Goal: Task Accomplishment & Management: Manage account settings

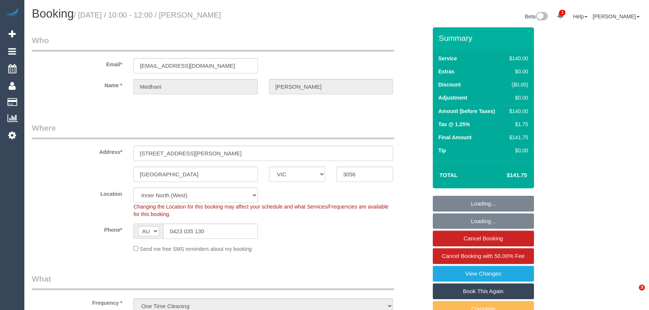
select select "VIC"
select select "number:28"
select select "number:14"
select select "number:19"
select select "number:25"
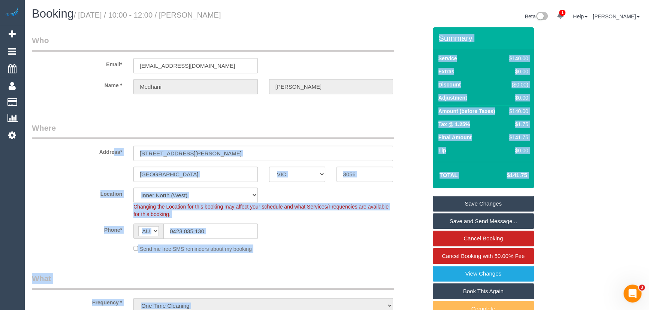
drag, startPoint x: 488, startPoint y: 205, endPoint x: 492, endPoint y: 300, distance: 95.6
click at [493, 27] on form "Who Email* medhani.k@hotmail.com Name * Medhani Kari Where Address* Building 31…" at bounding box center [337, 27] width 610 height 0
click at [485, 293] on link "Book This Again" at bounding box center [483, 292] width 101 height 16
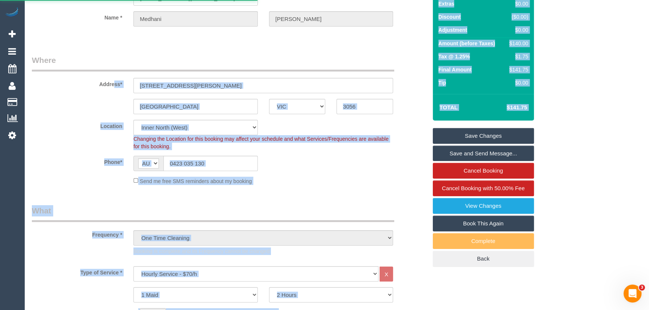
select select "VIC"
select select "number:28"
select select "number:14"
select select "number:19"
select select "number:25"
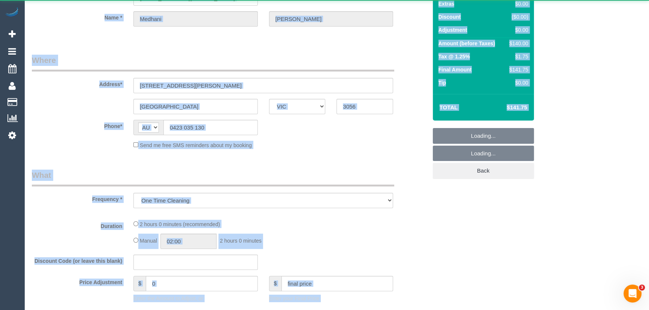
select select "object:2979"
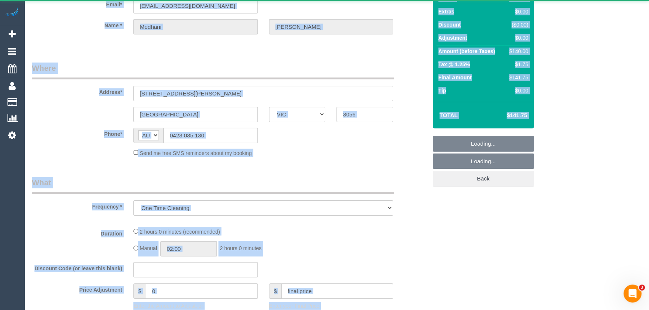
select select "string:stripe-pm_1R4CHp2GScqysDRVtf3NynY8"
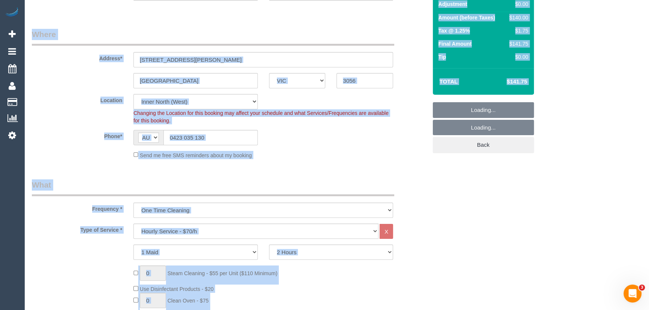
select select "object:4016"
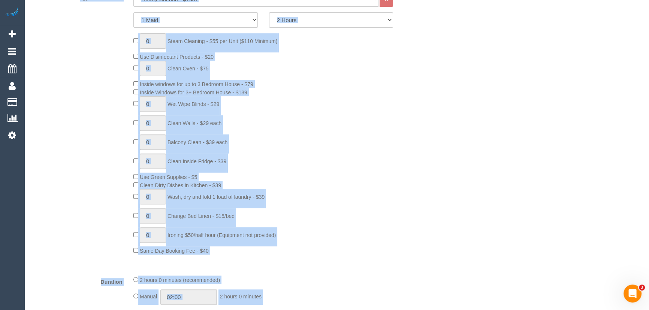
scroll to position [170, 0]
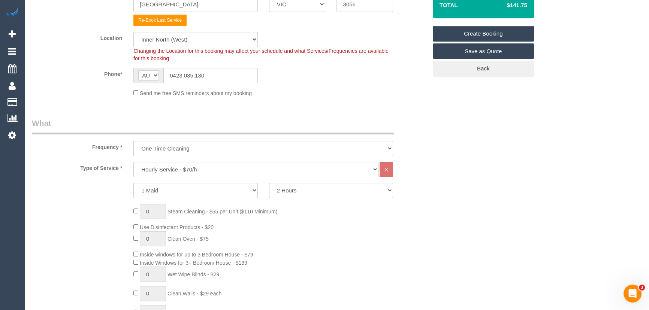
drag, startPoint x: 281, startPoint y: 204, endPoint x: 356, endPoint y: 264, distance: 96.0
click at [356, 264] on div "0 Steam Cleaning - $55 per Unit ($110 Minimum) Use Disinfectant Products - $20 …" at bounding box center [280, 314] width 305 height 221
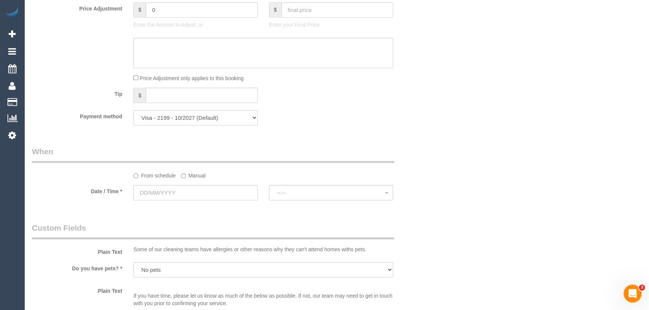
scroll to position [681, 0]
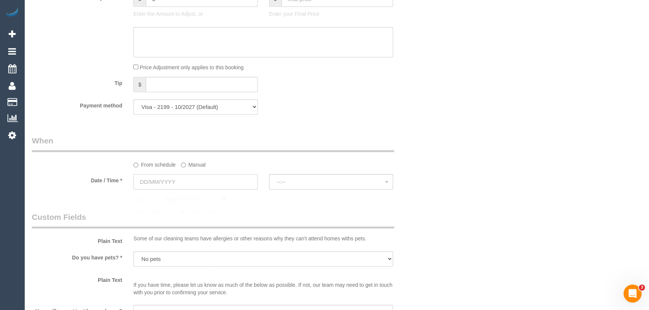
click at [187, 181] on input "text" at bounding box center [195, 181] width 124 height 15
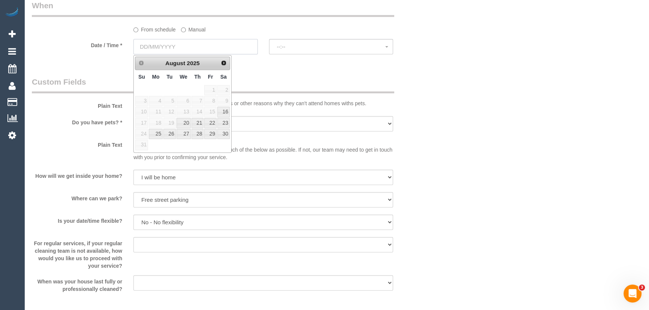
scroll to position [715, 0]
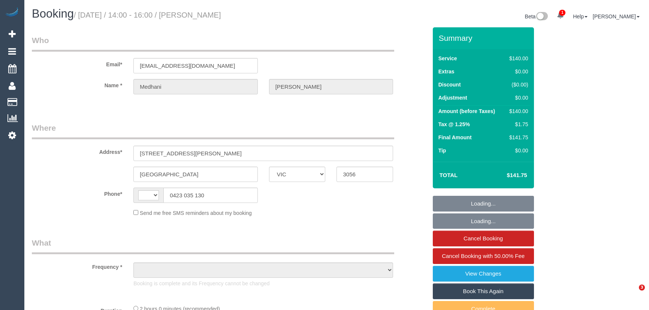
select select "VIC"
select select "object:299"
select select "string:stripe-pm_1R4CHp2GScqysDRVtf3NynY8"
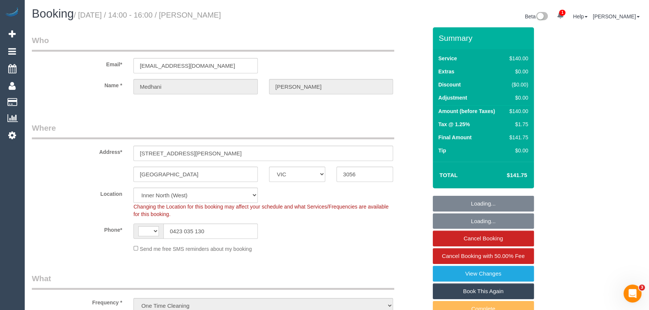
select select "object:863"
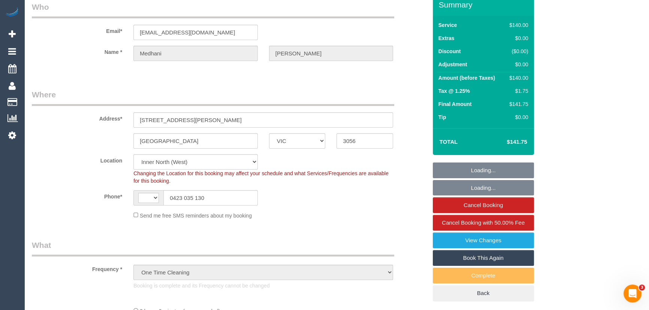
select select "string:AU"
select select "spot1"
select select "number:28"
select select "number:14"
select select "number:19"
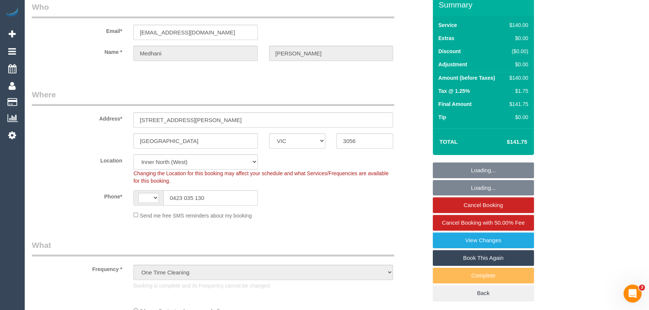
select select "number:25"
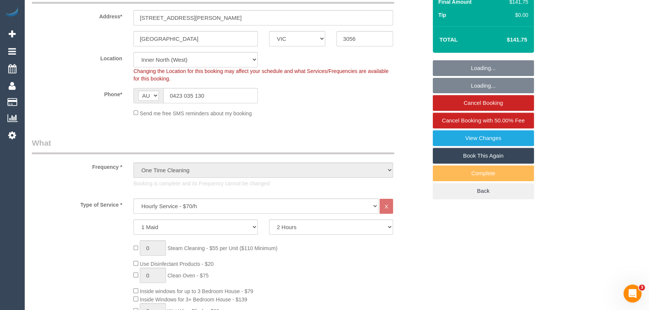
scroll to position [136, 0]
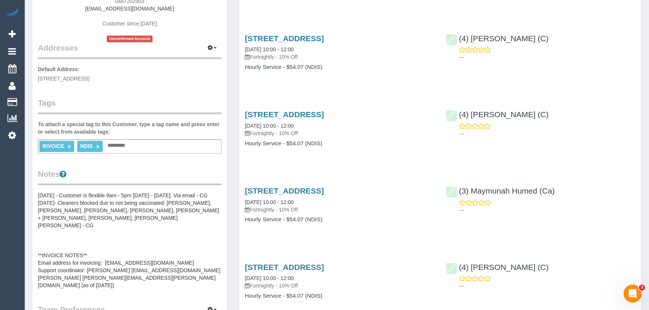
scroll to position [204, 0]
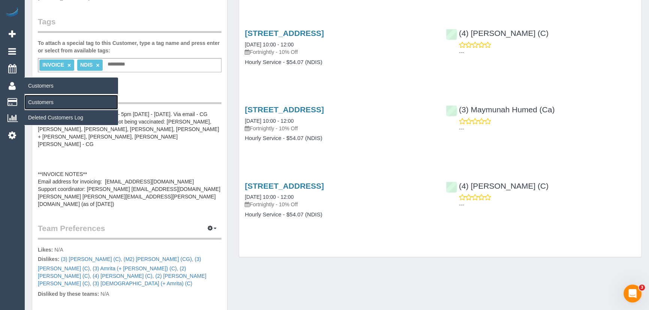
click at [30, 100] on link "Customers" at bounding box center [71, 102] width 94 height 15
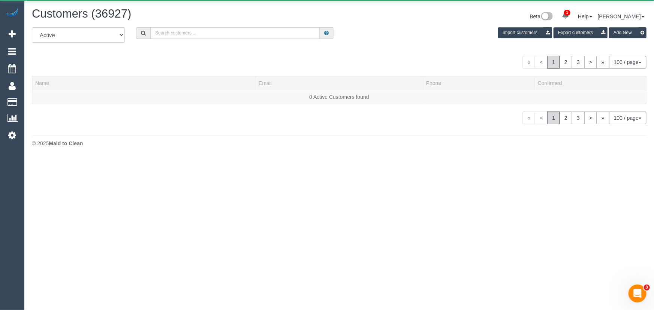
click at [216, 30] on input "text" at bounding box center [234, 33] width 169 height 12
paste input "61448883478"
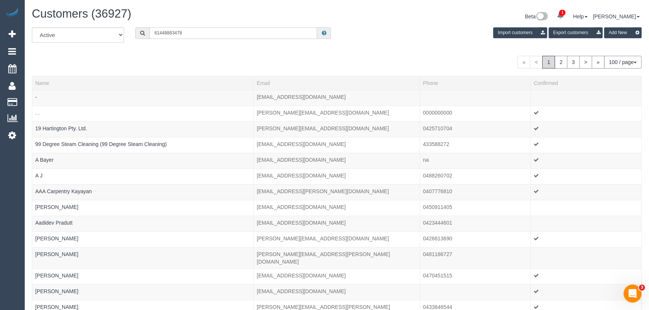
drag, startPoint x: 159, startPoint y: 32, endPoint x: 135, endPoint y: 32, distance: 24.4
click at [135, 32] on div "61448883478" at bounding box center [233, 33] width 196 height 12
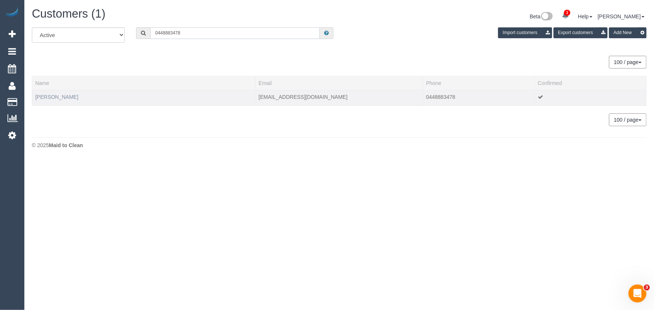
type input "0448883478"
drag, startPoint x: 323, startPoint y: 98, endPoint x: 257, endPoint y: 94, distance: 66.4
click at [257, 94] on td "tanyatwo@bigpond.com" at bounding box center [339, 98] width 167 height 16
copy td "tanyatwo@bigpond.com"
click at [49, 101] on div at bounding box center [143, 102] width 217 height 2
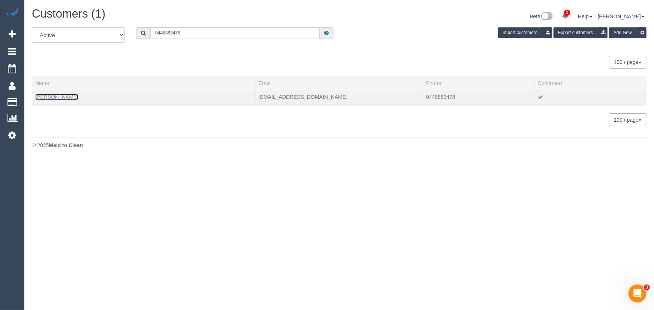
click at [49, 97] on link "Tanya Kortesis" at bounding box center [56, 97] width 43 height 6
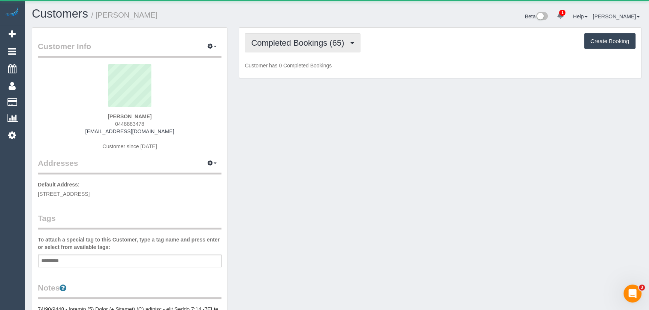
click at [279, 41] on span "Completed Bookings (65)" at bounding box center [299, 42] width 97 height 9
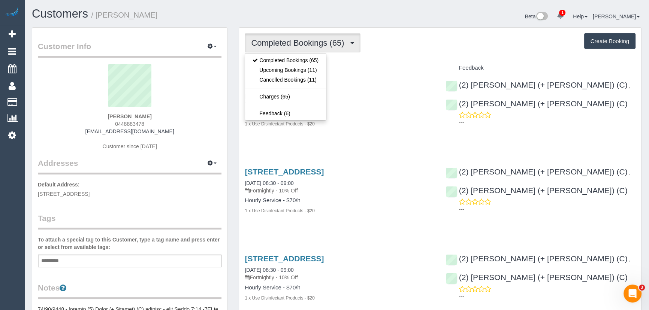
click at [403, 47] on div "Completed Bookings (65) Completed Bookings (65) Upcoming Bookings (11) Cancelle…" at bounding box center [440, 42] width 391 height 19
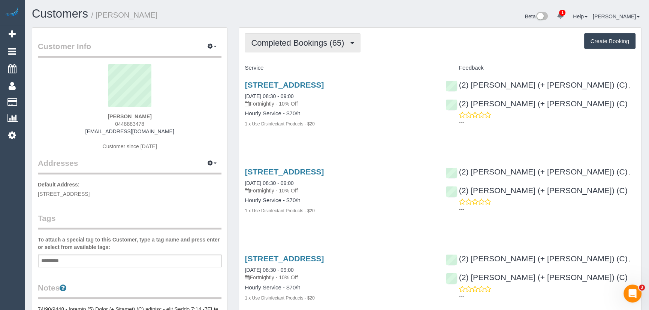
click at [280, 38] on span "Completed Bookings (65)" at bounding box center [299, 42] width 97 height 9
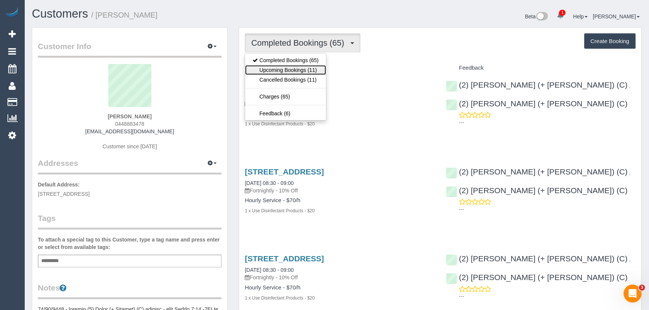
click at [281, 69] on link "Upcoming Bookings (11)" at bounding box center [285, 70] width 81 height 10
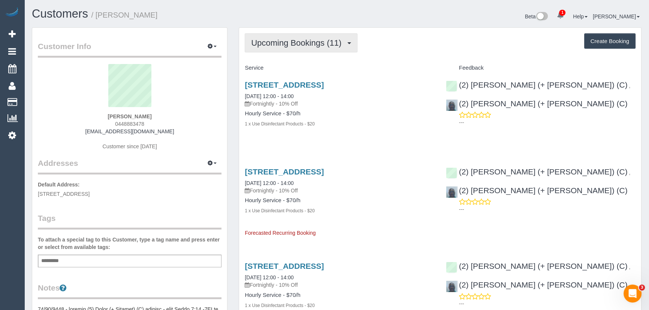
click at [299, 40] on span "Upcoming Bookings (11)" at bounding box center [298, 42] width 94 height 9
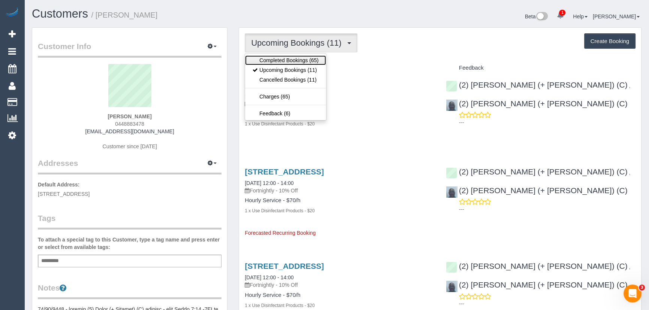
click at [296, 56] on link "Completed Bookings (65)" at bounding box center [285, 60] width 81 height 10
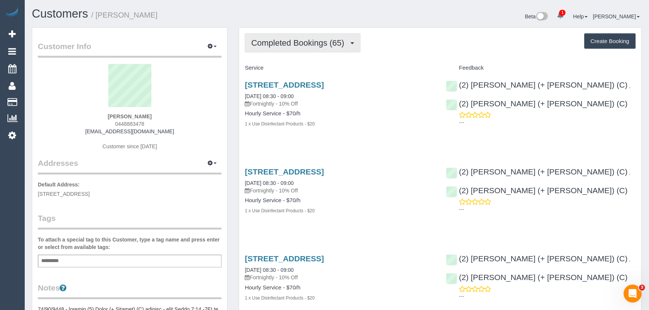
click at [322, 43] on span "Completed Bookings (65)" at bounding box center [299, 42] width 97 height 9
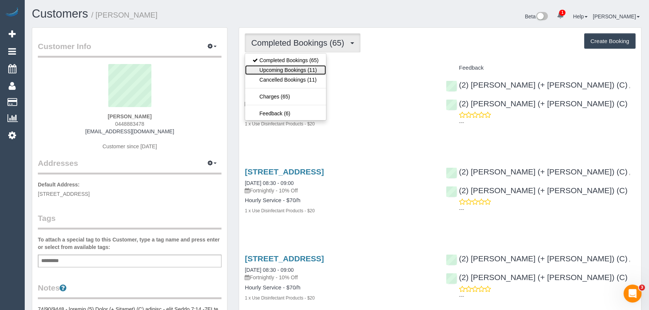
click at [304, 66] on link "Upcoming Bookings (11)" at bounding box center [285, 70] width 81 height 10
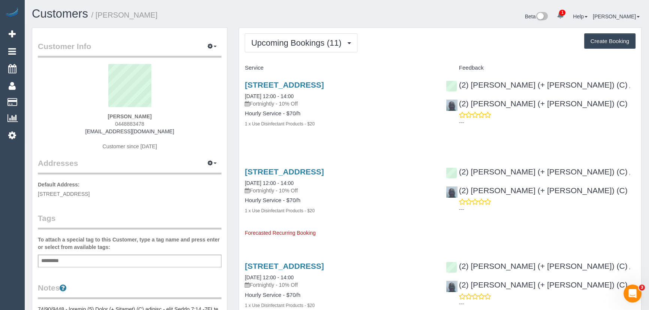
click at [291, 43] on span "Upcoming Bookings (11)" at bounding box center [298, 42] width 94 height 9
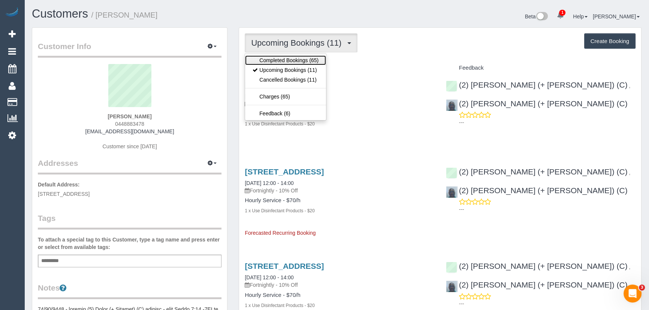
click at [287, 62] on link "Completed Bookings (65)" at bounding box center [285, 60] width 81 height 10
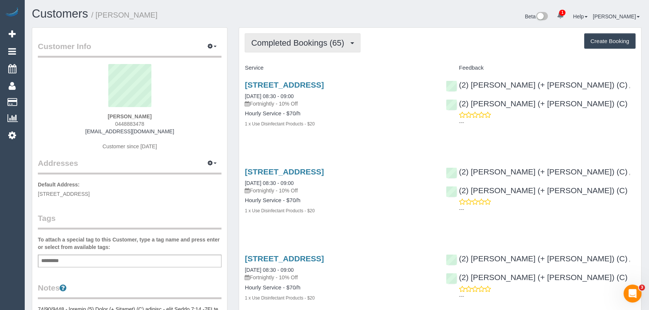
click at [292, 43] on span "Completed Bookings (65)" at bounding box center [299, 42] width 97 height 9
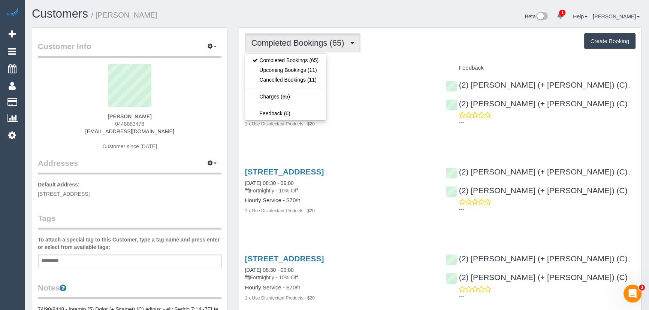
click at [295, 44] on span "Completed Bookings (65)" at bounding box center [299, 42] width 97 height 9
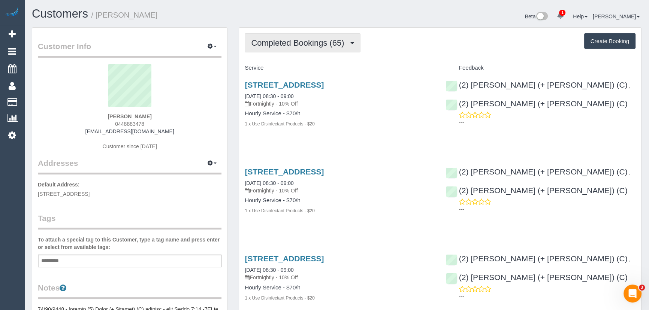
click at [267, 42] on span "Completed Bookings (65)" at bounding box center [299, 42] width 97 height 9
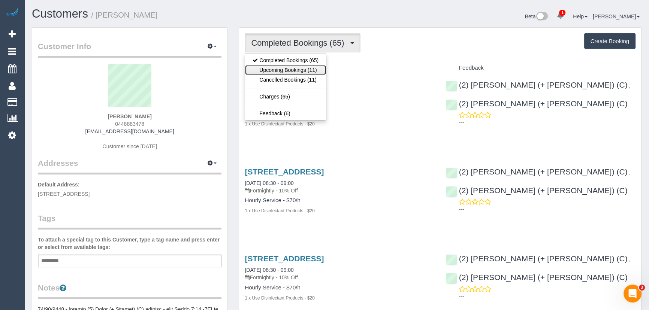
click at [280, 71] on link "Upcoming Bookings (11)" at bounding box center [285, 70] width 81 height 10
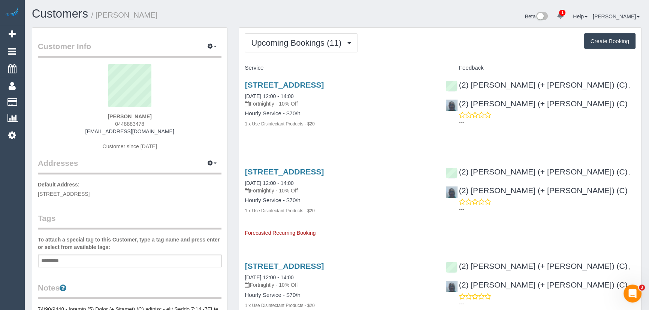
drag, startPoint x: 320, startPoint y: 97, endPoint x: 235, endPoint y: 97, distance: 85.1
click at [239, 93] on div "42 Keats Street, Sandringham, VIC 3191 15/08/2025 12:00 - 14:00 Fortnightly - 1…" at bounding box center [339, 108] width 201 height 68
drag, startPoint x: 239, startPoint y: 93, endPoint x: 317, endPoint y: 131, distance: 86.0
click at [317, 131] on div "42 Keats Street, Sandringham, VIC 3191 15/08/2025 12:00 - 14:00 Fortnightly - 1…" at bounding box center [339, 108] width 201 height 68
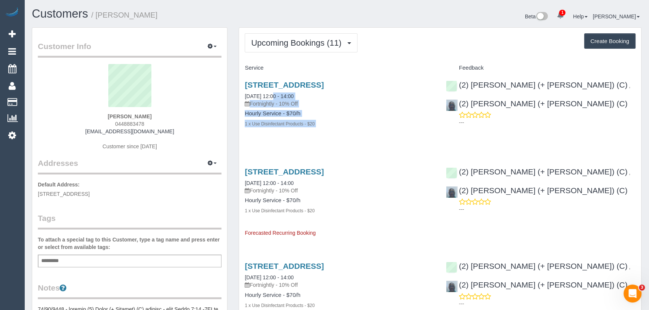
click at [326, 135] on div "42 Keats Street, Sandringham, VIC 3191 15/08/2025 12:00 - 14:00 Fortnightly - 1…" at bounding box center [339, 108] width 201 height 68
drag, startPoint x: 253, startPoint y: 146, endPoint x: 360, endPoint y: 231, distance: 136.5
click at [264, 132] on div "42 Keats Street, Sandringham, VIC 3191 15/08/2025 12:00 - 14:00 Fortnightly - 1…" at bounding box center [339, 108] width 201 height 68
drag, startPoint x: 240, startPoint y: 80, endPoint x: 322, endPoint y: 139, distance: 101.3
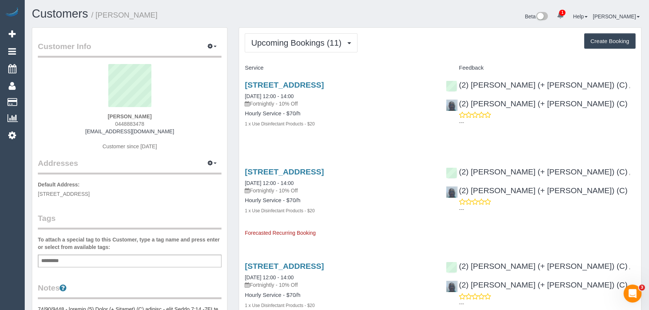
click at [322, 139] on div "42 Keats Street, Sandringham, VIC 3191 15/08/2025 12:00 - 14:00 Fortnightly - 1…" at bounding box center [339, 108] width 201 height 68
click at [325, 141] on div "42 Keats Street, Sandringham, VIC 3191 15/08/2025 12:00 - 14:00 Fortnightly - 1…" at bounding box center [339, 108] width 201 height 68
drag, startPoint x: 263, startPoint y: 37, endPoint x: 266, endPoint y: 47, distance: 10.2
click at [263, 37] on button "Upcoming Bookings (11)" at bounding box center [301, 42] width 113 height 19
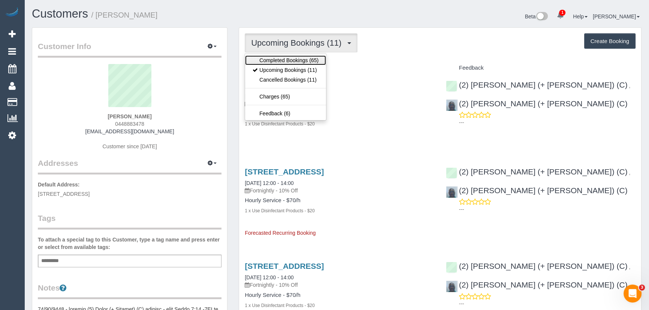
click at [270, 58] on link "Completed Bookings (65)" at bounding box center [285, 60] width 81 height 10
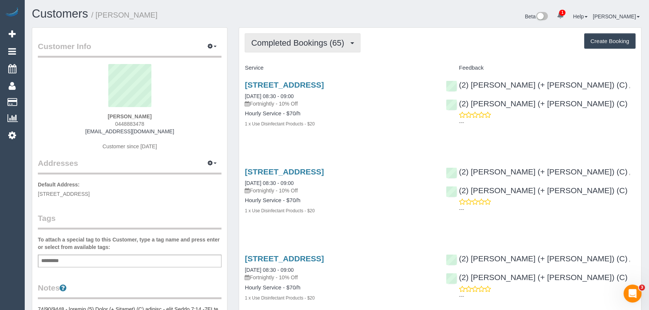
click at [308, 43] on span "Completed Bookings (65)" at bounding box center [299, 42] width 97 height 9
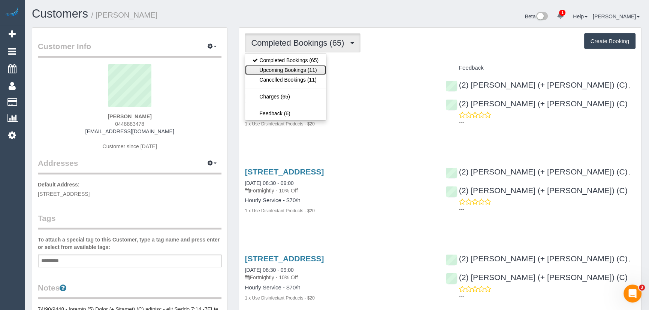
click at [306, 70] on link "Upcoming Bookings (11)" at bounding box center [285, 70] width 81 height 10
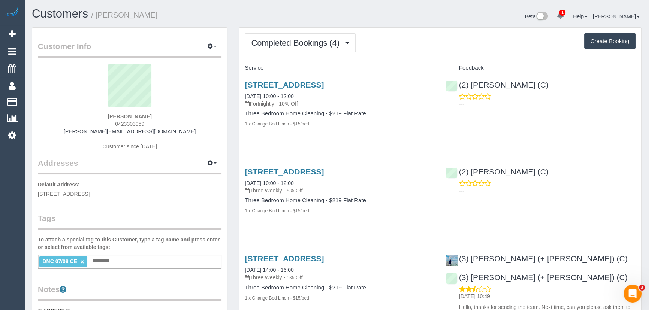
drag, startPoint x: 156, startPoint y: 115, endPoint x: 97, endPoint y: 109, distance: 58.7
click at [97, 109] on div "Anne Hindley 0423303959 anne@hindleyandco.com.au Customer since 2020" at bounding box center [130, 111] width 184 height 94
copy div "[PERSON_NAME]"
click at [148, 123] on div "Anne Hindley 0423303959 anne@hindleyandco.com.au Customer since 2020" at bounding box center [130, 111] width 184 height 94
click at [81, 260] on link "×" at bounding box center [82, 262] width 3 height 6
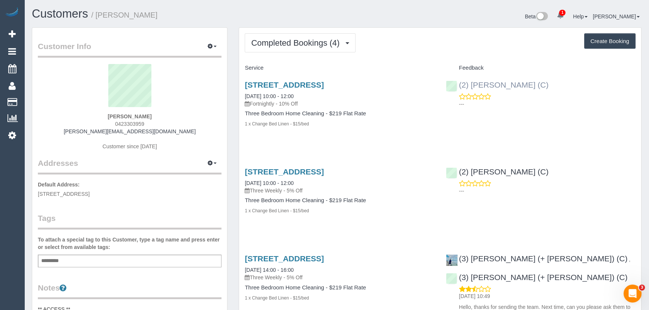
drag, startPoint x: 541, startPoint y: 83, endPoint x: 459, endPoint y: 84, distance: 82.1
click at [459, 84] on div "(2) Joanne Power (C) ---" at bounding box center [540, 92] width 201 height 37
copy link "(2) Joanne Power (C)"
drag, startPoint x: 172, startPoint y: 116, endPoint x: 91, endPoint y: 114, distance: 81.7
click at [91, 114] on div "Anne Hindley 0423303959 anne@hindleyandco.com.au Customer since 2020" at bounding box center [130, 111] width 184 height 94
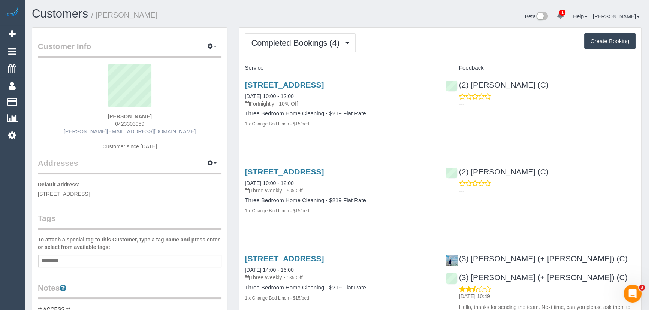
copy strong "Anne Hindley"
drag, startPoint x: 130, startPoint y: 194, endPoint x: 39, endPoint y: 192, distance: 91.5
click at [39, 192] on p "Default Address: 50 madura st, Travancore, VIC 3032" at bounding box center [130, 189] width 184 height 17
copy span "50 madura st, Travancore, VIC 3032"
drag, startPoint x: 329, startPoint y: 97, endPoint x: 244, endPoint y: 93, distance: 85.2
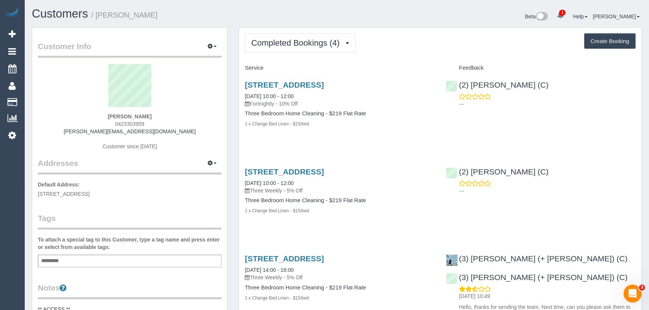
click at [244, 93] on div "50 Madura St, Travancore, VIC 3032 07/08/2025 10:00 - 12:00 Fortnightly - 10% O…" at bounding box center [339, 108] width 201 height 68
copy link "07/08/2025 10:00 - 12:00"
click at [290, 149] on div "Service Feedback 50 Madura St, Travancore, VIC 3032 07/08/2025 10:00 - 12:00 Fo…" at bounding box center [440, 258] width 391 height 392
drag, startPoint x: 169, startPoint y: 114, endPoint x: 106, endPoint y: 115, distance: 63.0
click at [106, 115] on div "Anne Hindley 0423303959 anne@hindleyandco.com.au Customer since 2020" at bounding box center [130, 111] width 184 height 94
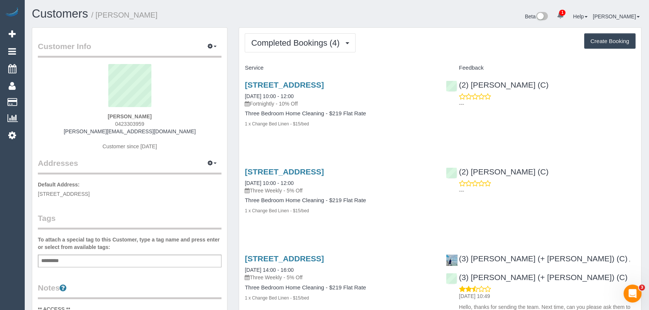
copy strong "Anne Hindley"
drag, startPoint x: 145, startPoint y: 193, endPoint x: 37, endPoint y: 195, distance: 107.6
copy span "50 madura st, Travancore, VIC 3032"
drag, startPoint x: 163, startPoint y: 118, endPoint x: 99, endPoint y: 122, distance: 63.8
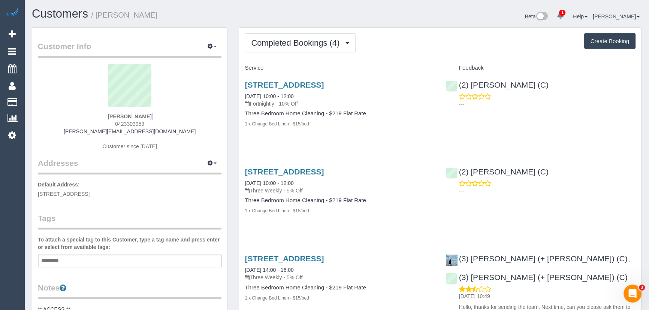
click at [99, 122] on div "Anne Hindley 0423303959 anne@hindleyandco.com.au Customer since 2020" at bounding box center [130, 111] width 184 height 94
drag, startPoint x: 150, startPoint y: 124, endPoint x: 78, endPoint y: 120, distance: 71.7
click at [79, 120] on div "Anne Hindley 0423303959 anne@hindleyandco.com.au Customer since 2020" at bounding box center [130, 111] width 184 height 94
copy span "0423303959"
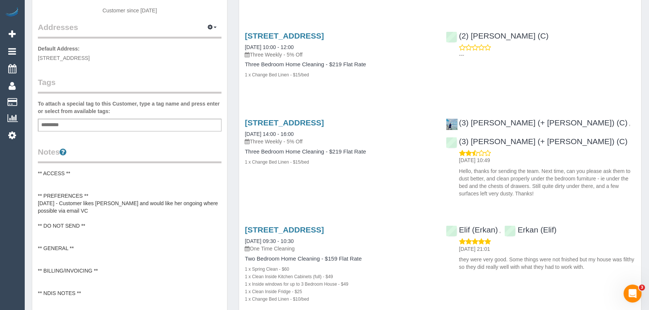
click at [76, 181] on pre "** ACCESS ** ** PREFERENCES ** 04/08/25 - Customer likes Joanne Power and would…" at bounding box center [130, 233] width 184 height 127
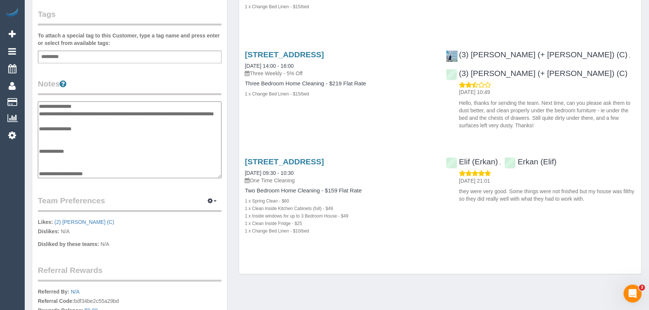
scroll to position [34, 0]
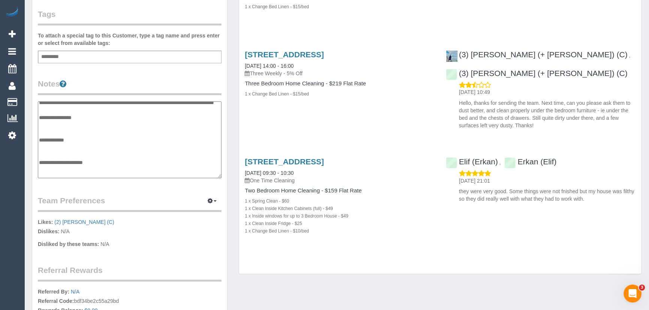
click at [86, 154] on textarea "**********" at bounding box center [130, 140] width 184 height 77
click at [111, 152] on textarea "**********" at bounding box center [130, 140] width 184 height 77
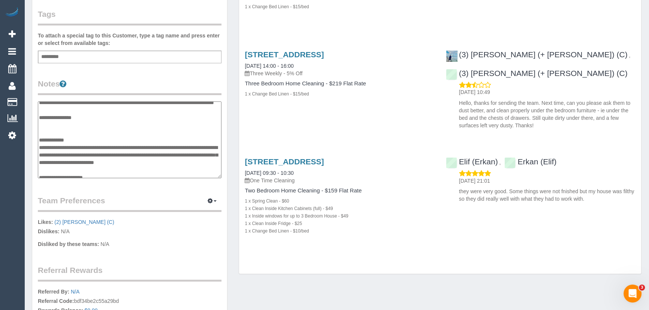
scroll to position [36, 0]
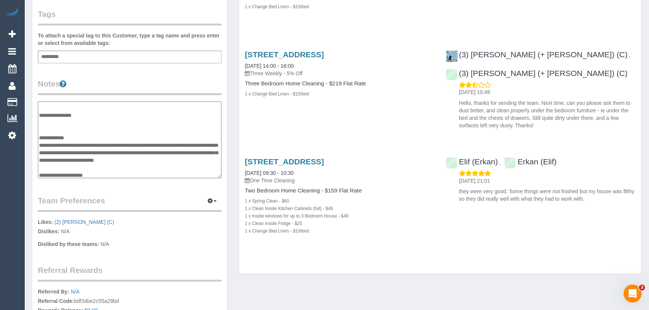
click at [118, 139] on textarea "**********" at bounding box center [130, 140] width 184 height 77
click at [213, 199] on icon "button" at bounding box center [210, 201] width 5 height 4
click at [175, 167] on textarea "**********" at bounding box center [130, 140] width 184 height 77
click at [112, 127] on textarea "**********" at bounding box center [130, 140] width 184 height 77
click at [151, 153] on textarea "**********" at bounding box center [130, 140] width 184 height 77
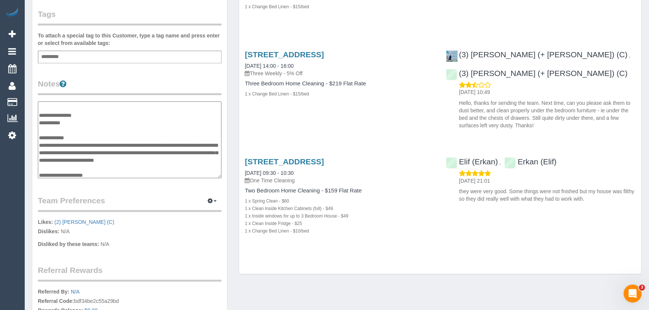
click at [193, 132] on textarea "**********" at bounding box center [130, 140] width 184 height 77
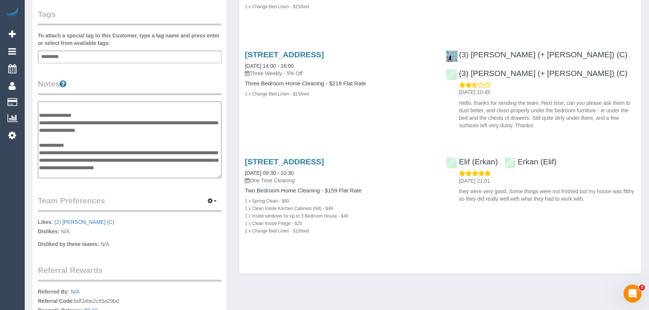
type textarea "**********"
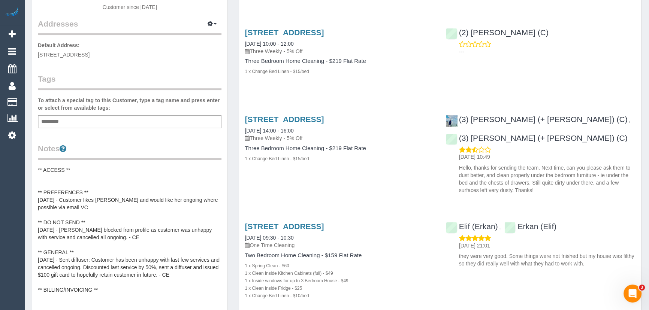
scroll to position [34, 0]
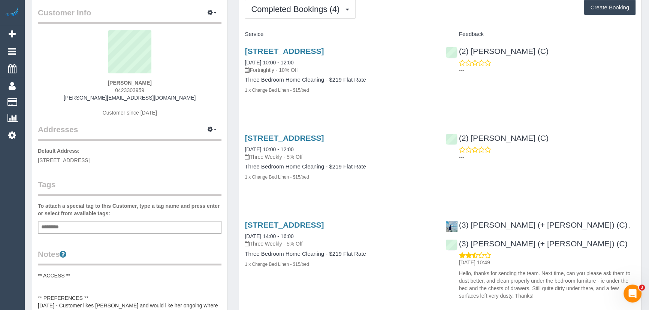
drag, startPoint x: 153, startPoint y: 78, endPoint x: 100, endPoint y: 81, distance: 52.6
click at [101, 81] on div "Anne Hindley 0423303959 anne@hindleyandco.com.au Customer since 2020" at bounding box center [130, 77] width 184 height 94
drag, startPoint x: 166, startPoint y: 80, endPoint x: 91, endPoint y: 79, distance: 75.3
click at [91, 79] on div "Anne Hindley 0423303959 anne@hindleyandco.com.au Customer since 2020" at bounding box center [130, 77] width 184 height 94
copy strong "Anne Hindley"
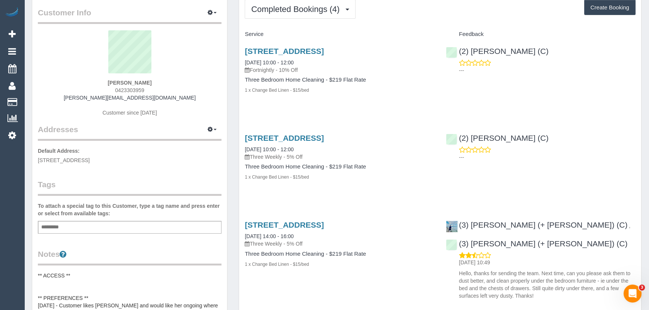
drag, startPoint x: 141, startPoint y: 157, endPoint x: 37, endPoint y: 158, distance: 103.4
click at [38, 158] on p "Default Address: 50 madura st, Travancore, VIC 3032" at bounding box center [130, 155] width 184 height 17
copy span "50 madura st, Travancore, VIC 3032"
drag, startPoint x: 148, startPoint y: 89, endPoint x: 94, endPoint y: 91, distance: 54.4
click at [95, 91] on div "Anne Hindley 0423303959 anne@hindleyandco.com.au Customer since 2020" at bounding box center [130, 77] width 184 height 94
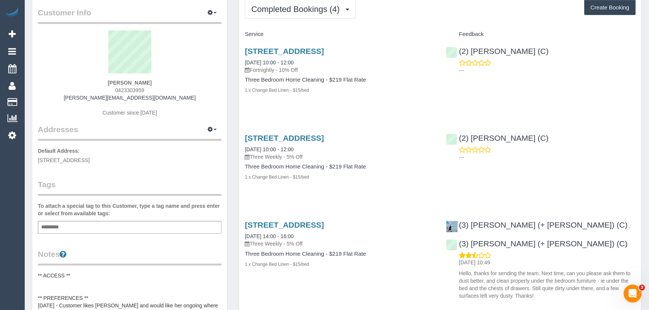
click at [162, 79] on div "Anne Hindley 0423303959 anne@hindleyandco.com.au Customer since 2020" at bounding box center [130, 77] width 184 height 94
drag, startPoint x: 161, startPoint y: 79, endPoint x: 103, endPoint y: 78, distance: 58.8
click at [103, 78] on div "Anne Hindley 0423303959 anne@hindleyandco.com.au Customer since 2020" at bounding box center [130, 77] width 184 height 94
drag, startPoint x: 171, startPoint y: 95, endPoint x: 42, endPoint y: 94, distance: 129.3
click at [46, 95] on div "Anne Hindley 0423303959 anne@hindleyandco.com.au Customer since 2020" at bounding box center [130, 77] width 184 height 94
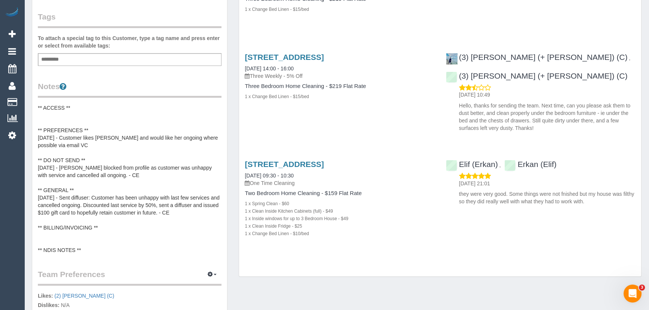
scroll to position [238, 0]
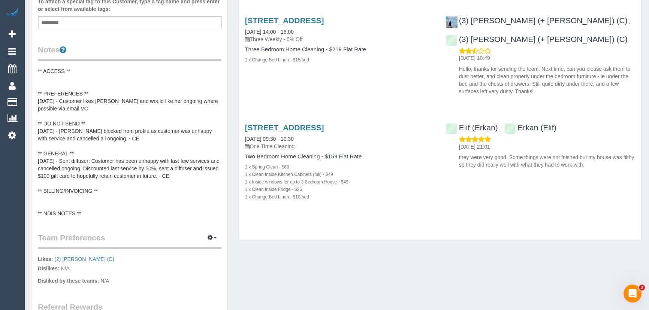
click at [118, 105] on pre "** ACCESS ** ** PREFERENCES ** 04/08/25 - Customer likes Joanne Power and would…" at bounding box center [130, 142] width 184 height 150
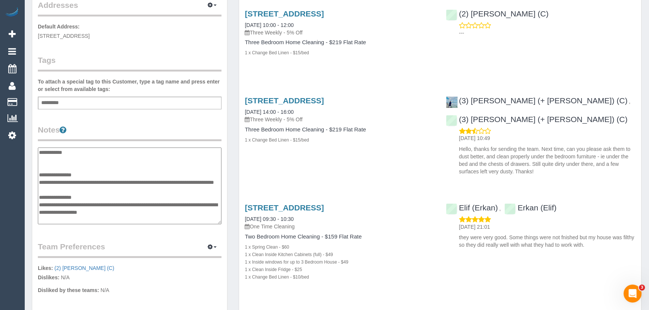
scroll to position [170, 0]
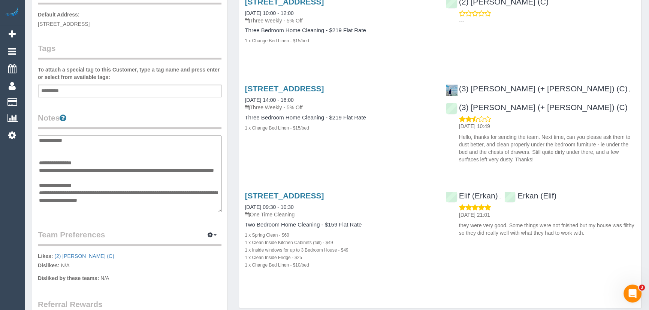
drag, startPoint x: 38, startPoint y: 167, endPoint x: 44, endPoint y: 168, distance: 5.8
click at [44, 168] on textarea "**********" at bounding box center [130, 174] width 184 height 77
click at [96, 173] on textarea "**********" at bounding box center [130, 174] width 184 height 77
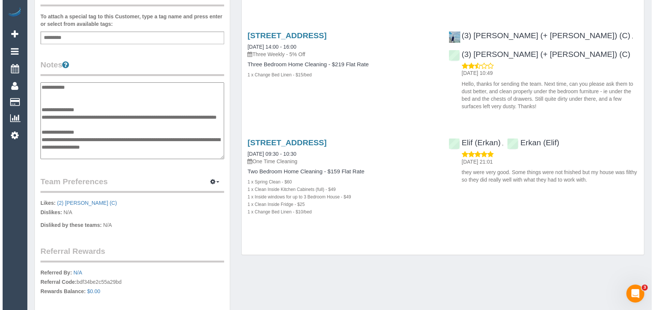
scroll to position [238, 0]
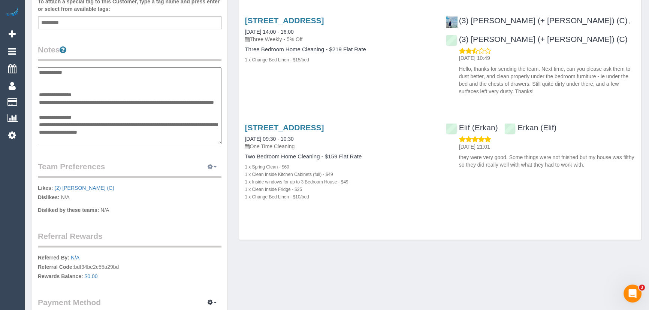
click at [210, 165] on icon "button" at bounding box center [210, 166] width 5 height 4
click at [190, 182] on link "Manage Preferences" at bounding box center [189, 181] width 64 height 10
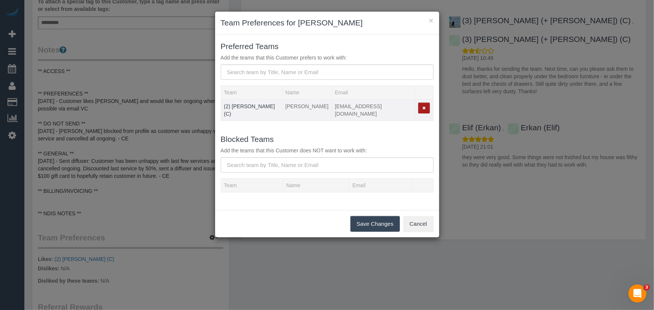
click at [420, 106] on button "button" at bounding box center [424, 108] width 12 height 11
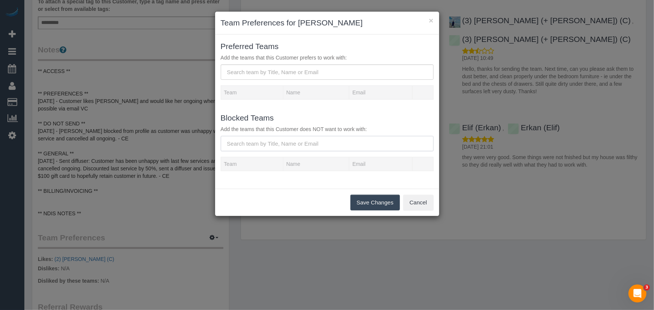
click at [279, 148] on input "text" at bounding box center [327, 143] width 213 height 15
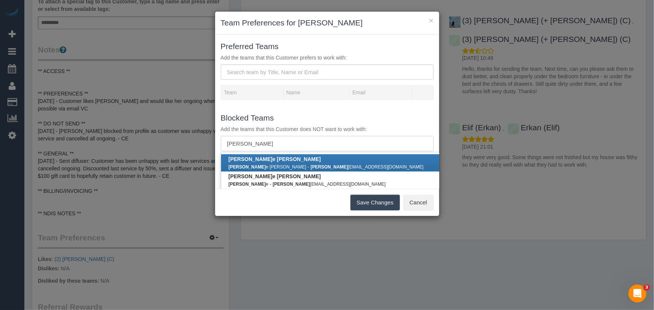
scroll to position [34, 0]
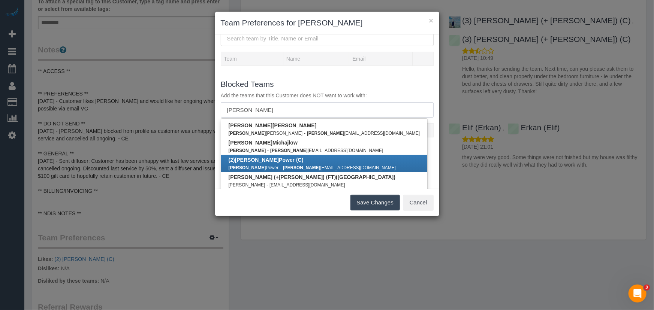
type input "joanne"
click at [270, 162] on b "(2) Joanne Power (C)" at bounding box center [266, 160] width 75 height 6
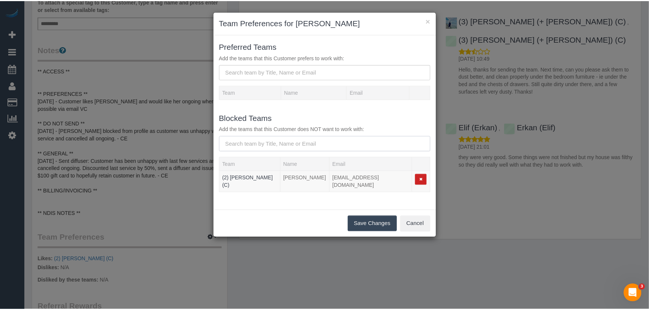
scroll to position [0, 0]
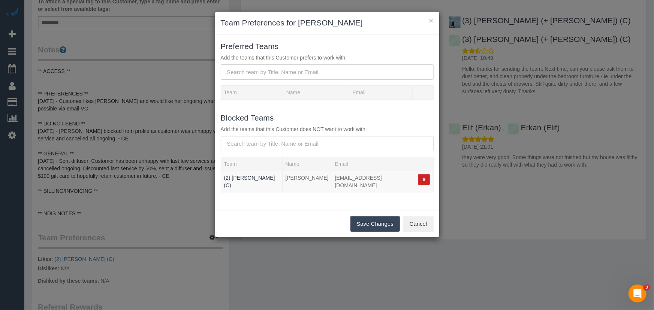
click at [368, 216] on button "Save Changes" at bounding box center [374, 224] width 49 height 16
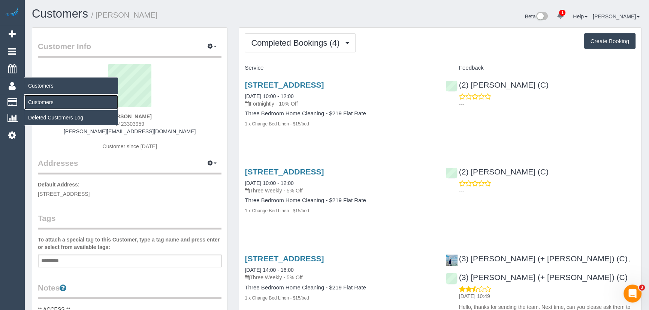
click at [35, 100] on link "Customers" at bounding box center [71, 102] width 94 height 15
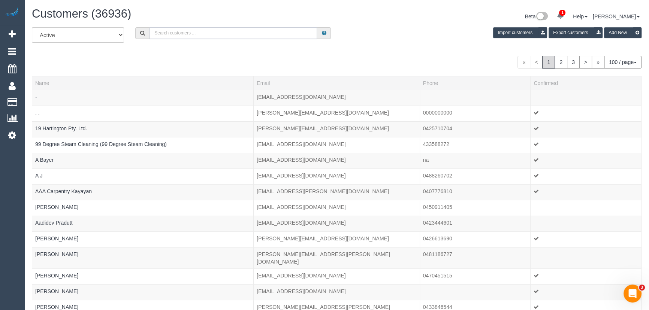
click at [221, 34] on input "text" at bounding box center [233, 33] width 167 height 12
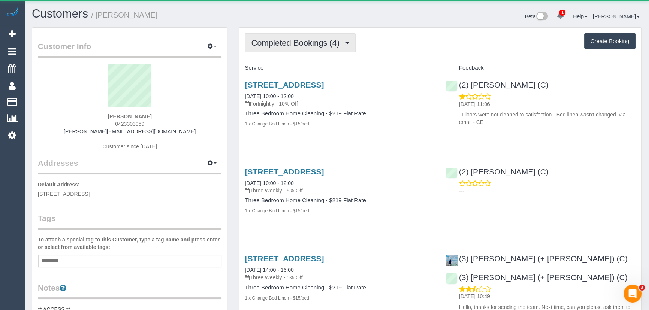
click at [284, 41] on span "Completed Bookings (4)" at bounding box center [297, 42] width 92 height 9
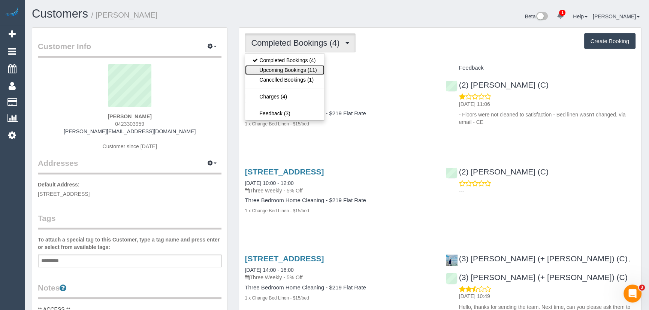
click at [285, 70] on link "Upcoming Bookings (11)" at bounding box center [284, 70] width 79 height 10
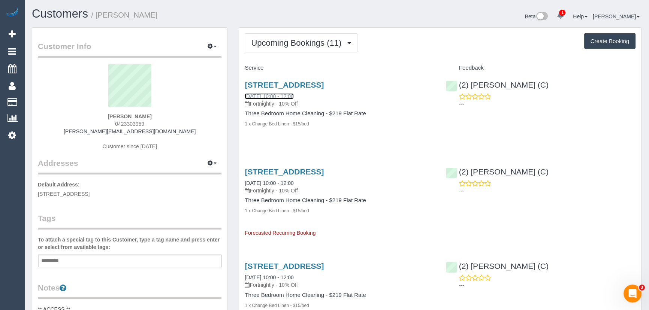
click at [268, 96] on link "21/08/2025 10:00 - 12:00" at bounding box center [269, 96] width 49 height 6
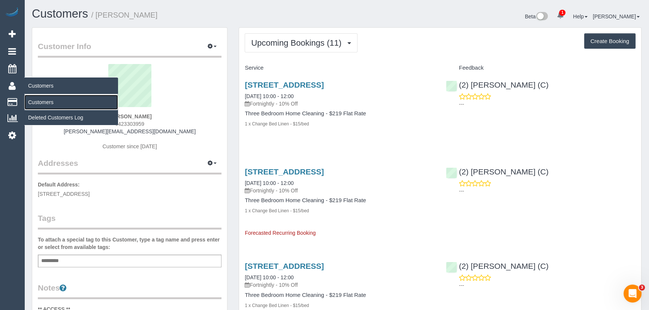
click at [42, 100] on link "Customers" at bounding box center [71, 102] width 94 height 15
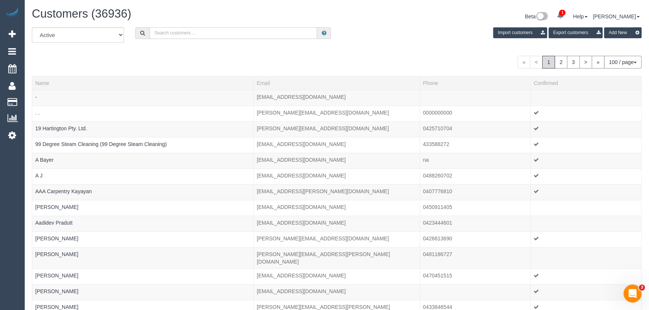
click at [250, 31] on input "text" at bounding box center [233, 33] width 167 height 12
click at [197, 36] on input "text" at bounding box center [233, 33] width 167 height 12
paste input "Anna Norris"
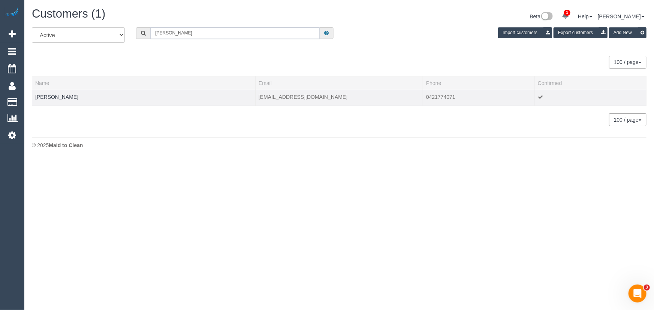
type input "Anna Norris"
drag, startPoint x: 66, startPoint y: 95, endPoint x: 37, endPoint y: 97, distance: 29.7
click at [37, 97] on td "Anna Norris" at bounding box center [143, 98] width 223 height 16
click at [40, 97] on link "Anna Norris" at bounding box center [56, 97] width 43 height 6
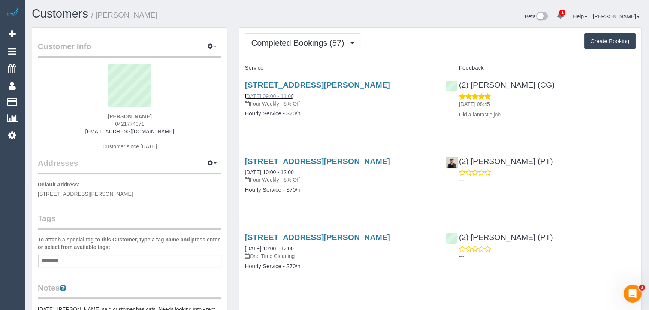
click at [276, 97] on link "11/08/2025 09:00 - 11:00" at bounding box center [269, 96] width 49 height 6
drag, startPoint x: 147, startPoint y: 116, endPoint x: 102, endPoint y: 113, distance: 45.4
click at [102, 113] on div "Anna Norris 0421774071 avilisseur@hotmail.com Customer since 2017" at bounding box center [130, 111] width 184 height 94
drag, startPoint x: 553, startPoint y: 82, endPoint x: 457, endPoint y: 85, distance: 96.3
click at [457, 85] on div "(2) Paris Webb (CG) 12/08/2025 08:45 Did a fantastic job" at bounding box center [540, 98] width 201 height 48
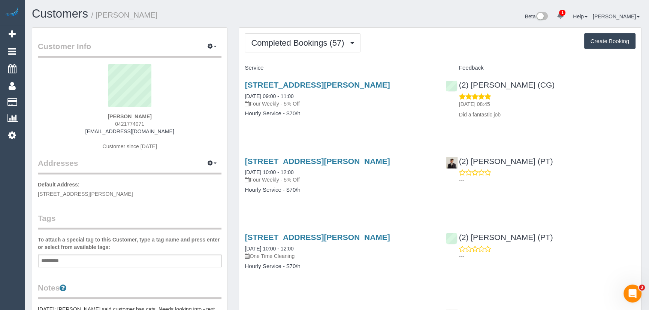
drag, startPoint x: 170, startPoint y: 112, endPoint x: 104, endPoint y: 112, distance: 65.9
click at [104, 112] on div "Anna Norris 0421774071 avilisseur@hotmail.com Customer since 2017" at bounding box center [130, 111] width 184 height 94
drag, startPoint x: 149, startPoint y: 193, endPoint x: 38, endPoint y: 194, distance: 110.9
click at [38, 194] on p "Default Address: 6503/462 Elizabeth St, Melbourne, VIC 3000" at bounding box center [130, 189] width 184 height 17
drag, startPoint x: 322, startPoint y: 95, endPoint x: 243, endPoint y: 94, distance: 79.1
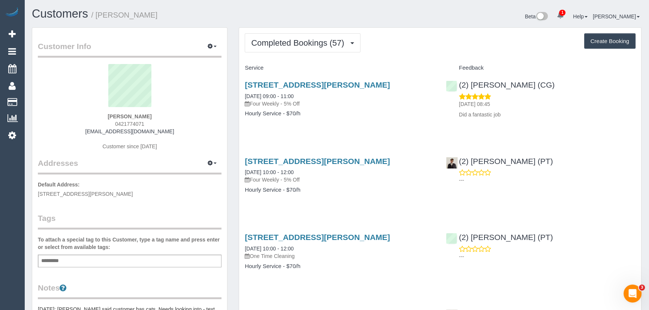
click at [243, 94] on div "6503/462 Elizabeth St, Melbourne, VIC 3000 11/08/2025 09:00 - 11:00 Four Weekly…" at bounding box center [339, 103] width 201 height 58
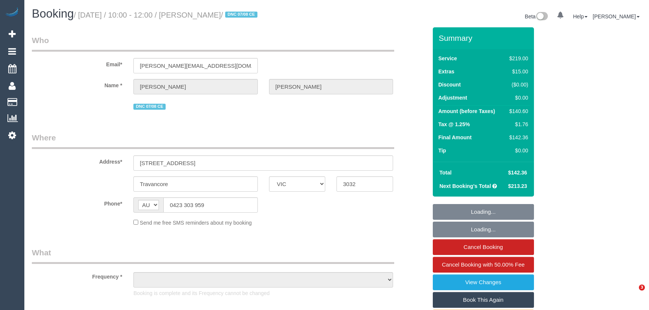
select select "VIC"
select select "object:600"
select select "string:stripe-pm_1RbDmU2GScqysDRVzEepCjbA"
select select "number:27"
select select "number:14"
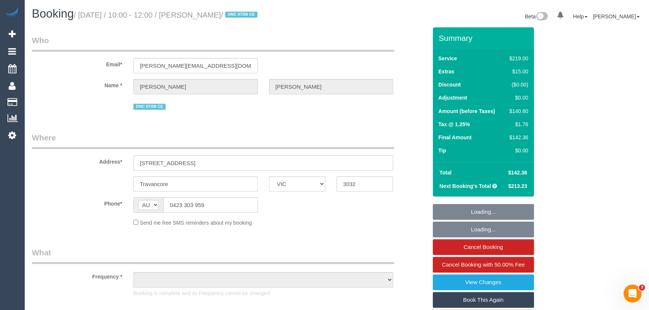
select select "number:19"
select select "number:24"
select select "number:35"
select select "number:26"
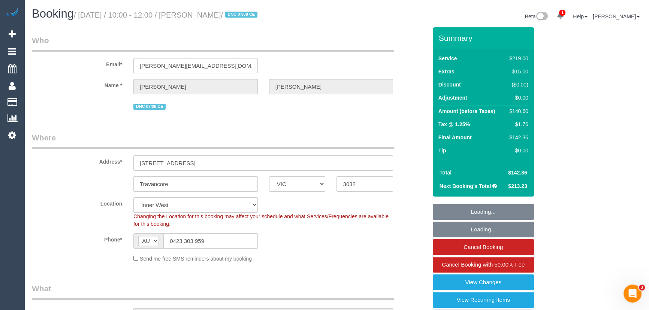
select select "object:1549"
select select "spot1"
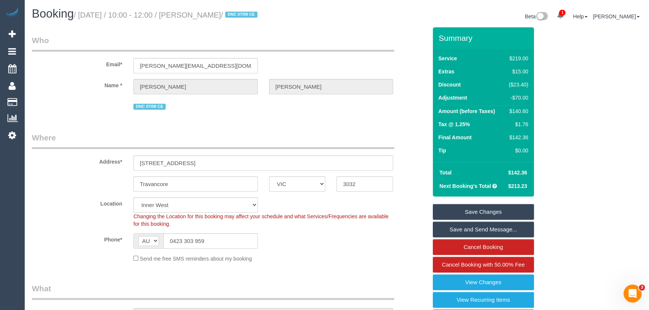
click at [522, 111] on div "$140.60" at bounding box center [517, 111] width 22 height 7
copy div "140.60"
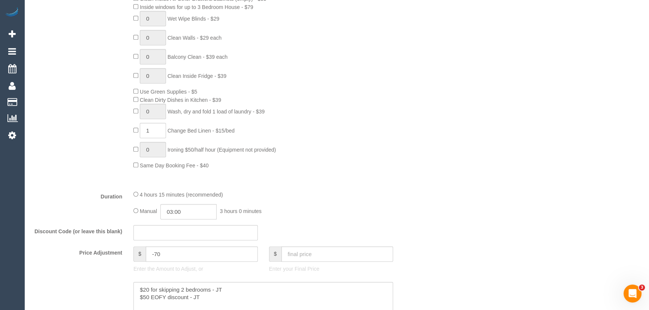
scroll to position [579, 0]
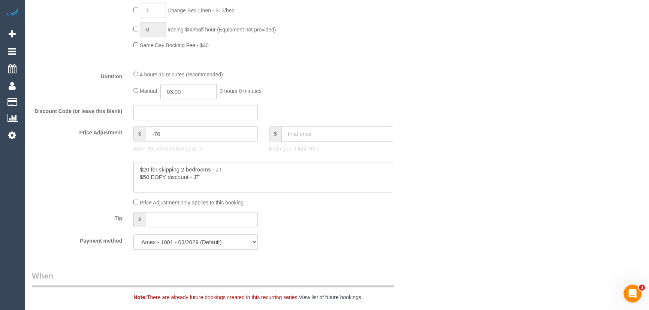
click at [311, 135] on input "text" at bounding box center [337, 133] width 112 height 15
type input "70.30"
click at [232, 179] on textarea at bounding box center [263, 177] width 260 height 31
type input "-141.17"
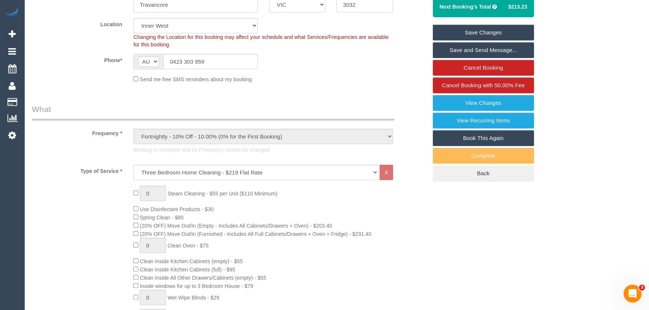
scroll to position [136, 0]
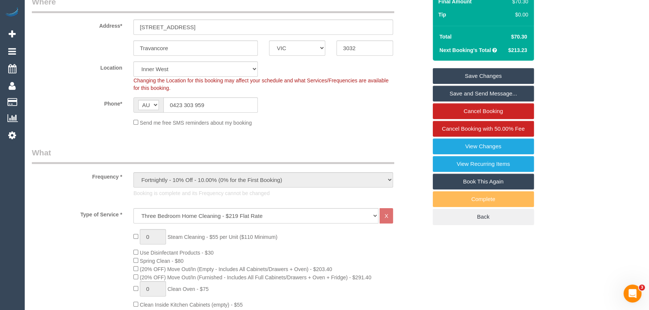
type textarea "$20 for skipping 2 bedrooms - JT $50 EOFY discount - JT 50% off to resolve comp…"
click at [481, 71] on link "Save Changes" at bounding box center [483, 76] width 101 height 16
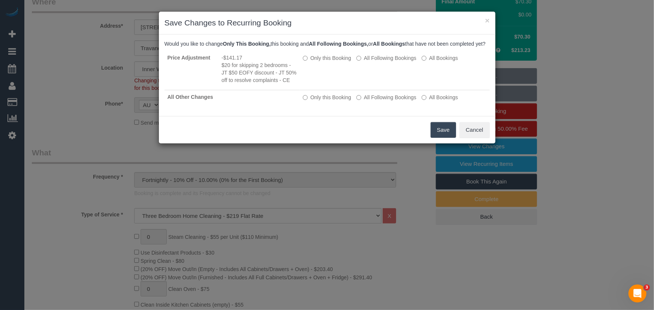
click at [439, 137] on button "Save" at bounding box center [443, 130] width 25 height 16
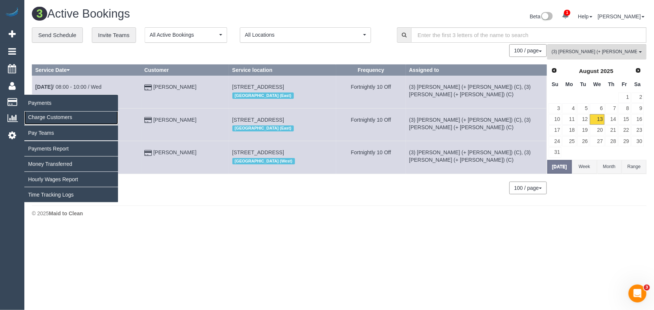
click at [41, 117] on link "Charge Customers" at bounding box center [71, 117] width 94 height 15
select select
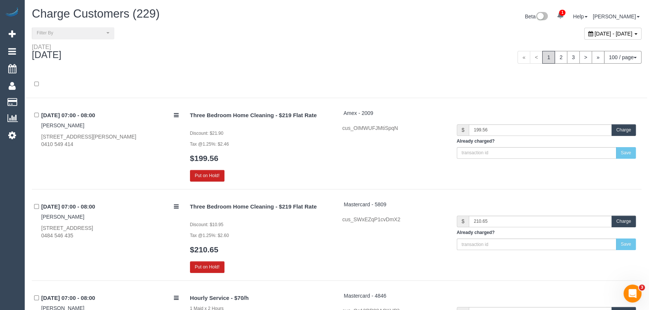
click at [595, 35] on span "August 13, 2025 - August 13, 2025" at bounding box center [614, 34] width 38 height 6
type input "**********"
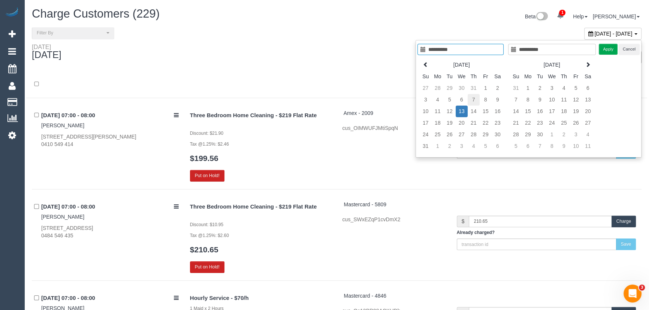
type input "**********"
click at [475, 97] on td "7" at bounding box center [474, 100] width 12 height 12
type input "**********"
click at [471, 102] on td "7" at bounding box center [474, 100] width 12 height 12
type input "**********"
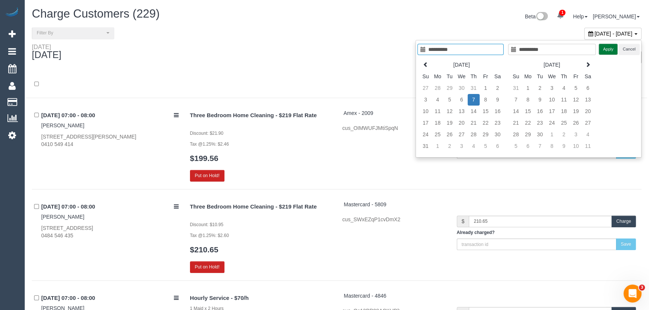
click at [610, 52] on button "Apply" at bounding box center [608, 49] width 19 height 11
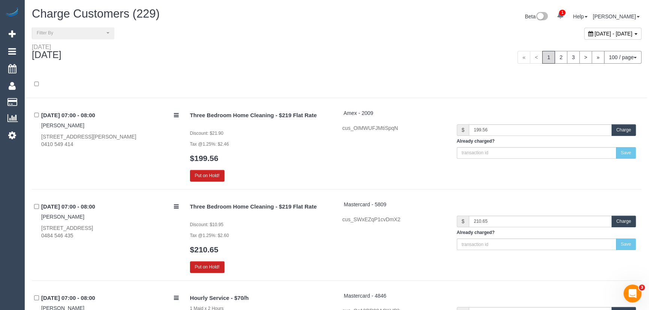
click at [397, 49] on div "« < 1 2 3 > » 100 / page 10 / page 20 / page 30 / page 40 / page 50 / page 100 …" at bounding box center [492, 57] width 311 height 28
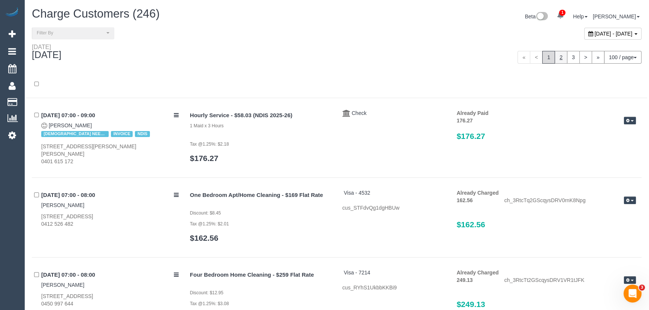
click at [561, 56] on link "2" at bounding box center [561, 57] width 13 height 13
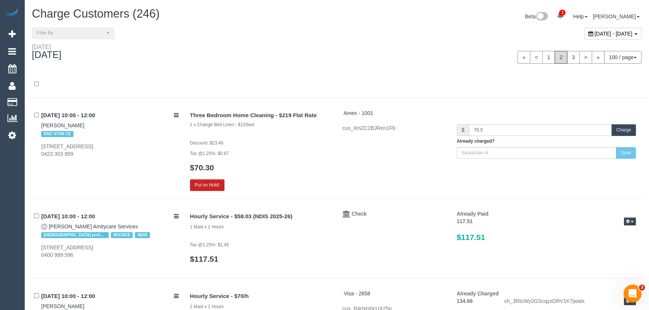
click at [617, 132] on button "Charge" at bounding box center [624, 130] width 24 height 12
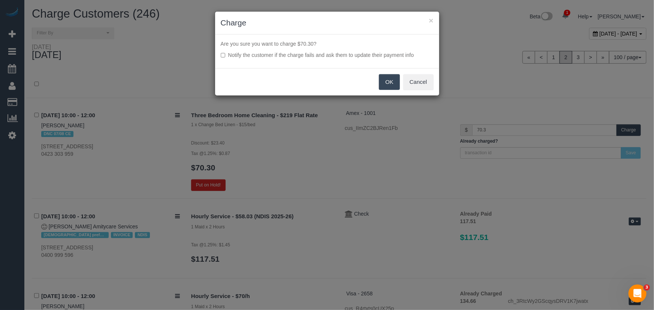
click at [386, 76] on button "OK" at bounding box center [389, 82] width 21 height 16
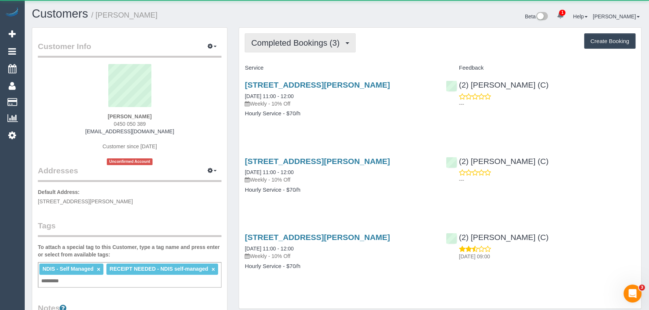
click at [284, 49] on button "Completed Bookings (3)" at bounding box center [300, 42] width 111 height 19
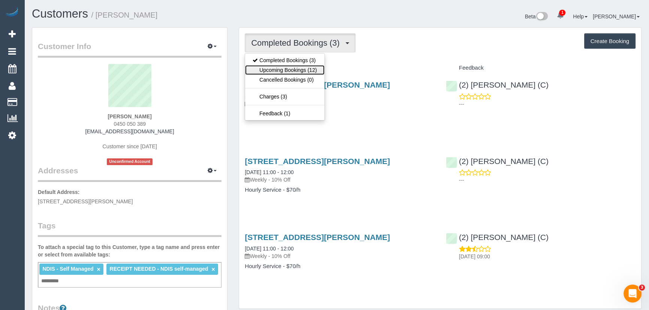
click at [285, 70] on link "Upcoming Bookings (12)" at bounding box center [284, 70] width 79 height 10
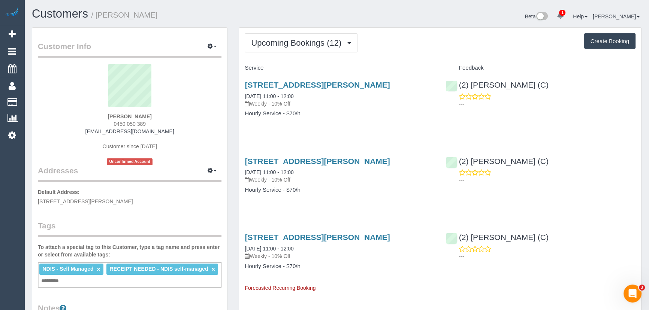
drag, startPoint x: 240, startPoint y: 93, endPoint x: 336, endPoint y: 111, distance: 97.6
click at [336, 111] on div "[STREET_ADDRESS][PERSON_NAME] [DATE] 11:00 - 12:00 Weekly - 10% Off Hourly Serv…" at bounding box center [339, 103] width 201 height 58
drag, startPoint x: 101, startPoint y: 111, endPoint x: 167, endPoint y: 120, distance: 66.9
click at [167, 120] on div "[PERSON_NAME] 0450 050 389 [EMAIL_ADDRESS][DOMAIN_NAME] Customer since [DATE] U…" at bounding box center [130, 114] width 184 height 101
copy div "[PERSON_NAME] 0450 050 389"
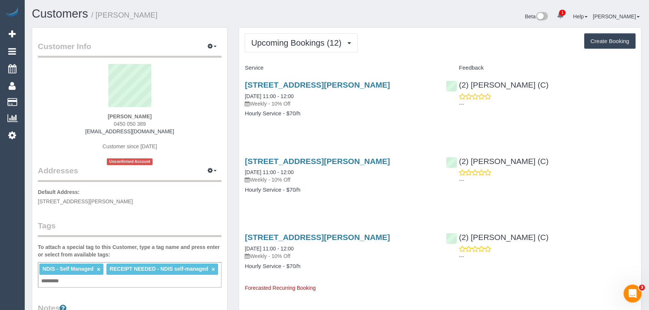
drag, startPoint x: 242, startPoint y: 94, endPoint x: 350, endPoint y: 114, distance: 109.7
click at [350, 114] on div "[STREET_ADDRESS][PERSON_NAME] [DATE] 11:00 - 12:00 Weekly - 10% Off Hourly Serv…" at bounding box center [339, 103] width 201 height 58
copy div "[DATE] 11:00 - 12:00 Weekly - 10% Off Hourly Service - $70/h"
drag, startPoint x: 580, startPoint y: 83, endPoint x: 459, endPoint y: 81, distance: 121.1
click at [459, 81] on div "(2) [PERSON_NAME] (C) ---" at bounding box center [540, 92] width 201 height 37
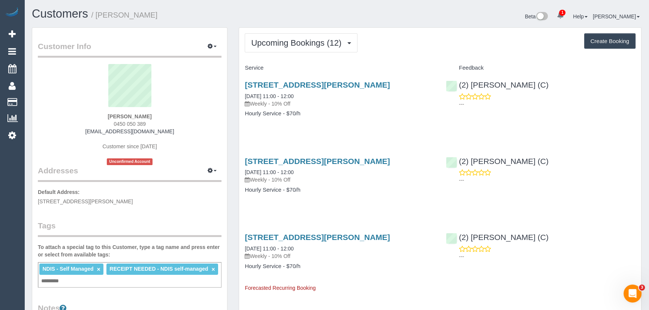
drag, startPoint x: 242, startPoint y: 93, endPoint x: 311, endPoint y: 127, distance: 77.4
click at [311, 127] on div "9/44 Orrong Crescent, Caulfield Nth, VIC 3161 13/08/2025 11:00 - 12:00 Weekly -…" at bounding box center [339, 103] width 201 height 58
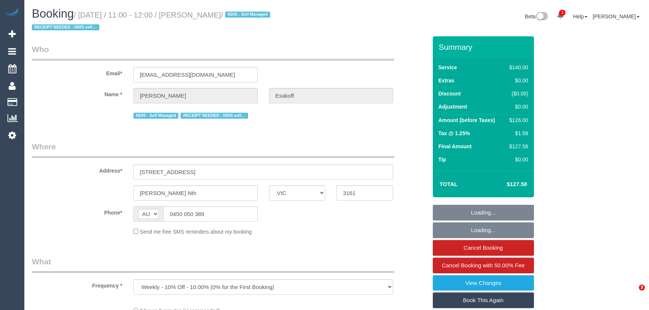
select select "VIC"
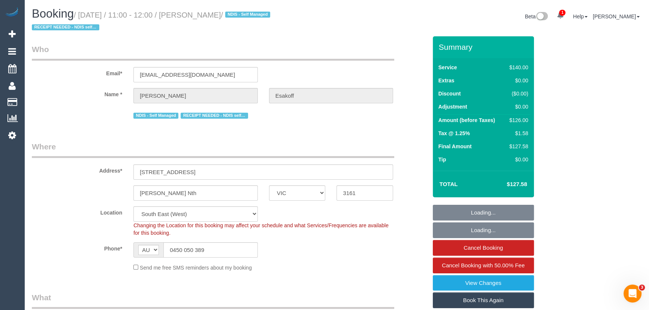
select select "object:582"
select select "string:stripe-pm_1RlfZG2GScqysDRV3VKCnXAi"
select select "number:27"
select select "number:14"
select select "number:19"
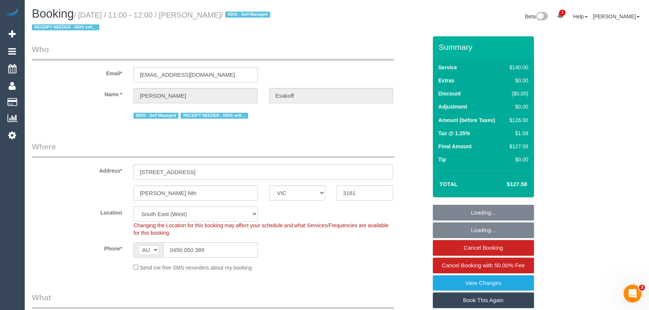
select select "number:36"
select select "number:35"
select select "number:11"
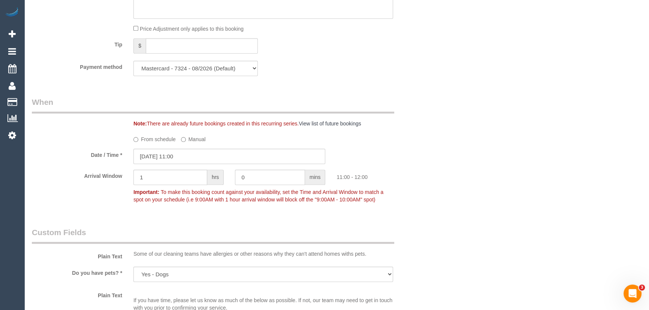
scroll to position [783, 0]
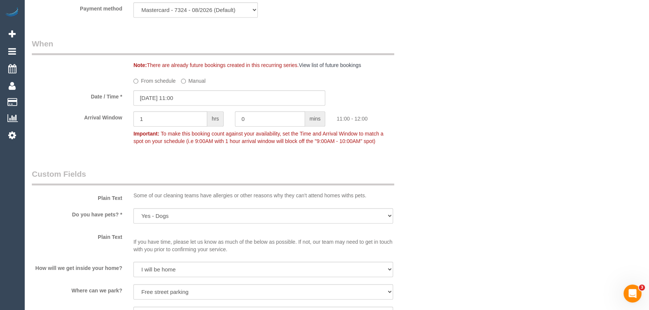
click at [149, 82] on label "From schedule" at bounding box center [154, 80] width 42 height 10
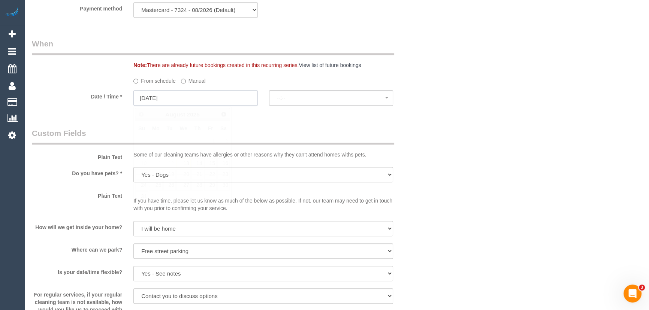
click at [153, 97] on input "[DATE]" at bounding box center [195, 97] width 124 height 15
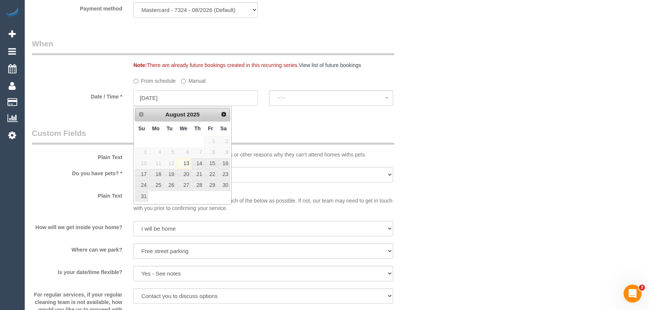
select select "spot7"
click at [256, 128] on legend "Custom Fields" at bounding box center [213, 136] width 362 height 17
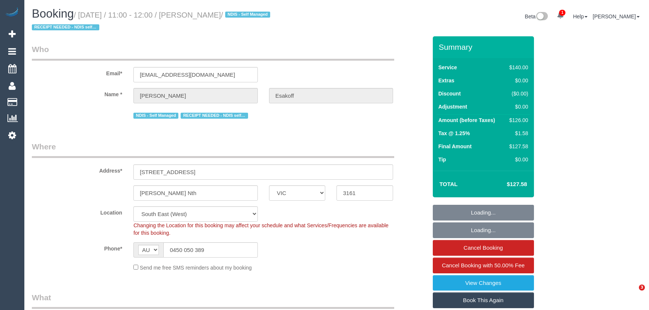
select select "VIC"
select select "number:27"
select select "number:14"
select select "number:19"
select select "number:36"
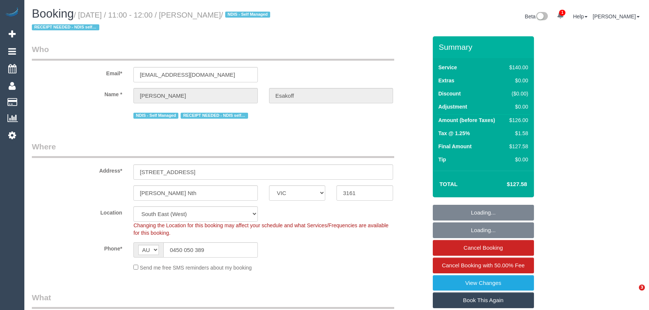
select select "number:35"
select select "number:11"
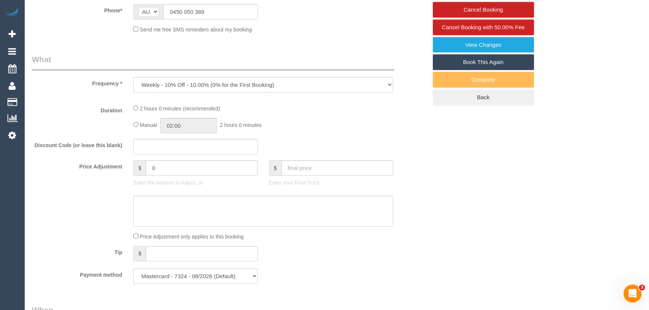
select select "object:896"
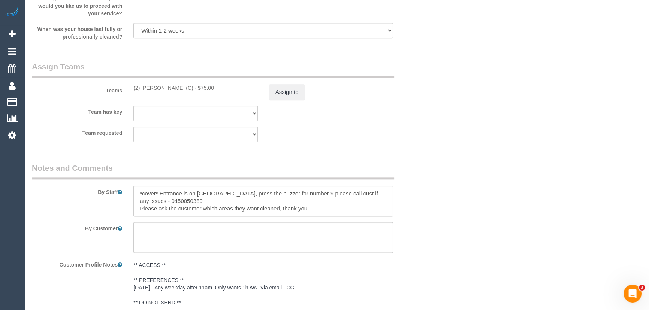
scroll to position [1124, 0]
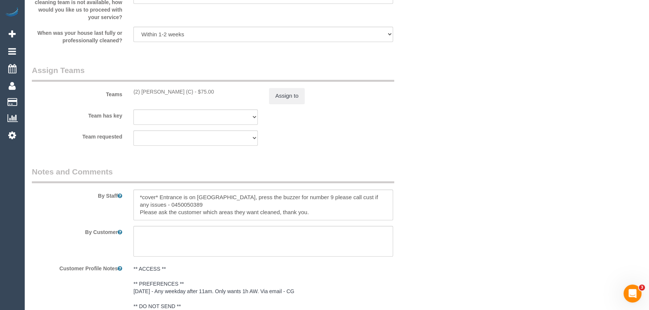
drag, startPoint x: 200, startPoint y: 94, endPoint x: 132, endPoint y: 92, distance: 69.0
click at [132, 92] on div "(2) Dinitha Gunawardana (C) - $75.00" at bounding box center [196, 91] width 136 height 7
copy div "(2) Dinitha Gunawardana (C)"
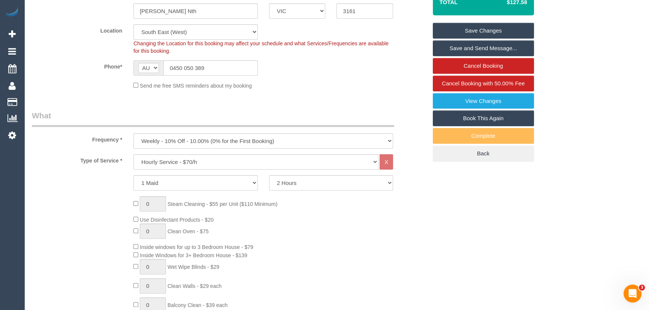
scroll to position [170, 0]
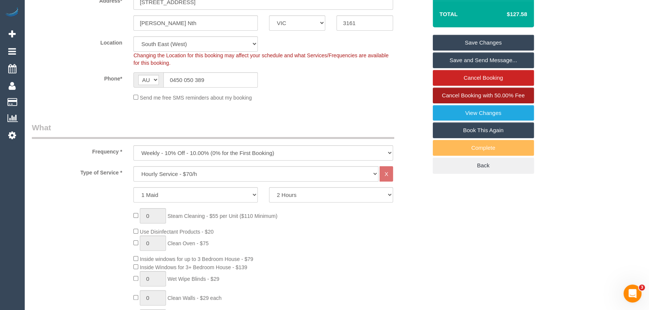
click at [513, 96] on span "Cancel Booking with 50.00% Fee" at bounding box center [483, 95] width 83 height 6
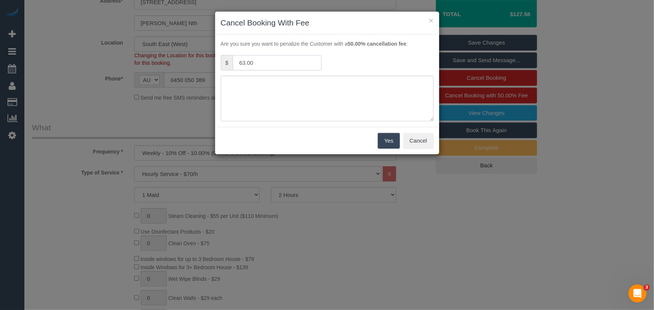
drag, startPoint x: 275, startPoint y: 64, endPoint x: 188, endPoint y: 53, distance: 88.0
click at [191, 54] on div "× Cancel Booking With Fee Are you sure you want to penalize the Customer with a…" at bounding box center [327, 155] width 654 height 310
click at [429, 20] on button "×" at bounding box center [431, 20] width 4 height 8
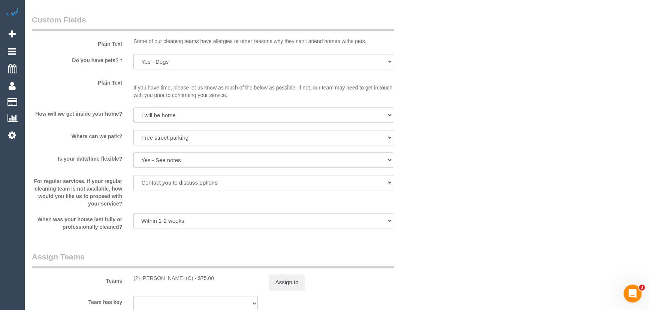
scroll to position [1056, 0]
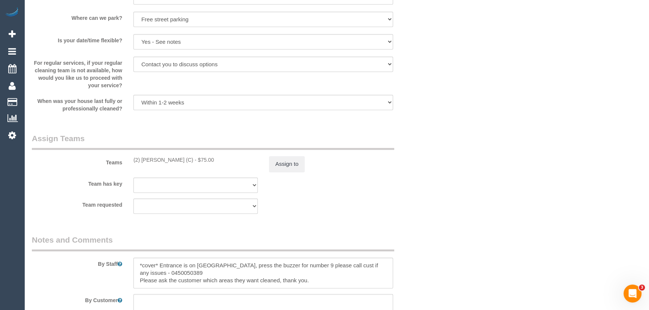
drag, startPoint x: 200, startPoint y: 160, endPoint x: 130, endPoint y: 160, distance: 70.1
click at [130, 160] on div "(2) Dinitha Gunawardana (C) - $75.00" at bounding box center [196, 159] width 136 height 7
copy div "(2) Dinitha Gunawardana (C)"
click at [286, 169] on button "Assign to" at bounding box center [287, 164] width 36 height 16
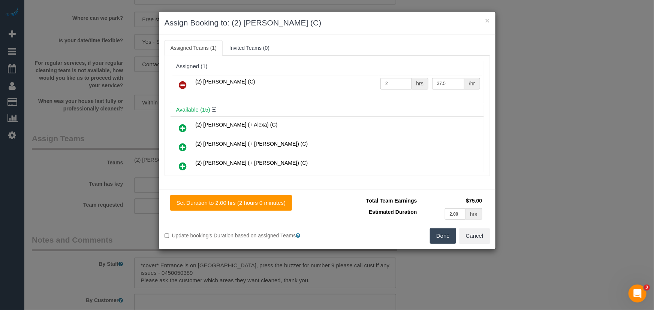
click at [185, 83] on icon at bounding box center [183, 85] width 8 height 9
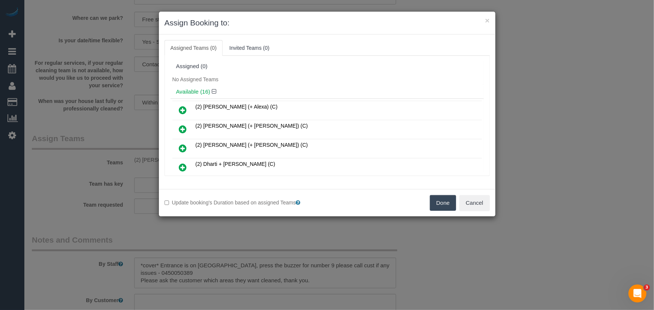
click at [435, 203] on button "Done" at bounding box center [443, 203] width 26 height 16
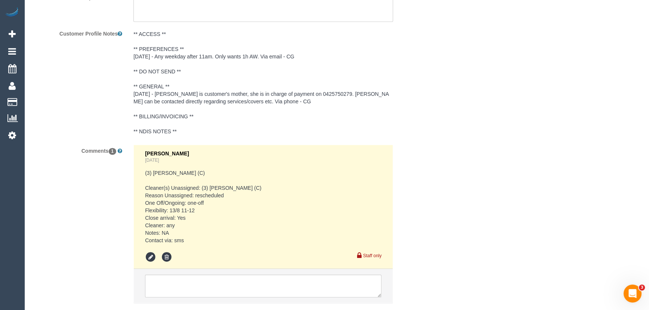
scroll to position [1406, 0]
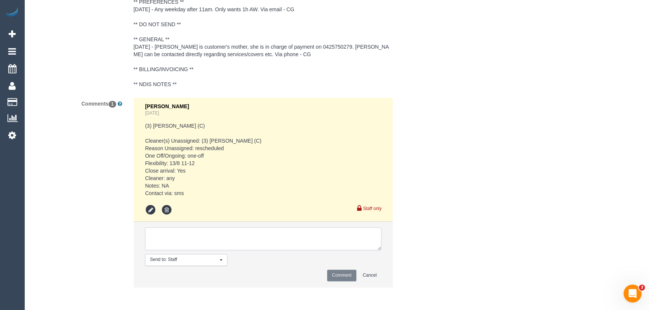
click at [187, 242] on textarea at bounding box center [263, 238] width 236 height 23
type textarea "/"
paste textarea "Cleaner(s) Unassigned: Reason Unassigned: Contact via: Which message sent: Addi…"
drag, startPoint x: 379, startPoint y: 248, endPoint x: 502, endPoint y: 326, distance: 146.0
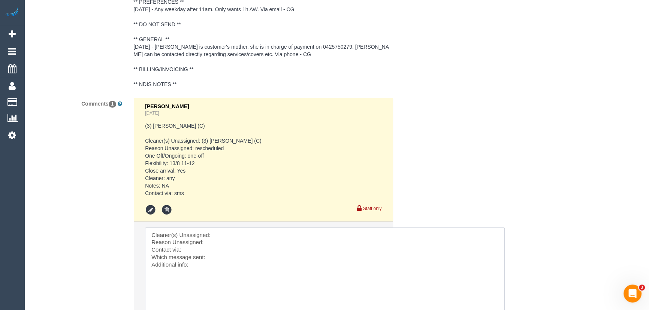
click at [224, 235] on textarea at bounding box center [325, 277] width 360 height 101
paste textarea "(2) Dinitha Gunawardana (C)"
click at [219, 257] on textarea at bounding box center [325, 277] width 360 height 101
click at [212, 264] on textarea at bounding box center [325, 277] width 360 height 101
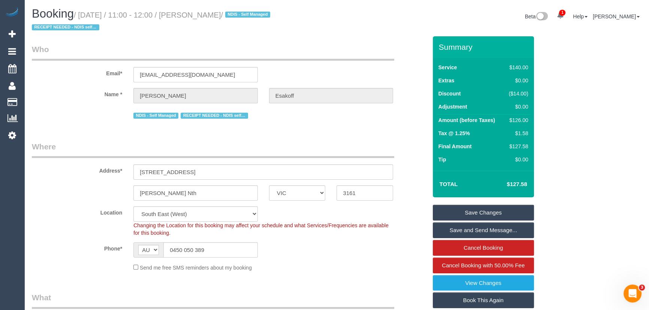
drag, startPoint x: 243, startPoint y: 13, endPoint x: 192, endPoint y: 13, distance: 50.6
click at [192, 13] on small "/ August 13, 2025 / 11:00 - 12:00 / Chaya Esakoff / NDIS - Self Managed RECEIPT…" at bounding box center [152, 21] width 241 height 21
copy small "Chaya Esakoff"
drag, startPoint x: 624, startPoint y: 65, endPoint x: 611, endPoint y: 79, distance: 18.8
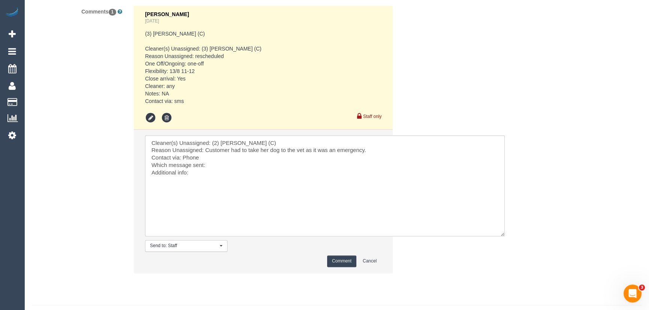
scroll to position [1499, 0]
drag, startPoint x: 276, startPoint y: 153, endPoint x: 310, endPoint y: 160, distance: 35.2
click at [310, 160] on textarea at bounding box center [325, 185] width 360 height 101
click at [210, 166] on textarea at bounding box center [325, 185] width 360 height 101
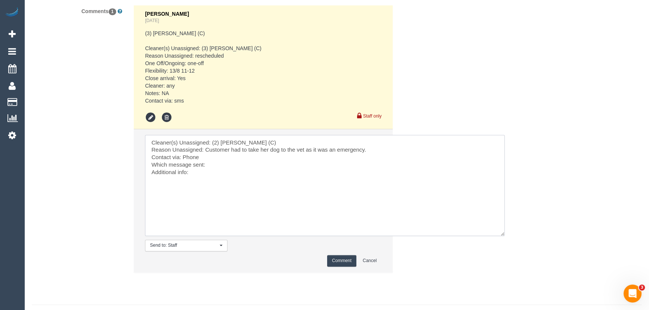
click at [210, 173] on textarea at bounding box center [325, 185] width 360 height 101
drag, startPoint x: 286, startPoint y: 190, endPoint x: 29, endPoint y: 106, distance: 270.5
click at [29, 106] on div "Comments 1 Odelle Marie 5 days ago (3) Nadine Young (C) Cleaner(s) Unassigned: …" at bounding box center [229, 142] width 407 height 275
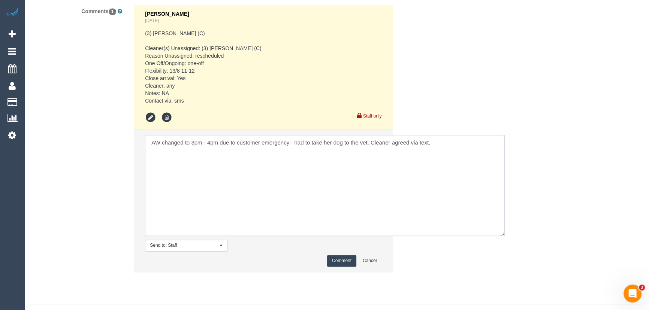
type textarea "AW changed to 3pm - 4pm due to customer emergency - had to take her dog to the …"
click at [341, 255] on button "Comment" at bounding box center [341, 261] width 29 height 12
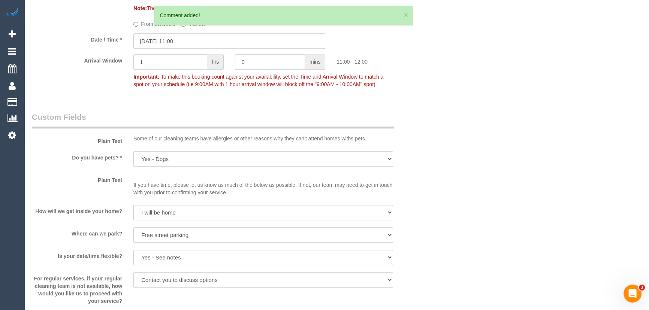
scroll to position [749, 0]
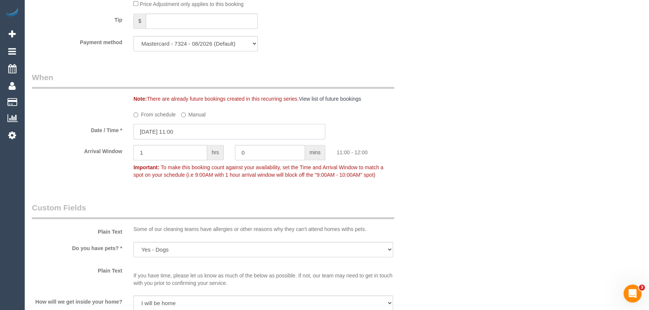
click at [176, 132] on input "13/08/2025 11:00" at bounding box center [229, 131] width 192 height 15
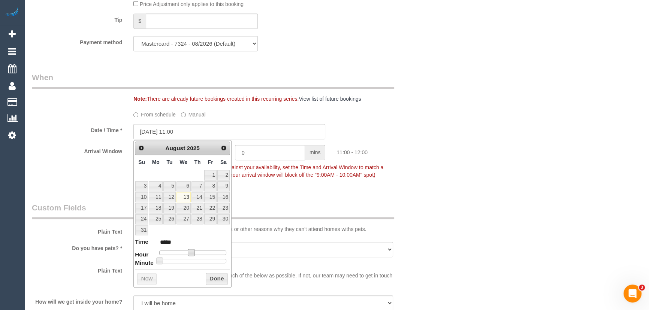
type input "13/08/2025 12:00"
type input "*****"
type input "13/08/2025 13:00"
type input "*****"
type input "13/08/2025 14:00"
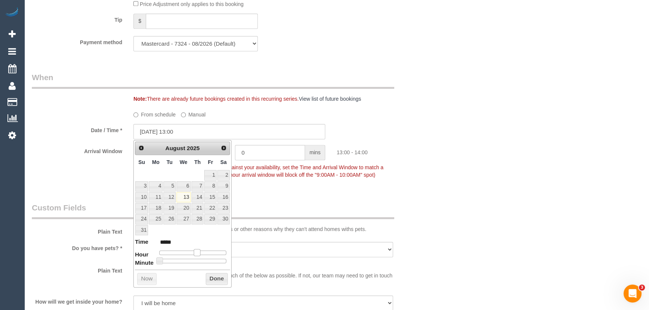
type input "*****"
type input "13/08/2025 15:00"
type input "*****"
type input "13/08/2025 16:00"
type input "*****"
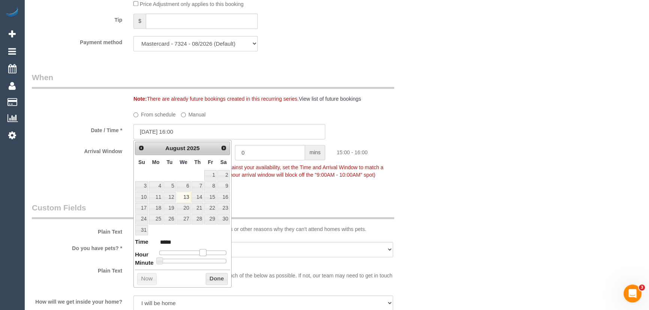
type input "13/08/2025 17:00"
type input "*****"
type input "13/08/2025 16:00"
type input "*****"
type input "13/08/2025 15:00"
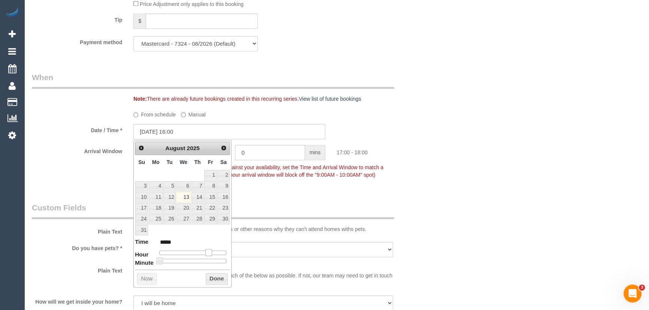
type input "*****"
drag, startPoint x: 194, startPoint y: 253, endPoint x: 207, endPoint y: 252, distance: 13.5
click at [207, 252] on div at bounding box center [192, 253] width 67 height 4
click at [218, 279] on button "Done" at bounding box center [217, 279] width 22 height 12
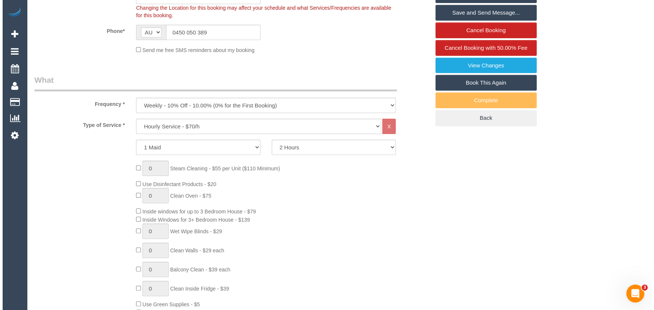
scroll to position [136, 0]
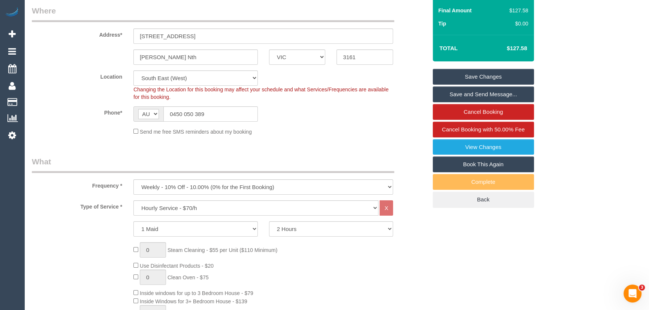
click at [504, 78] on link "Save Changes" at bounding box center [483, 77] width 101 height 16
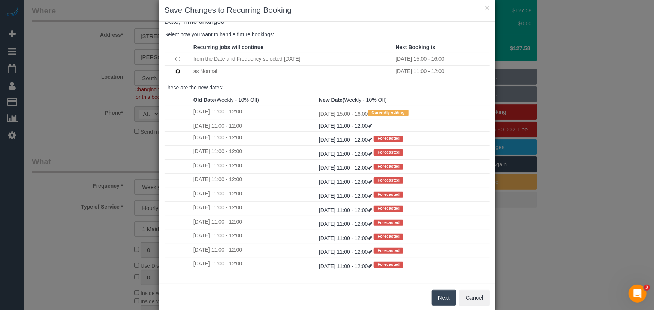
scroll to position [25, 0]
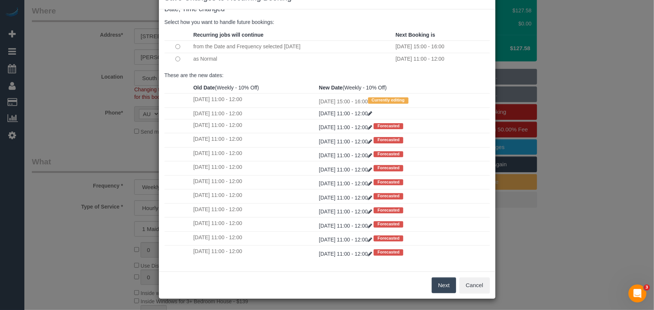
click at [441, 283] on button "Next" at bounding box center [444, 286] width 24 height 16
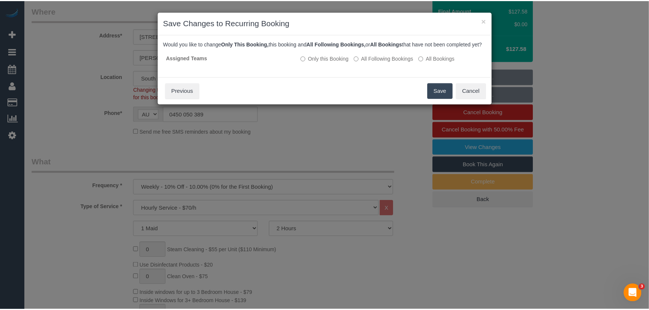
scroll to position [0, 0]
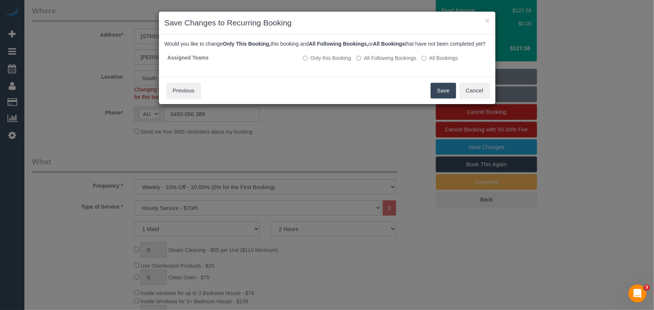
click at [434, 99] on button "Save" at bounding box center [443, 91] width 25 height 16
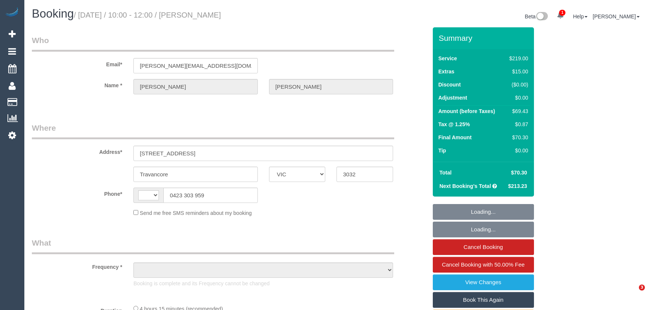
select select "VIC"
select select "string:AU"
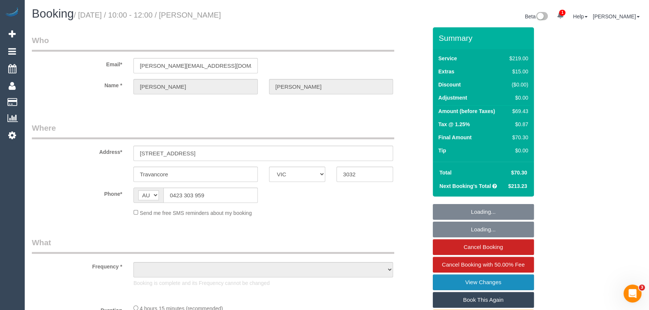
select select "object:593"
select select "number:27"
select select "number:14"
select select "number:19"
select select "number:24"
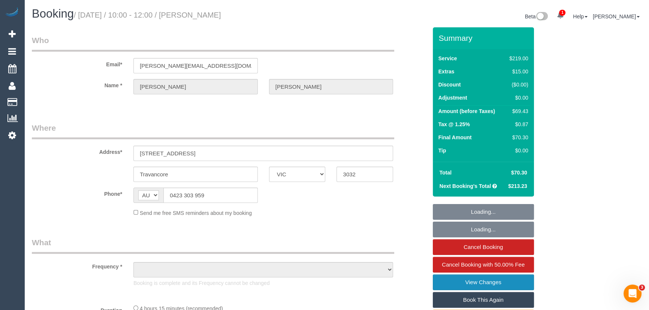
select select "number:35"
select select "number:26"
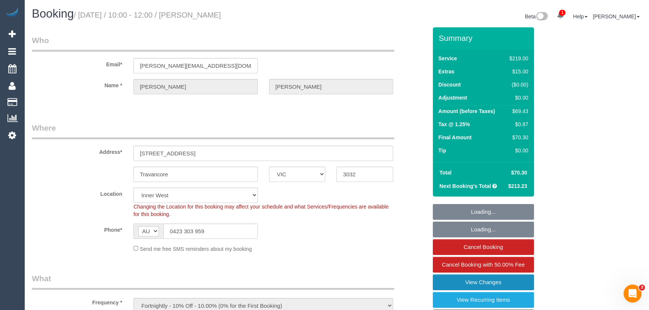
select select "string:stripe-pm_1RbDmU2GScqysDRVzEepCjbA"
select select "object:1547"
select select "spot1"
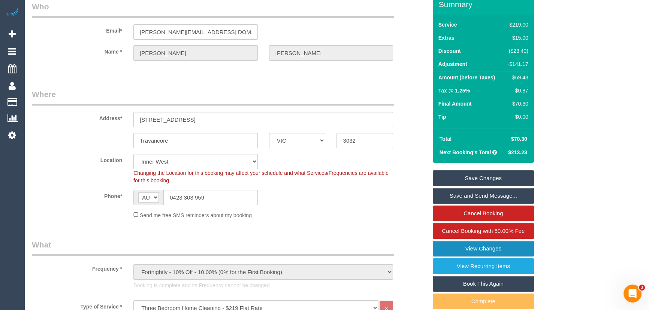
click at [500, 248] on link "View Changes" at bounding box center [483, 249] width 101 height 16
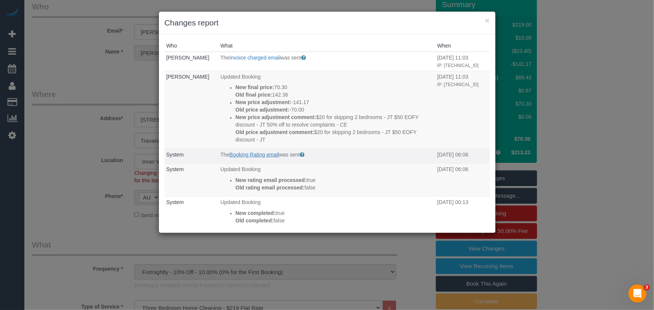
click at [247, 157] on td "The Booking Rating email was sent Sent to customer after their booking is compl…" at bounding box center [326, 156] width 217 height 15
click at [247, 154] on link "Booking Rating email" at bounding box center [253, 155] width 49 height 6
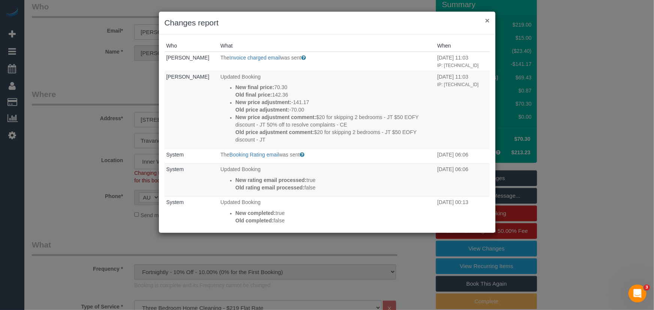
click at [486, 19] on button "×" at bounding box center [487, 20] width 4 height 8
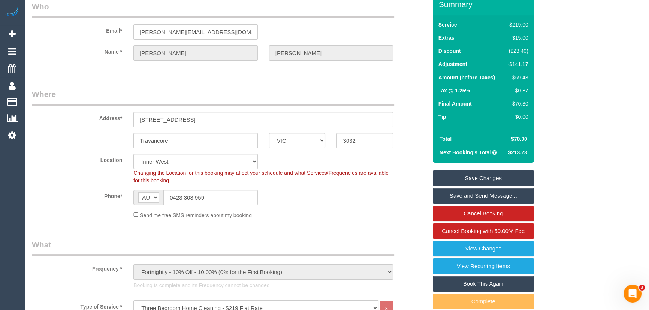
click at [525, 77] on div "$69.43" at bounding box center [516, 77] width 23 height 7
copy div "69.43"
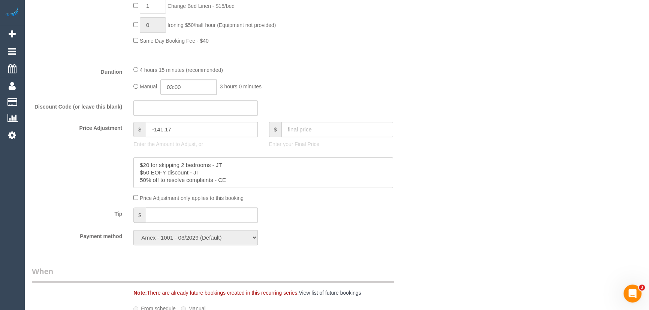
scroll to position [613, 0]
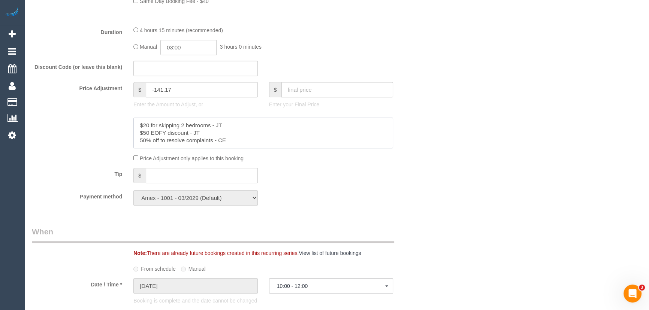
drag, startPoint x: 148, startPoint y: 135, endPoint x: 127, endPoint y: 132, distance: 21.9
click at [127, 132] on div at bounding box center [229, 133] width 407 height 31
click at [149, 133] on textarea at bounding box center [263, 133] width 260 height 31
drag, startPoint x: 150, startPoint y: 133, endPoint x: 141, endPoint y: 124, distance: 13.0
click at [141, 124] on textarea at bounding box center [263, 133] width 260 height 31
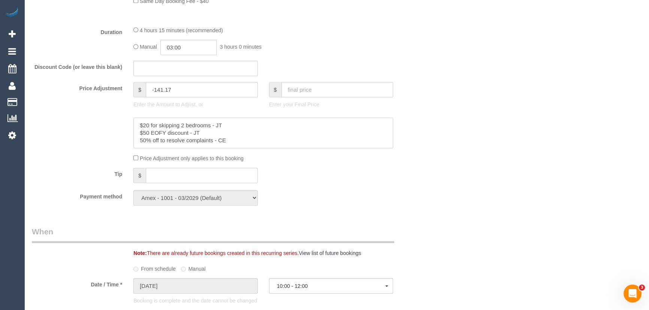
click at [144, 129] on textarea at bounding box center [263, 133] width 260 height 31
click at [147, 133] on textarea at bounding box center [263, 133] width 260 height 31
drag, startPoint x: 149, startPoint y: 135, endPoint x: 142, endPoint y: 127, distance: 9.8
click at [142, 127] on textarea at bounding box center [263, 133] width 260 height 31
click at [145, 131] on textarea at bounding box center [263, 133] width 260 height 31
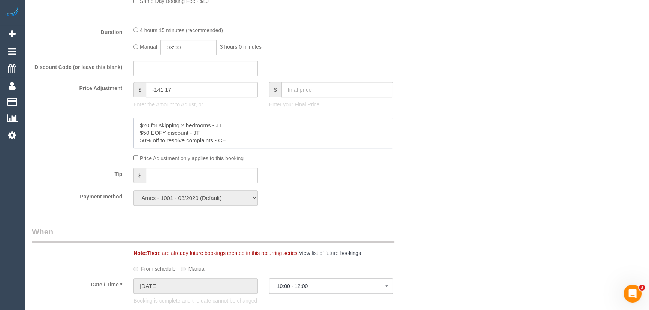
click at [141, 126] on textarea at bounding box center [263, 133] width 260 height 31
drag, startPoint x: 139, startPoint y: 125, endPoint x: 142, endPoint y: 129, distance: 4.8
click at [142, 129] on textarea at bounding box center [263, 133] width 260 height 31
click at [145, 128] on textarea at bounding box center [263, 133] width 260 height 31
drag, startPoint x: 144, startPoint y: 127, endPoint x: 148, endPoint y: 128, distance: 4.0
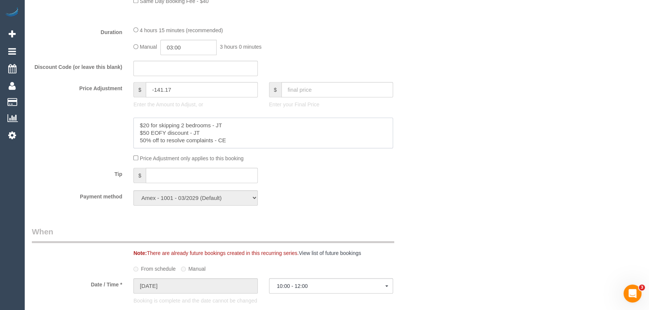
click at [148, 128] on textarea at bounding box center [263, 133] width 260 height 31
click at [144, 135] on textarea at bounding box center [263, 133] width 260 height 31
drag, startPoint x: 143, startPoint y: 135, endPoint x: 149, endPoint y: 135, distance: 6.0
click at [149, 135] on textarea at bounding box center [263, 133] width 260 height 31
drag, startPoint x: 180, startPoint y: 91, endPoint x: 131, endPoint y: 83, distance: 49.4
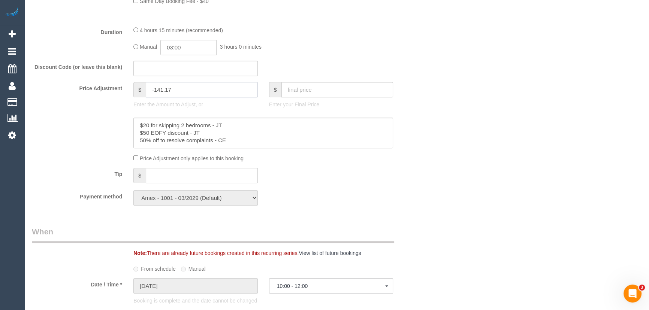
click at [131, 83] on div "$ -141.17 Enter the Amount to Adjust, or" at bounding box center [196, 97] width 136 height 30
type input "-70"
click at [250, 128] on textarea at bounding box center [263, 133] width 260 height 31
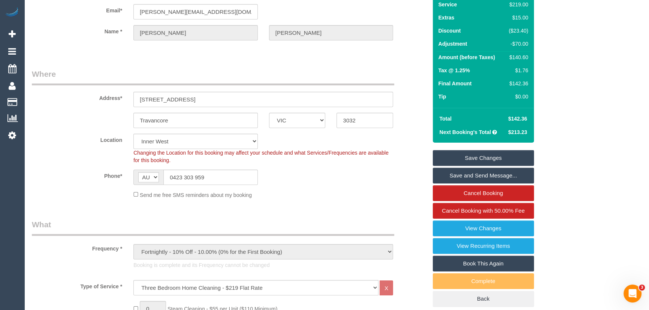
scroll to position [0, 0]
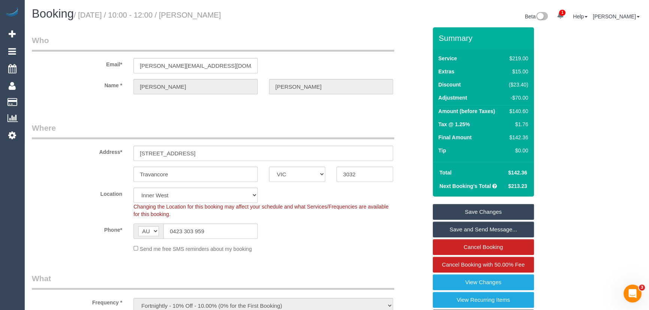
click at [515, 108] on div "$140.60" at bounding box center [517, 111] width 22 height 7
copy div "140.60"
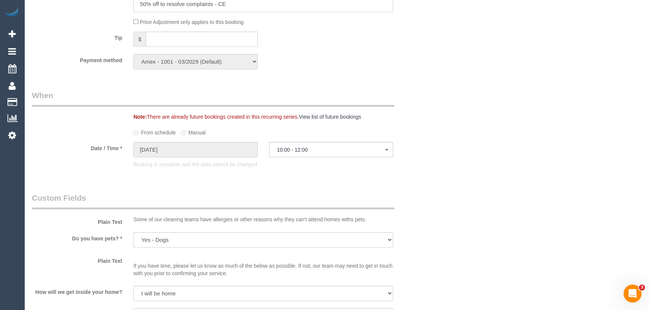
scroll to position [1022, 0]
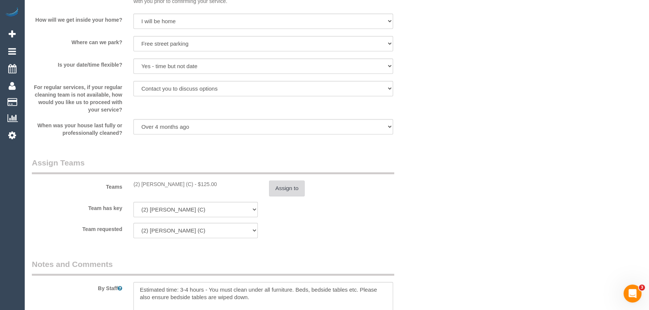
click at [274, 190] on button "Assign to" at bounding box center [287, 189] width 36 height 16
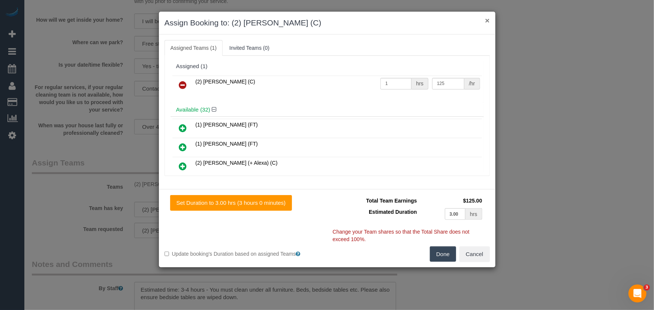
click at [486, 19] on button "×" at bounding box center [487, 20] width 4 height 8
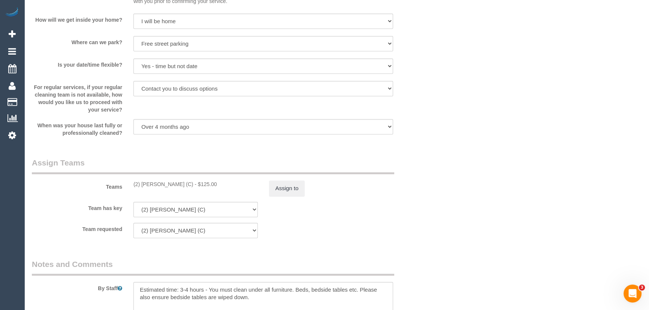
click at [317, 162] on legend "Assign Teams" at bounding box center [213, 165] width 362 height 17
click at [365, 181] on div "Teams (2) [PERSON_NAME] (C) - $125.00 Assign to" at bounding box center [229, 176] width 407 height 39
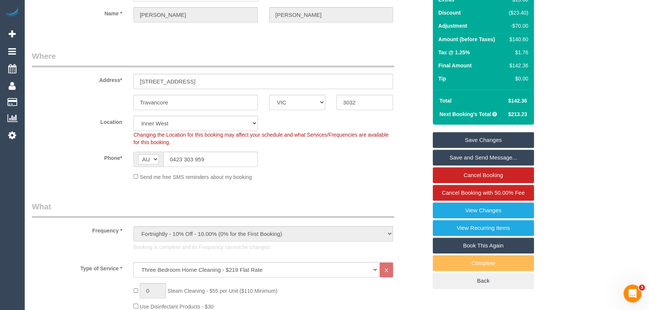
scroll to position [34, 0]
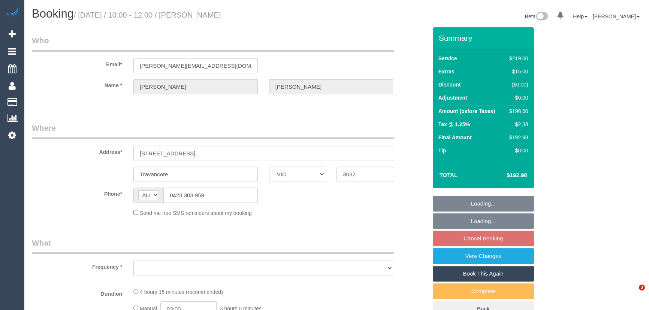
select select "VIC"
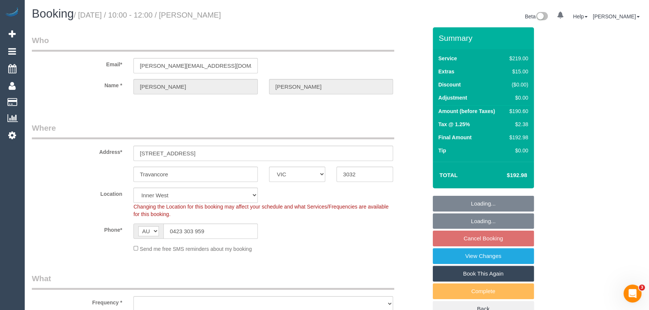
select select "object:676"
select select "spot3"
select select "number:27"
select select "number:14"
select select "number:19"
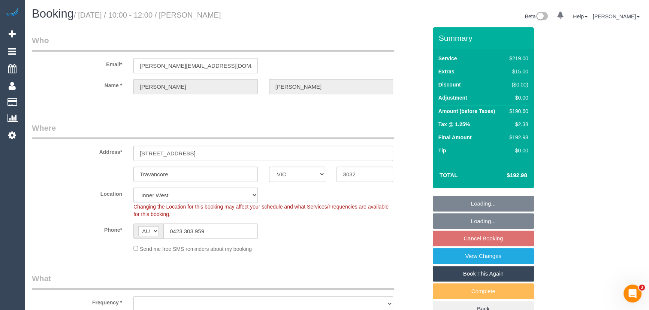
select select "number:24"
select select "number:35"
select select "number:26"
select select "object:686"
select select "string:stripe-pm_1RbDmU2GScqysDRVzEepCjbA"
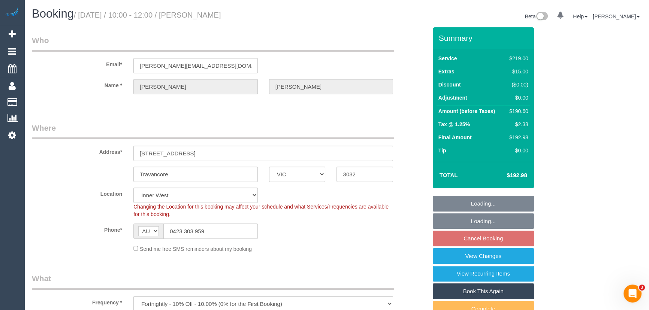
click at [482, 240] on fieldset "Loading... Loading... Cancel Booking View Changes View Recurring Items Book Thi…" at bounding box center [483, 265] width 101 height 139
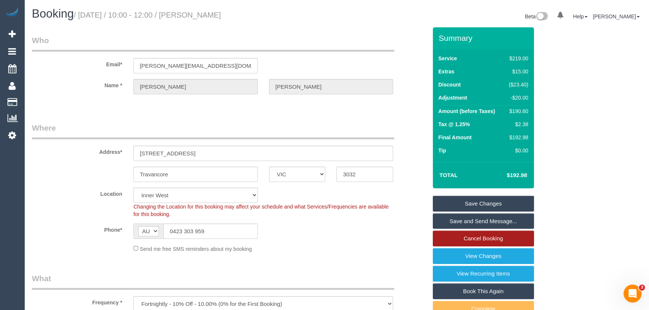
click at [482, 240] on link "Cancel Booking" at bounding box center [483, 239] width 101 height 16
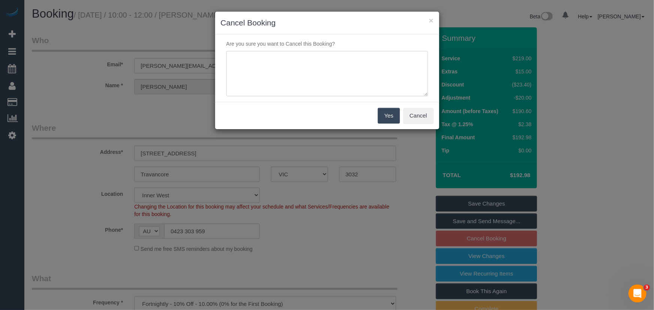
click at [290, 61] on textarea at bounding box center [327, 74] width 202 height 46
type textarea "Customer cancelling all ongoing bookings due to complaint. Complaint resolved, …"
click at [388, 113] on button "Yes" at bounding box center [389, 116] width 22 height 16
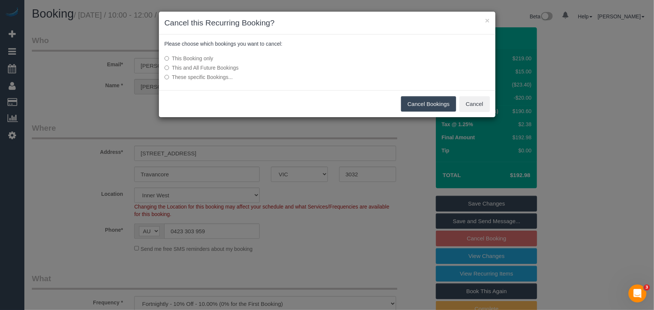
click at [221, 66] on label "This and All Future Bookings" at bounding box center [270, 67] width 213 height 7
click at [411, 102] on button "Cancel Bookings" at bounding box center [428, 104] width 55 height 16
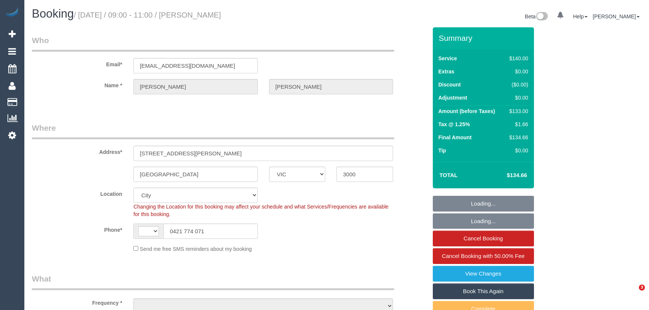
select select "VIC"
select select "string:AU"
select select "object:906"
select select "string:stripe-pm_1KVn5o2GScqysDRVyxcCsRoL"
select select "number:28"
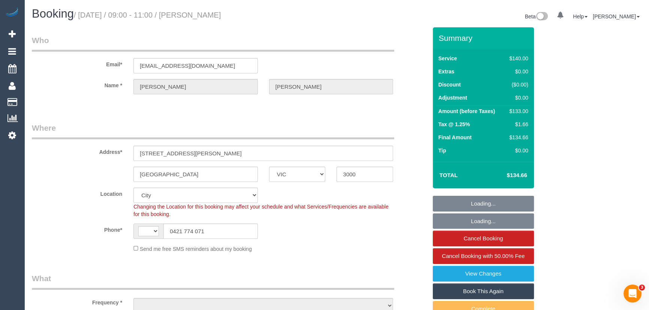
select select "number:14"
select select "number:20"
select select "number:23"
select select "number:13"
select select "object:1328"
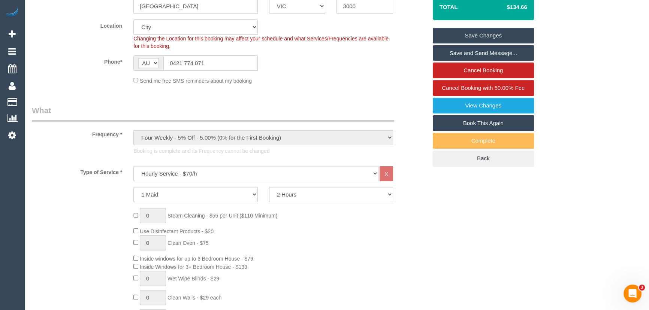
scroll to position [136, 0]
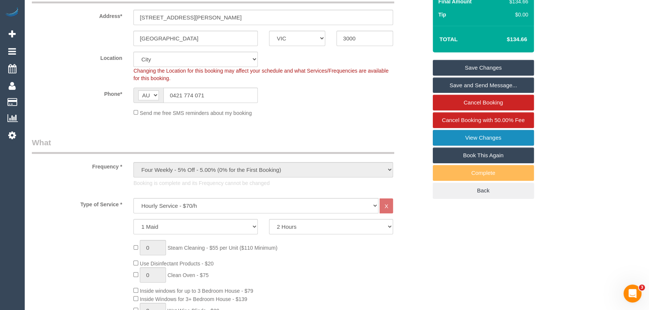
click at [512, 136] on link "View Changes" at bounding box center [483, 138] width 101 height 16
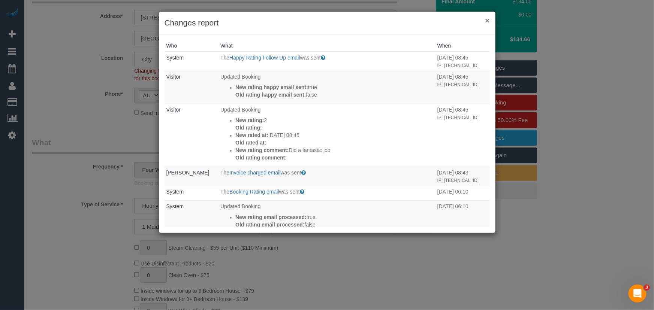
click at [487, 22] on button "×" at bounding box center [487, 20] width 4 height 8
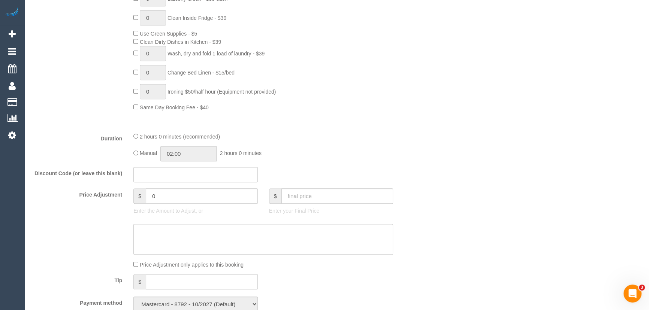
scroll to position [579, 0]
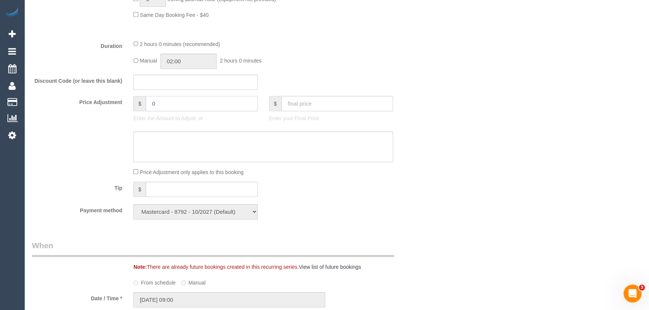
drag, startPoint x: 210, startPoint y: 101, endPoint x: 210, endPoint y: 105, distance: 4.1
click at [210, 101] on input "0" at bounding box center [202, 103] width 112 height 15
click at [210, 105] on input "0" at bounding box center [202, 103] width 112 height 15
type input "25.5"
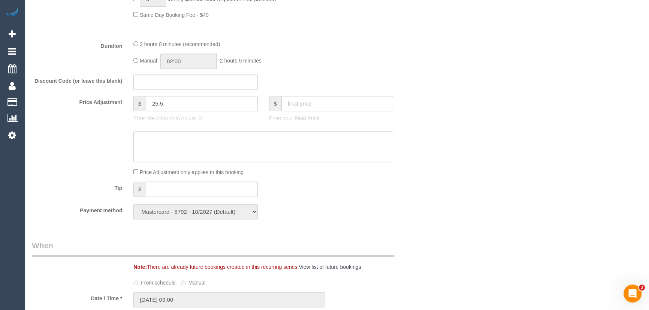
click at [216, 136] on textarea at bounding box center [263, 147] width 260 height 31
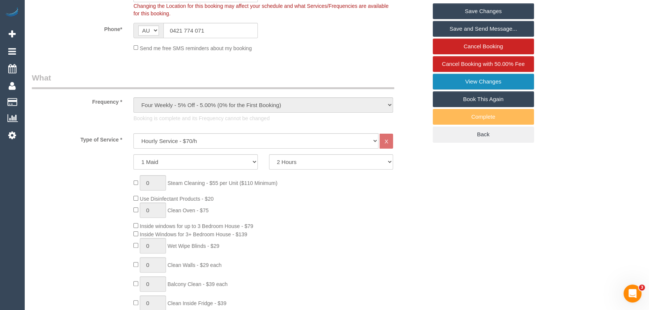
scroll to position [170, 0]
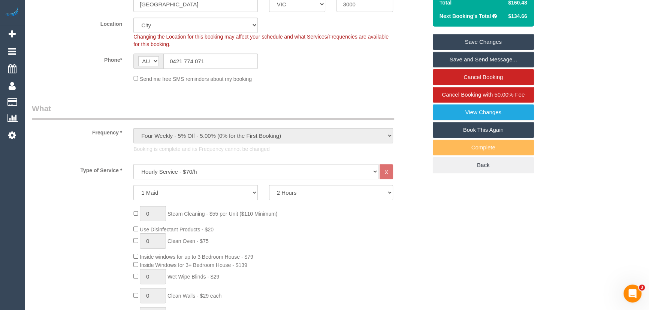
type textarea "Paid parking - CE"
drag, startPoint x: 225, startPoint y: 60, endPoint x: 98, endPoint y: 53, distance: 126.9
click at [99, 54] on div "Phone* AF AL DZ AD AO AI AQ AG AR AM AW AU AT AZ BS BH BD BB BY BE BZ BJ BM BT …" at bounding box center [229, 61] width 407 height 15
click at [483, 42] on link "Save Changes" at bounding box center [483, 42] width 101 height 16
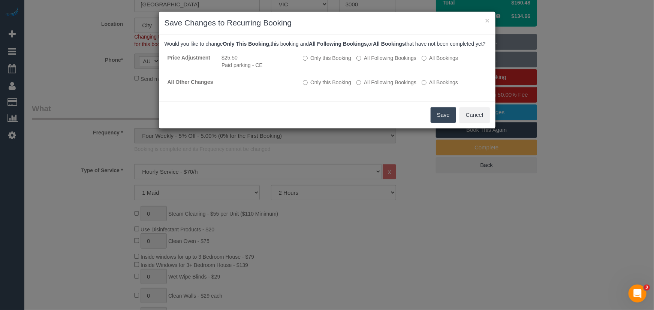
click at [438, 120] on button "Save" at bounding box center [443, 115] width 25 height 16
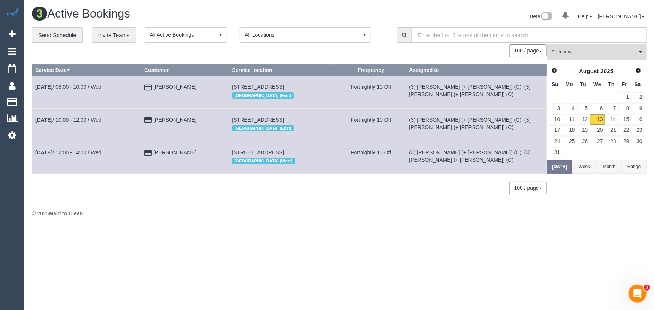
click at [595, 49] on span "All Teams" at bounding box center [594, 52] width 85 height 6
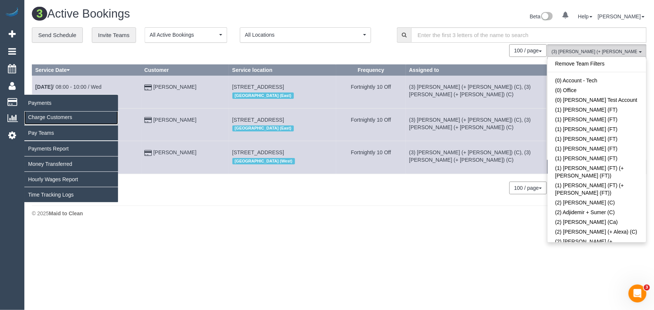
click at [55, 115] on link "Charge Customers" at bounding box center [71, 117] width 94 height 15
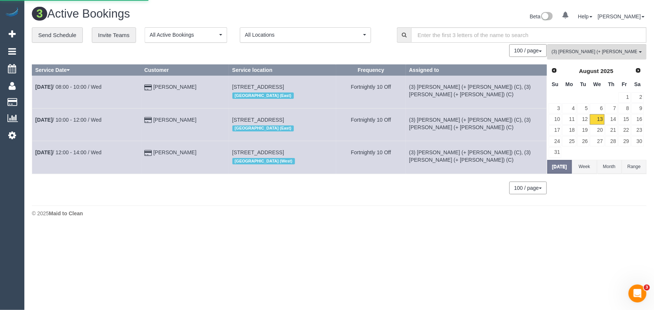
select select
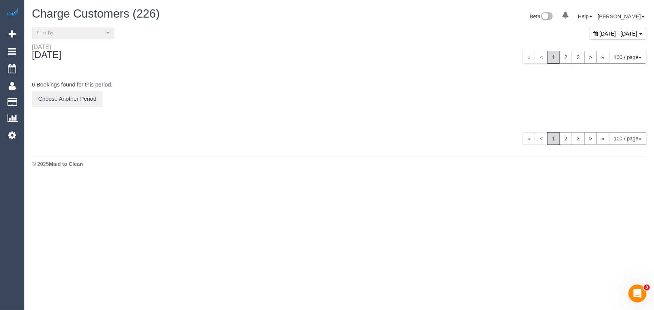
click at [608, 36] on div "August 13, 2025 - August 13, 2025" at bounding box center [617, 34] width 57 height 12
type input "**********"
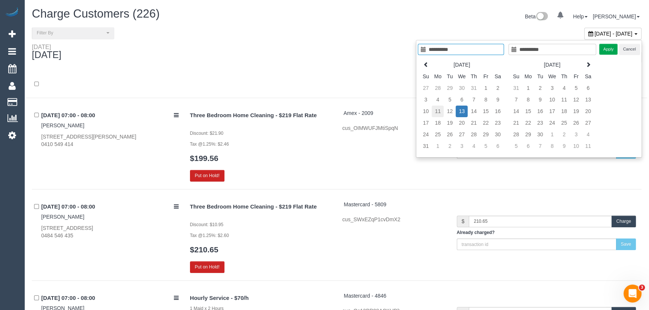
type input "**********"
click at [441, 111] on td "11" at bounding box center [438, 112] width 12 height 12
type input "**********"
click at [441, 111] on td "11" at bounding box center [438, 112] width 12 height 12
type input "**********"
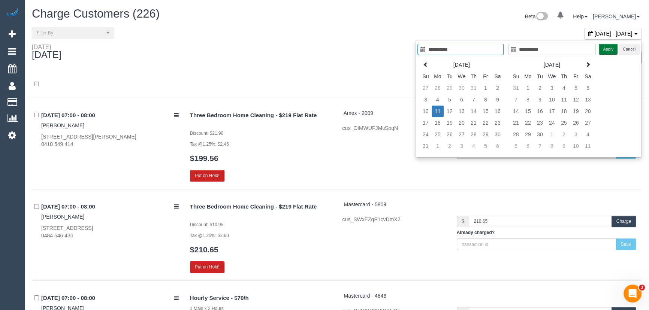
click at [609, 51] on button "Apply" at bounding box center [608, 49] width 19 height 11
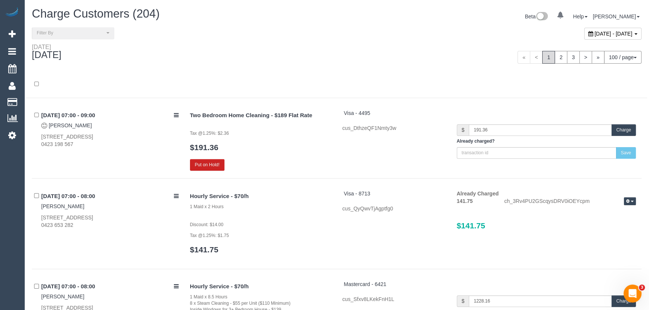
click at [383, 54] on div "« < 1 2 3 > » 100 / page 10 / page 20 / page 30 / page 40 / page 50 / page 100 …" at bounding box center [491, 57] width 299 height 13
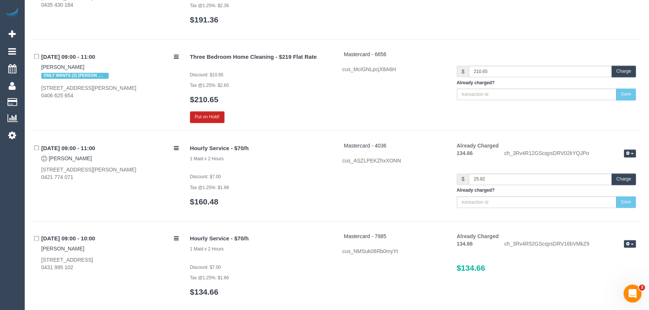
click at [625, 179] on button "Charge" at bounding box center [624, 179] width 24 height 12
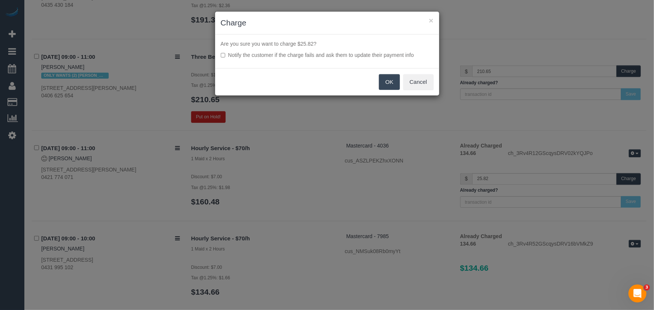
click at [386, 79] on button "OK" at bounding box center [389, 82] width 21 height 16
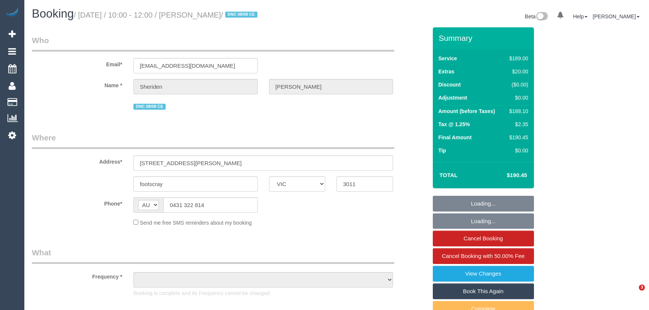
select select "VIC"
select select "number:27"
select select "number:16"
select select "number:19"
select select "number:24"
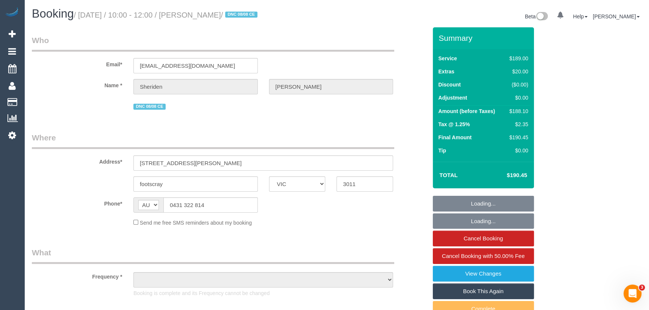
select select "number:34"
select select "number:12"
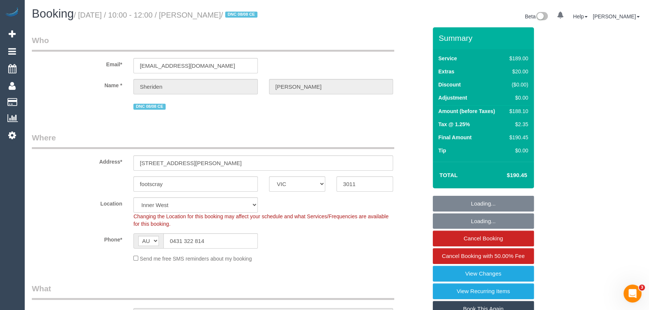
select select "string:stripe-pm_1Rj8jX2GScqysDRV4J43Whc2"
select select "object:1573"
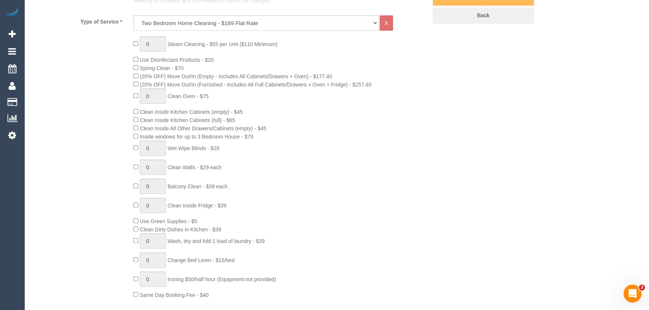
scroll to position [341, 0]
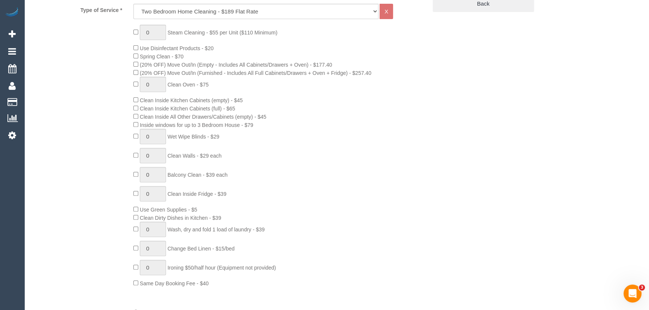
click at [401, 141] on div "0 Steam Cleaning - $55 per Unit ($110 Minimum) Use Disinfectant Products - $20 …" at bounding box center [280, 156] width 305 height 263
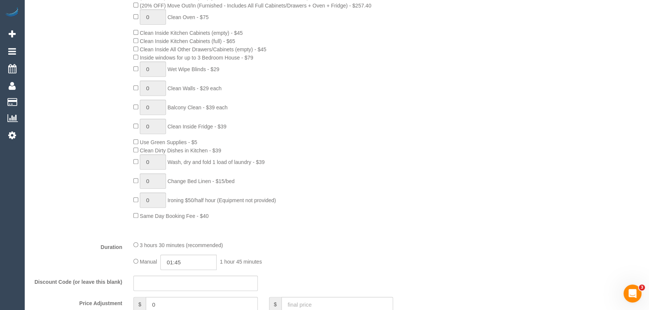
scroll to position [511, 0]
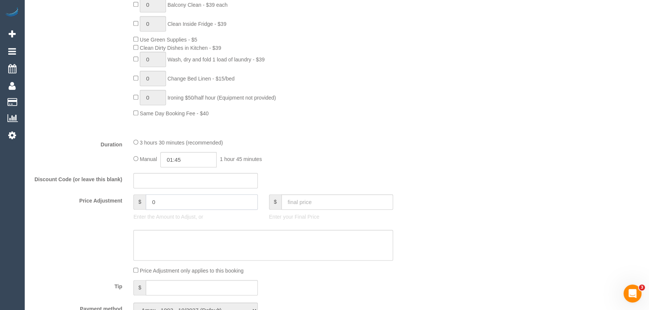
click at [202, 200] on input "0" at bounding box center [202, 201] width 112 height 15
click at [202, 201] on input "0" at bounding box center [202, 201] width 112 height 15
type input "-20"
click at [228, 248] on textarea at bounding box center [263, 245] width 260 height 31
type textarea "S"
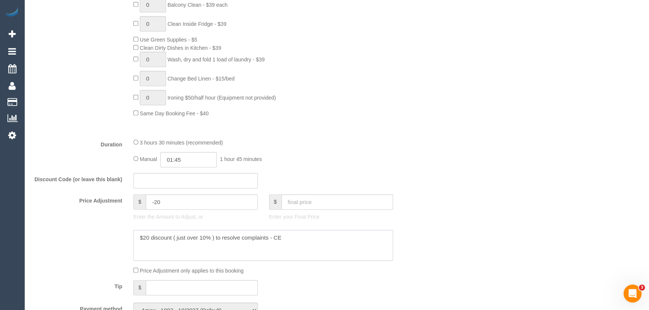
type textarea "$20 discount ( just over 10% ) to resolve complaints - CE"
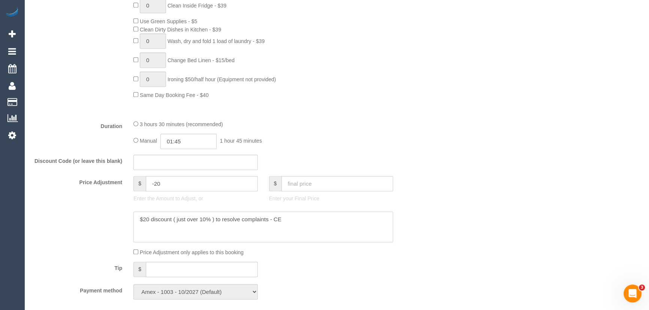
scroll to position [545, 0]
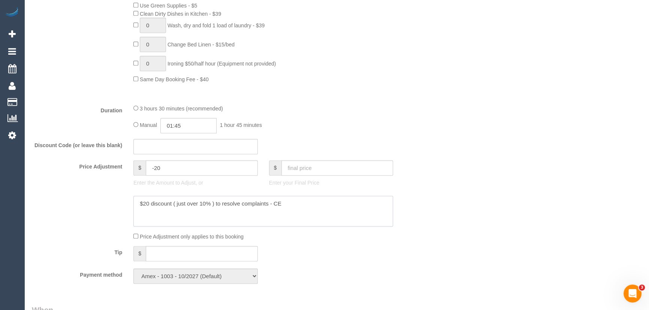
click at [295, 205] on textarea at bounding box center [263, 211] width 260 height 31
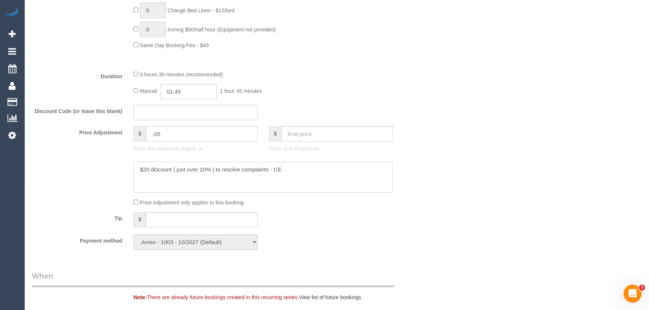
click at [330, 172] on textarea at bounding box center [263, 177] width 260 height 31
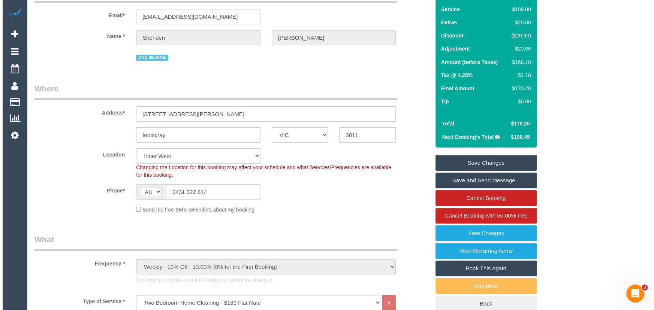
scroll to position [0, 0]
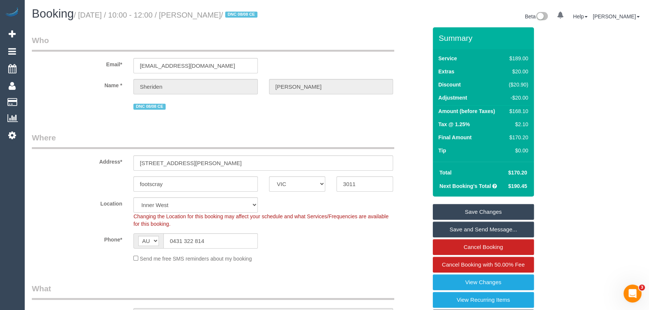
click at [458, 209] on link "Save Changes" at bounding box center [483, 212] width 101 height 16
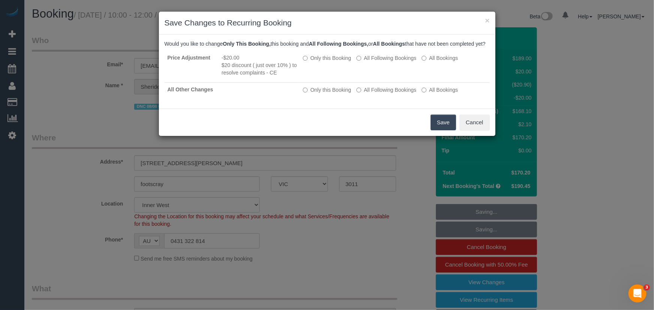
click at [436, 130] on button "Save" at bounding box center [443, 123] width 25 height 16
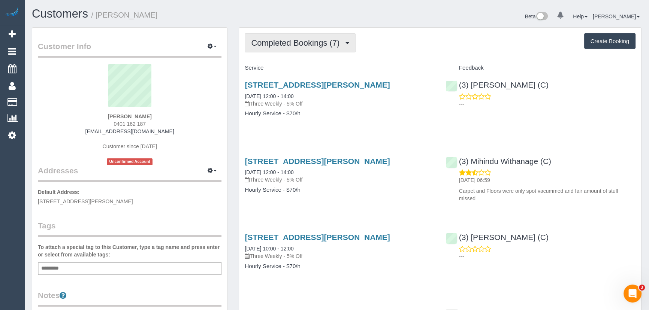
click at [293, 49] on button "Completed Bookings (7)" at bounding box center [300, 42] width 111 height 19
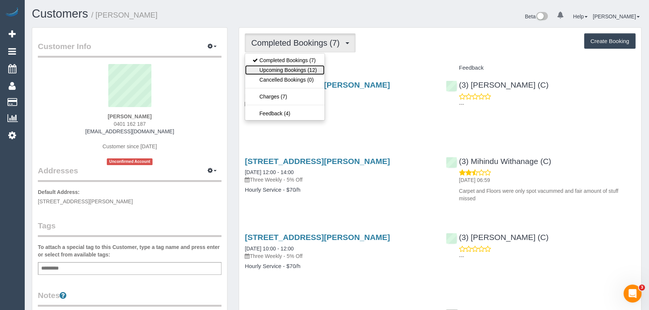
click at [291, 69] on link "Upcoming Bookings (12)" at bounding box center [284, 70] width 79 height 10
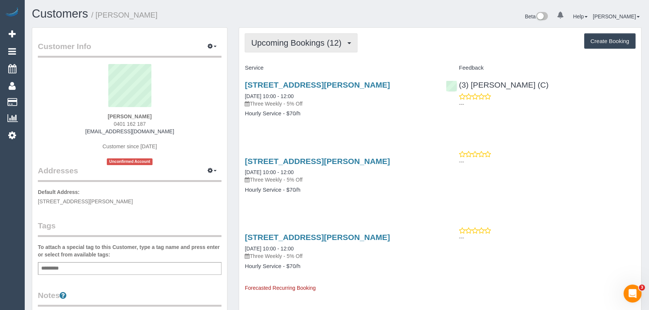
click at [290, 44] on span "Upcoming Bookings (12)" at bounding box center [298, 42] width 94 height 9
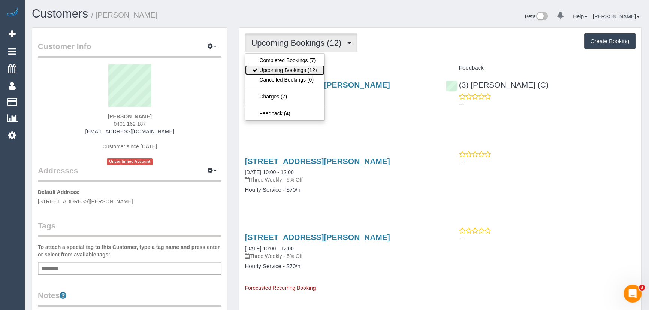
click at [289, 65] on link "Upcoming Bookings (12)" at bounding box center [284, 70] width 79 height 10
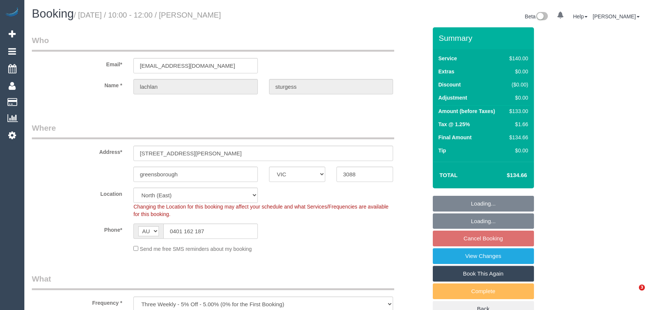
select select "VIC"
select select "number:28"
select select "number:14"
select select "number:18"
select select "number:23"
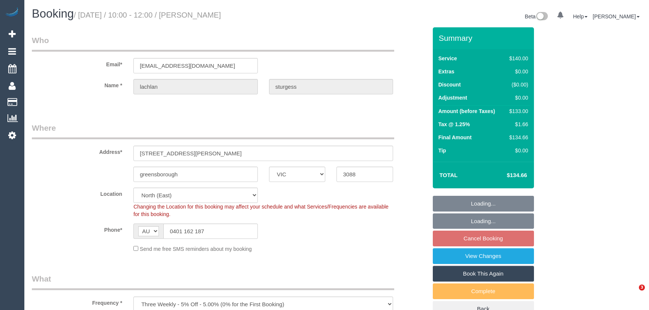
select select "number:34"
select select "number:12"
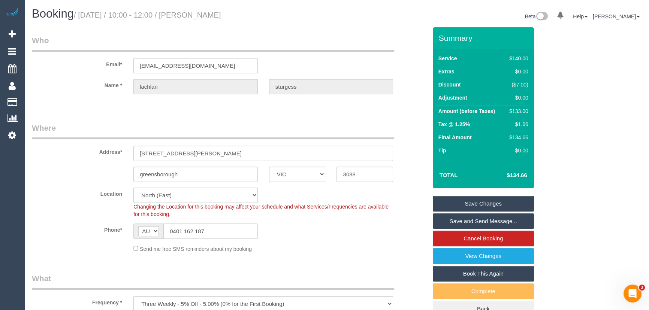
click at [341, 124] on legend "Where" at bounding box center [213, 131] width 362 height 17
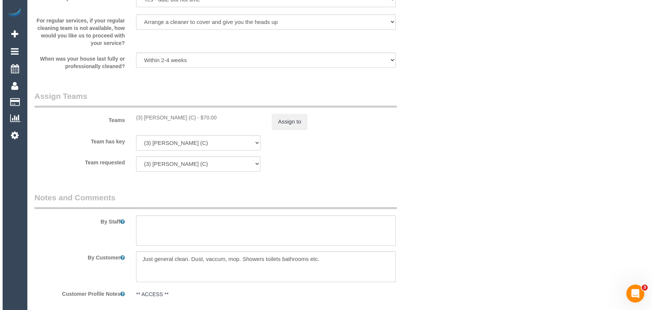
scroll to position [988, 0]
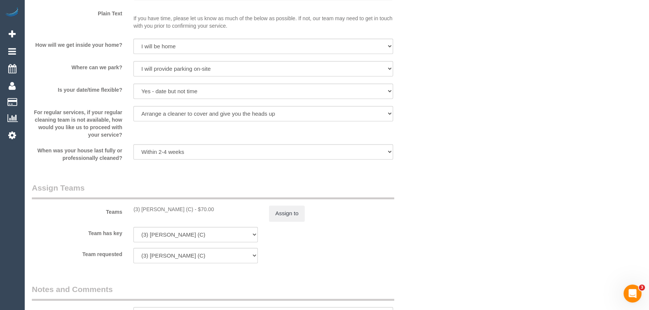
drag, startPoint x: 190, startPoint y: 212, endPoint x: 129, endPoint y: 211, distance: 60.7
click at [129, 211] on div "(3) Anthony Almaraz (C) - $70.00" at bounding box center [196, 209] width 136 height 7
copy div "(3) [PERSON_NAME] (C)"
click at [269, 214] on button "Assign to" at bounding box center [287, 214] width 36 height 16
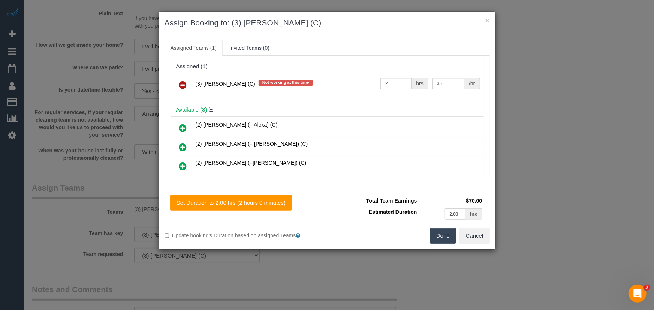
click at [178, 85] on link at bounding box center [183, 85] width 18 height 15
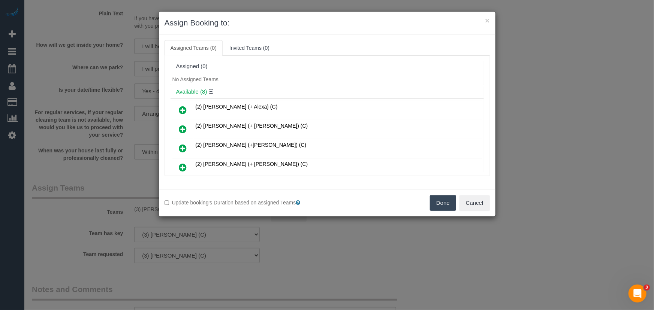
click at [436, 202] on button "Done" at bounding box center [443, 203] width 26 height 16
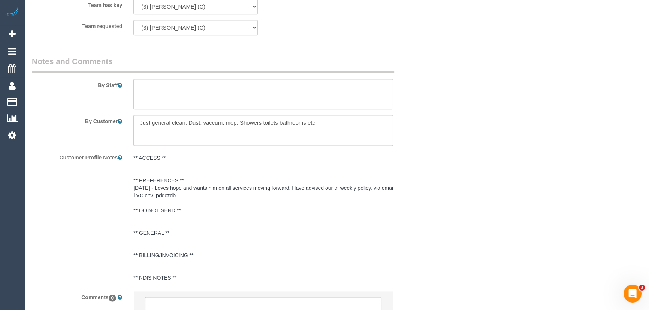
scroll to position [1286, 0]
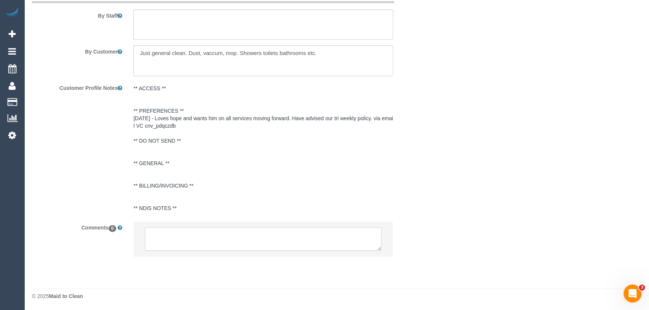
click at [208, 245] on textarea at bounding box center [263, 238] width 236 height 23
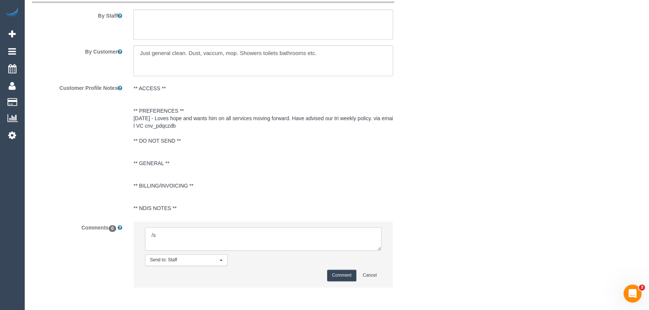
type textarea "/"
paste textarea "Cleaner(s) Unassigned: Reason Unassigned: Contact via: Which message sent: Addi…"
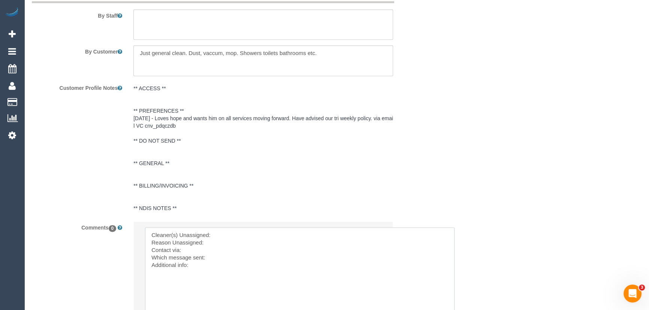
drag, startPoint x: 378, startPoint y: 248, endPoint x: 347, endPoint y: 278, distance: 42.9
click at [261, 230] on textarea at bounding box center [300, 273] width 310 height 93
paste textarea "(3) Anthony Almaraz (C)"
click at [236, 242] on textarea at bounding box center [300, 273] width 310 height 93
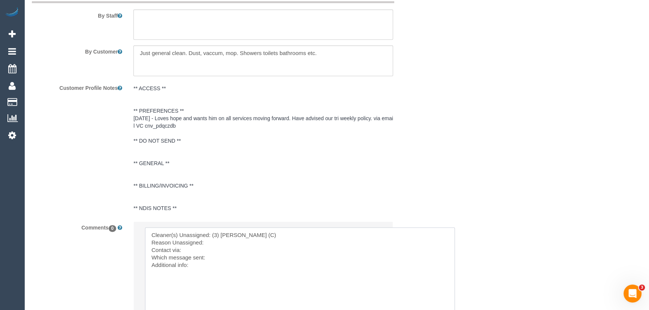
click at [272, 243] on textarea at bounding box center [300, 273] width 310 height 93
paste textarea "no reason given, requested but no response"
click at [188, 247] on textarea at bounding box center [300, 273] width 310 height 93
click at [215, 264] on textarea at bounding box center [300, 273] width 310 height 93
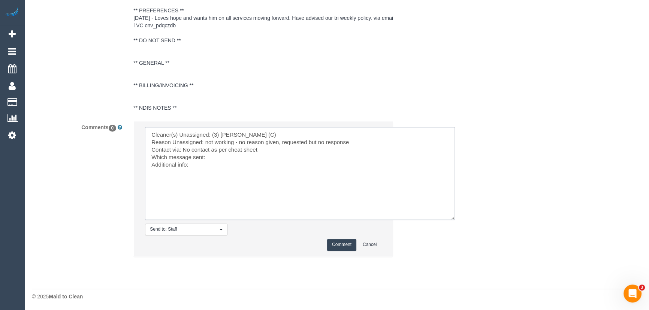
scroll to position [1386, 0]
type textarea "Cleaner(s) Unassigned: (3) Anthony Almaraz (C) Reason Unassigned: not working -…"
click at [343, 245] on button "Comment" at bounding box center [341, 245] width 29 height 12
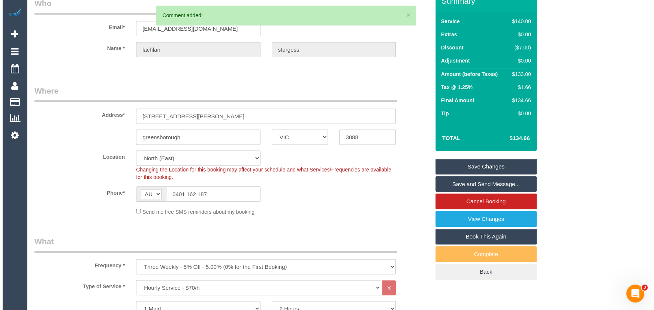
scroll to position [0, 0]
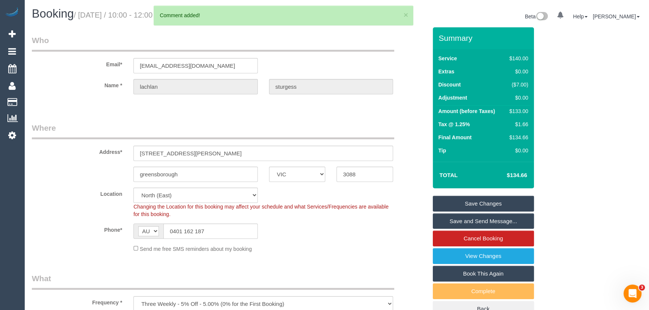
click at [508, 200] on link "Save Changes" at bounding box center [483, 204] width 101 height 16
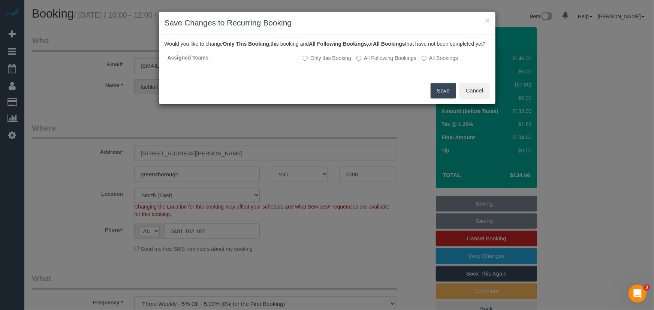
click at [443, 99] on button "Save" at bounding box center [443, 91] width 25 height 16
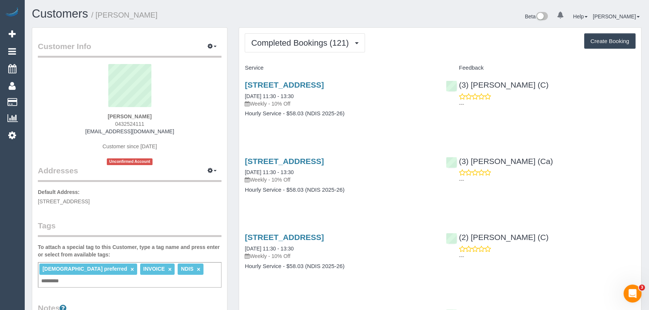
click at [305, 39] on span "Completed Bookings (121)" at bounding box center [301, 42] width 101 height 9
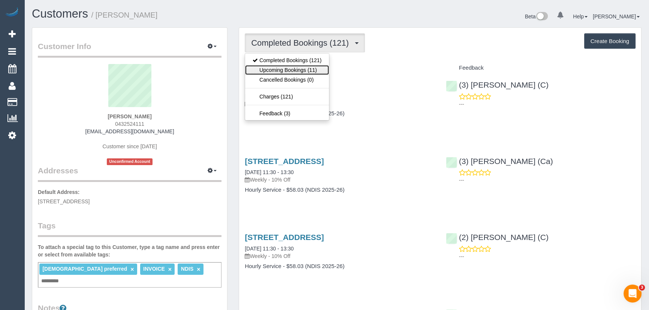
click at [304, 72] on link "Upcoming Bookings (11)" at bounding box center [287, 70] width 84 height 10
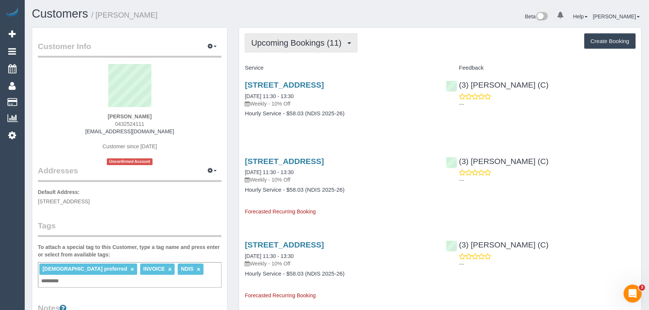
click at [316, 46] on span "Upcoming Bookings (11)" at bounding box center [298, 42] width 94 height 9
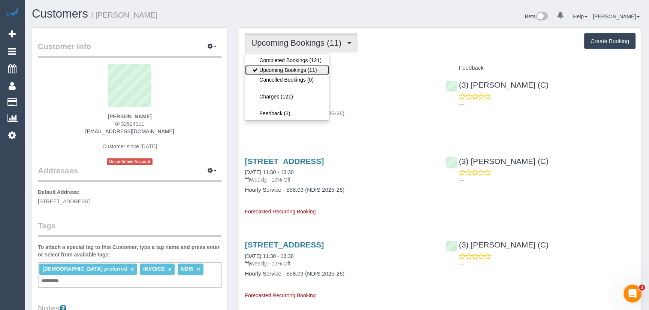
click at [311, 68] on link "Upcoming Bookings (11)" at bounding box center [287, 70] width 84 height 10
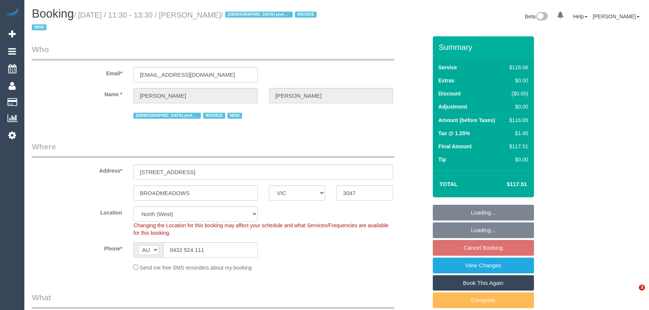
select select "VIC"
select select "string:check"
select select "number:27"
select select "number:14"
select select "number:19"
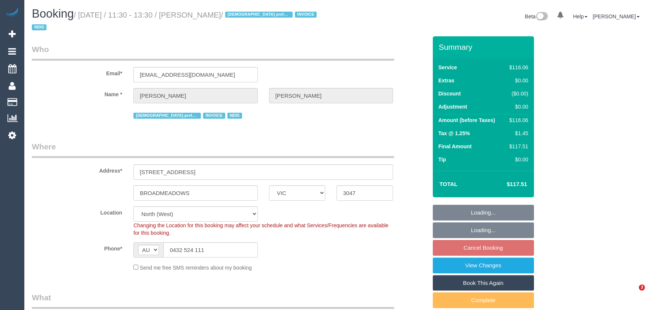
select select "number:25"
select select "number:34"
select select "object:1509"
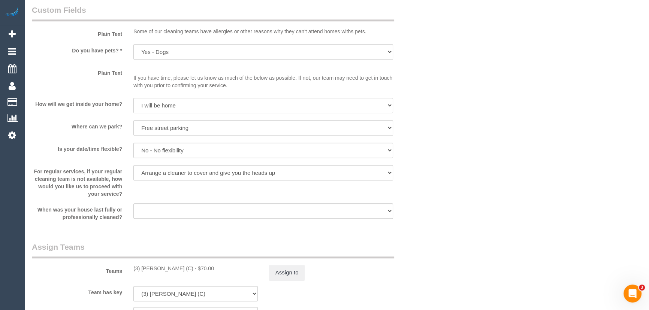
scroll to position [817, 0]
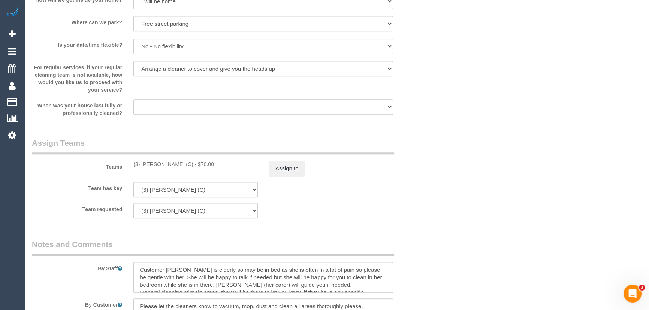
drag, startPoint x: 191, startPoint y: 164, endPoint x: 116, endPoint y: 164, distance: 74.6
click at [116, 164] on div "Teams (3) Anthony Almaraz (C) - $70.00 Assign to" at bounding box center [229, 157] width 407 height 39
click at [143, 163] on div "(3) Anthony Almaraz (C) - $70.00" at bounding box center [195, 164] width 124 height 7
drag, startPoint x: 133, startPoint y: 163, endPoint x: 190, endPoint y: 161, distance: 56.6
click at [190, 161] on div "(3) Anthony Almaraz (C) - $70.00" at bounding box center [195, 164] width 124 height 7
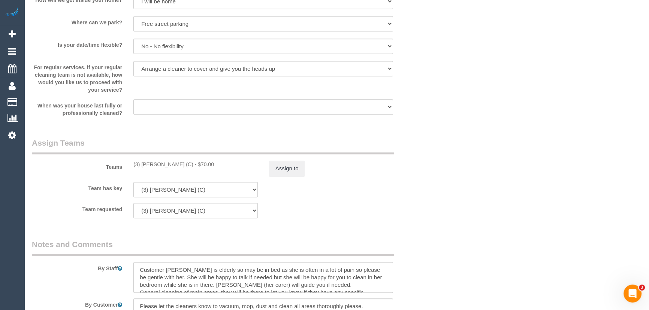
copy div "(3) [PERSON_NAME] (C)"
click at [279, 164] on button "Assign to" at bounding box center [287, 169] width 36 height 16
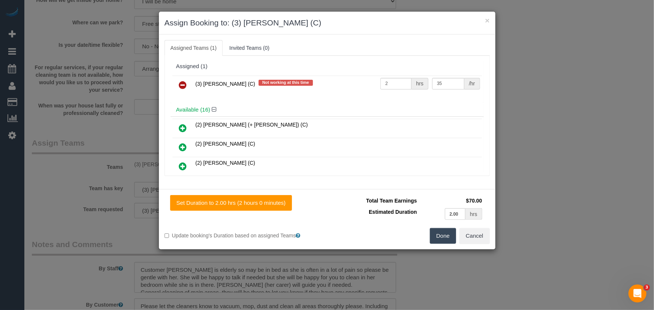
click at [184, 84] on icon at bounding box center [183, 85] width 8 height 9
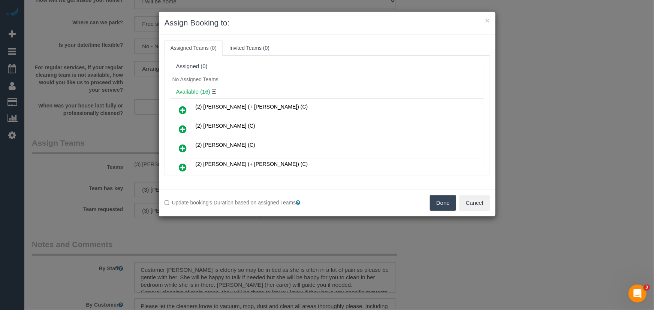
click at [443, 202] on button "Done" at bounding box center [443, 203] width 26 height 16
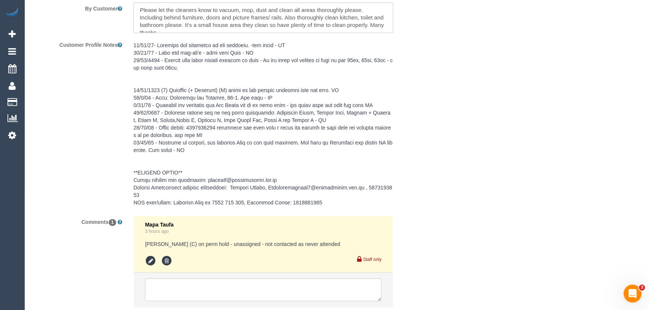
scroll to position [1164, 0]
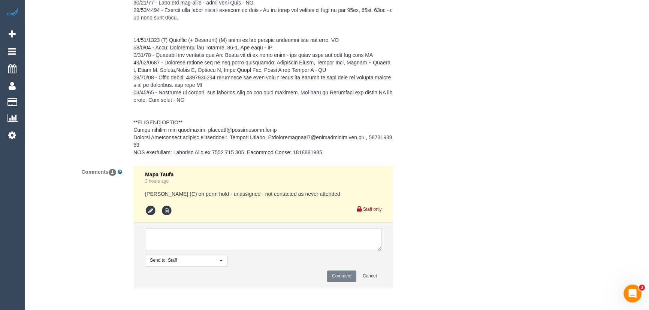
click at [229, 235] on textarea at bounding box center [263, 239] width 236 height 23
type textarea "/"
paste textarea "Cleaner(s) Unassigned: Reason Unassigned: Contact via: Which message sent: Addi…"
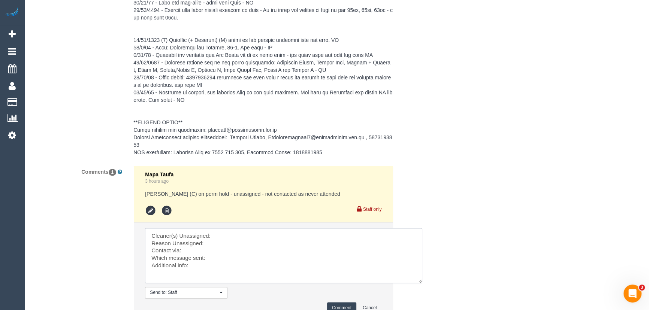
scroll to position [0, 0]
drag, startPoint x: 378, startPoint y: 246, endPoint x: 437, endPoint y: 286, distance: 70.8
click at [422, 283] on textarea at bounding box center [283, 255] width 277 height 55
drag, startPoint x: 217, startPoint y: 229, endPoint x: 232, endPoint y: 231, distance: 14.7
click at [218, 229] on textarea at bounding box center [293, 259] width 296 height 63
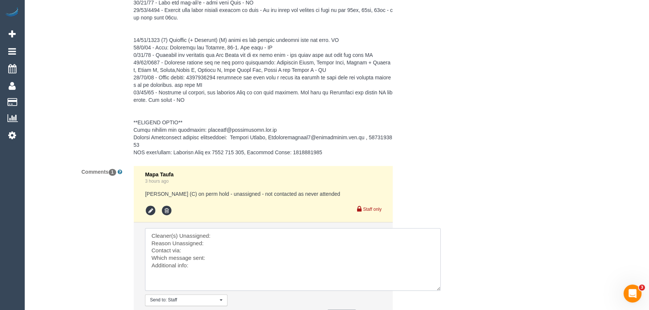
paste textarea "(3) Anthony Almaraz (C)"
click at [221, 239] on textarea at bounding box center [293, 259] width 296 height 63
click at [221, 242] on textarea at bounding box center [293, 259] width 296 height 63
click at [203, 251] on textarea at bounding box center [293, 259] width 296 height 63
paste textarea "Reason - no reason given, requested but no response"
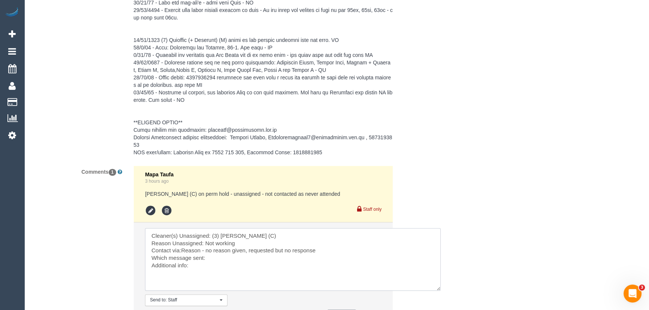
click at [240, 239] on textarea at bounding box center [293, 259] width 296 height 63
paste textarea "Reason - no reason given, requested but no response"
drag, startPoint x: 180, startPoint y: 250, endPoint x: 329, endPoint y: 248, distance: 148.4
click at [329, 248] on textarea at bounding box center [293, 259] width 296 height 63
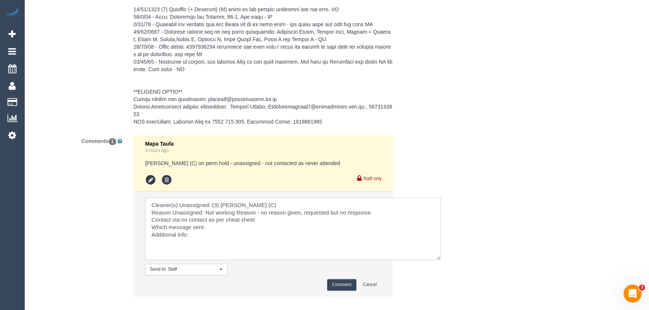
scroll to position [1232, 0]
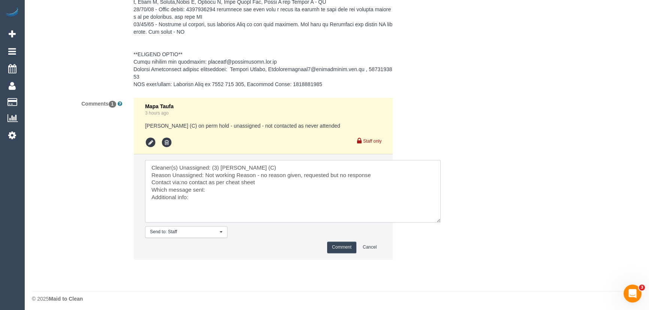
type textarea "Cleaner(s) Unassigned: (3) Anthony Almaraz (C) Reason Unassigned: Not working R…"
click at [330, 248] on button "Comment" at bounding box center [341, 248] width 29 height 12
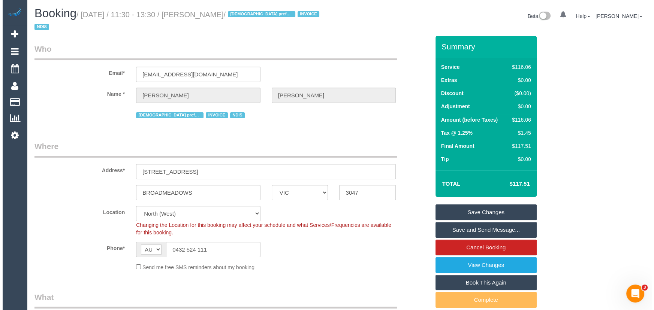
scroll to position [0, 0]
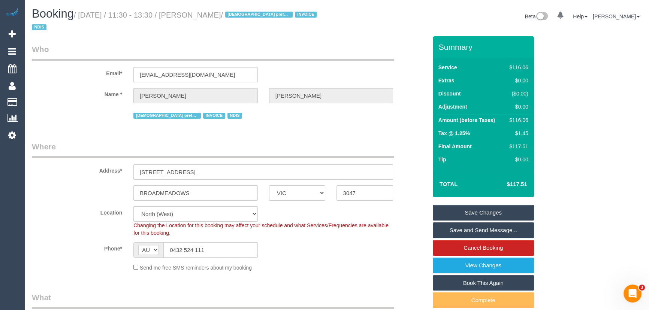
click at [473, 213] on link "Save Changes" at bounding box center [483, 213] width 101 height 16
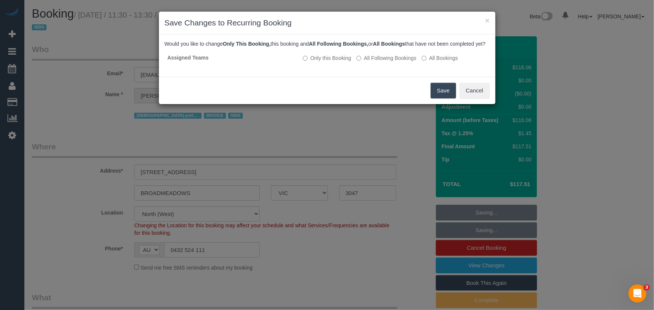
click at [446, 99] on button "Save" at bounding box center [443, 91] width 25 height 16
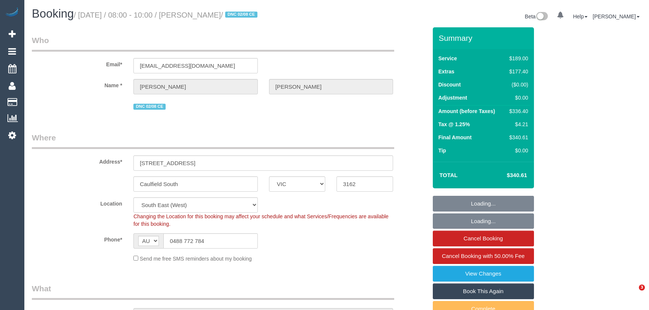
select select "VIC"
select select "object:795"
select select "string:stripe-pm_1RpgYe2GScqysDRVs6HKFCo7"
select select "number:32"
select select "number:14"
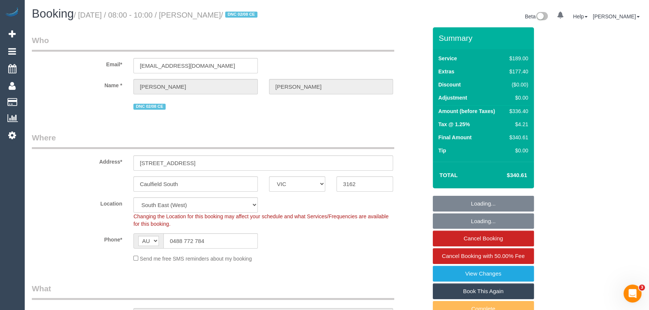
select select "number:19"
select select "number:24"
select select "spot1"
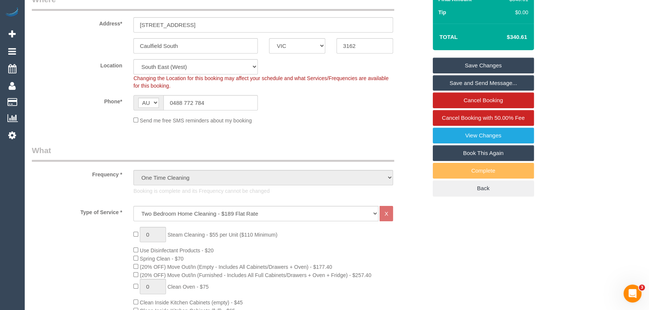
scroll to position [170, 0]
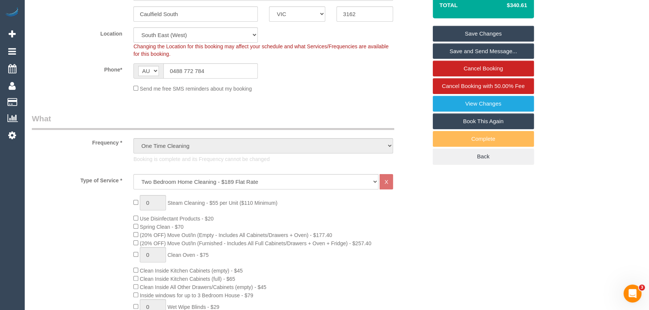
drag, startPoint x: 142, startPoint y: 235, endPoint x: 346, endPoint y: 232, distance: 204.2
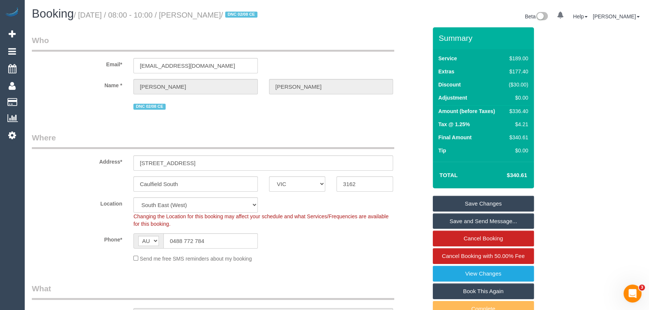
scroll to position [0, 0]
click at [521, 110] on div "$336.40" at bounding box center [517, 111] width 22 height 7
copy div "336.40"
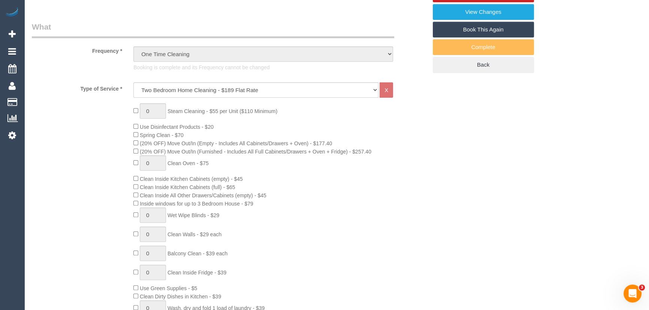
scroll to position [272, 0]
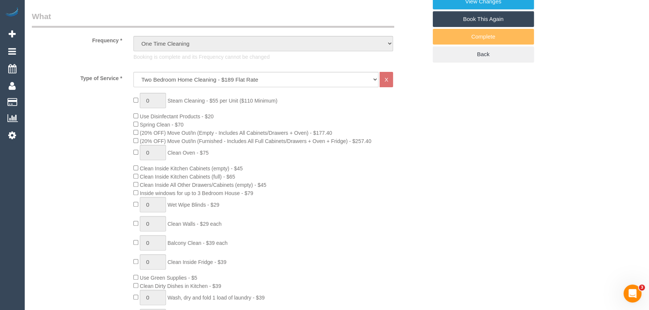
drag, startPoint x: 168, startPoint y: 135, endPoint x: 312, endPoint y: 138, distance: 144.3
click at [312, 138] on div "0 Steam Cleaning - $55 per Unit ($110 Minimum) Use Disinfectant Products - $20 …" at bounding box center [280, 224] width 305 height 263
click at [344, 140] on span "(20% OFF) Move Out/In (Furnished - Includes All Full Cabinets/Drawers + Oven + …" at bounding box center [256, 141] width 232 height 6
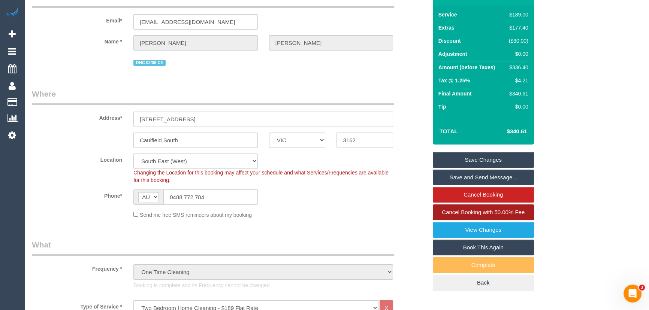
scroll to position [0, 0]
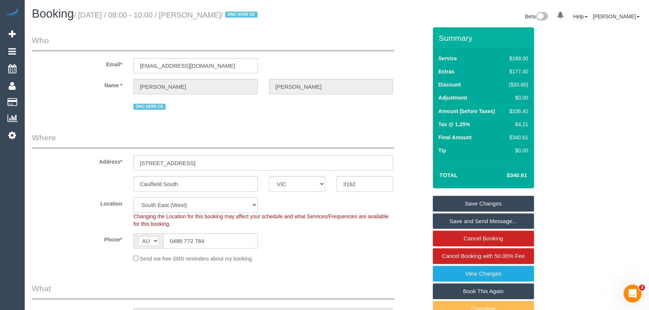
click at [511, 111] on div "$336.40" at bounding box center [517, 111] width 22 height 7
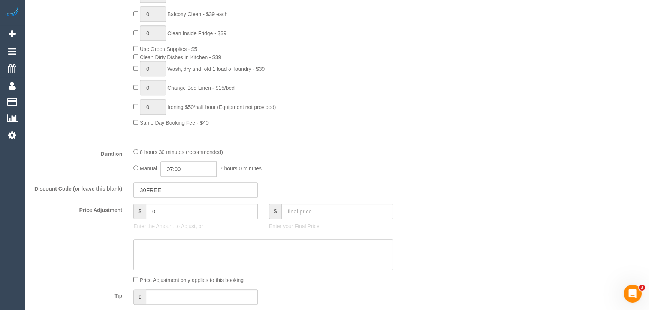
scroll to position [613, 0]
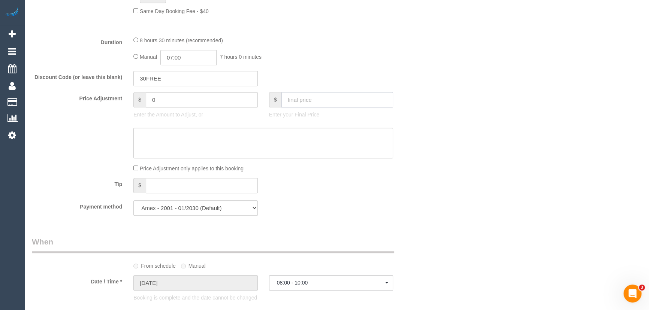
click at [306, 105] on input "text" at bounding box center [337, 99] width 112 height 15
type input "200"
click at [296, 142] on textarea at bounding box center [263, 143] width 260 height 31
type input "-138.87"
click at [215, 148] on textarea at bounding box center [263, 143] width 260 height 31
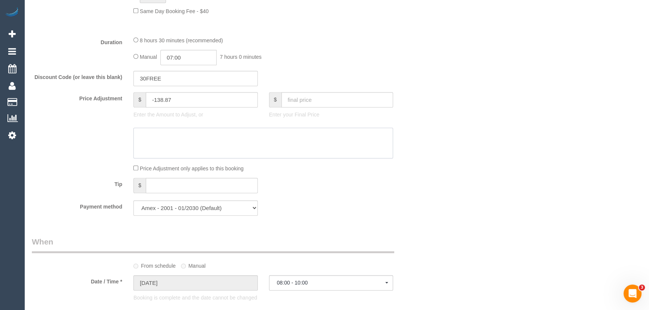
type textarea "j"
drag, startPoint x: 141, startPoint y: 138, endPoint x: 274, endPoint y: 141, distance: 133.4
click at [256, 142] on textarea at bounding box center [263, 143] width 260 height 31
click at [286, 140] on textarea at bounding box center [263, 143] width 260 height 31
click at [340, 138] on textarea at bounding box center [263, 143] width 260 height 31
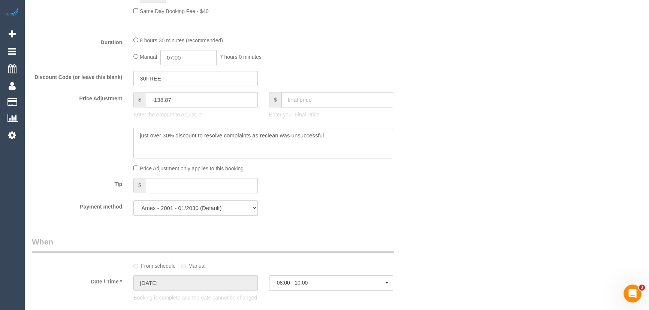
click at [340, 138] on textarea at bounding box center [263, 143] width 260 height 31
type textarea "just over 30% discount to resolve complaints as reclean was unsuccessful and th…"
click at [632, 33] on div "Who Email* [EMAIL_ADDRESS][DOMAIN_NAME] Name * [PERSON_NAME] DNC 02/08 CE Where…" at bounding box center [337, 138] width 610 height 1448
click at [277, 151] on textarea at bounding box center [263, 143] width 260 height 31
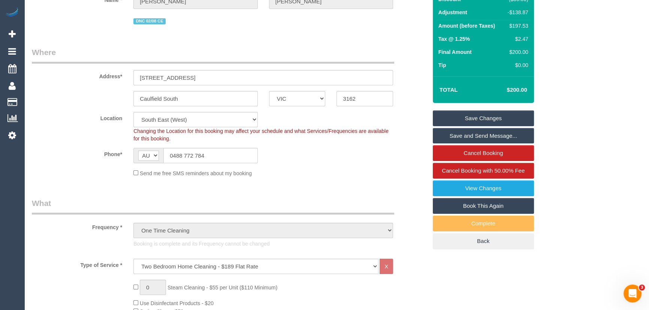
scroll to position [34, 0]
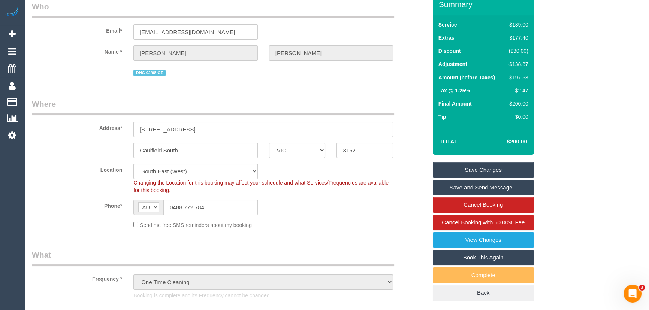
click at [493, 166] on link "Save Changes" at bounding box center [483, 170] width 101 height 16
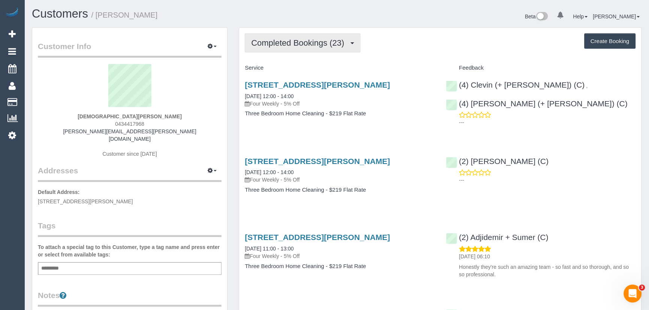
drag, startPoint x: 283, startPoint y: 42, endPoint x: 282, endPoint y: 48, distance: 5.7
click at [283, 42] on span "Completed Bookings (23)" at bounding box center [299, 42] width 97 height 9
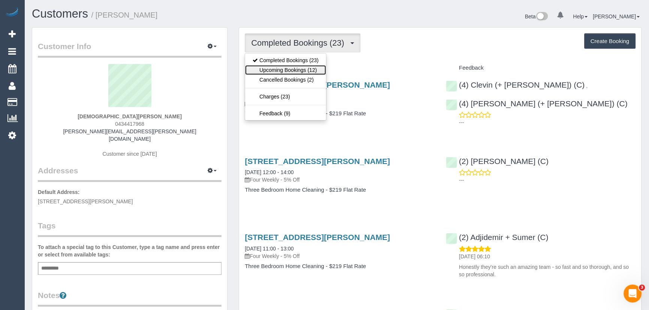
click at [286, 73] on link "Upcoming Bookings (12)" at bounding box center [285, 70] width 81 height 10
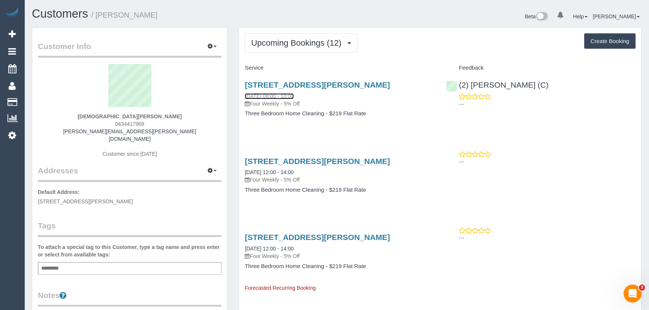
click at [274, 96] on link "[DATE] 08:00 - 10:00" at bounding box center [269, 96] width 49 height 6
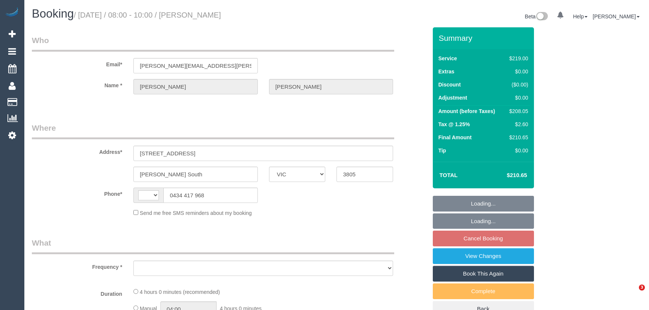
select select "VIC"
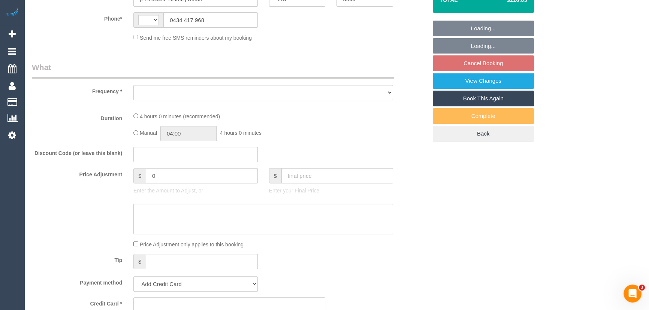
select select "string:AU"
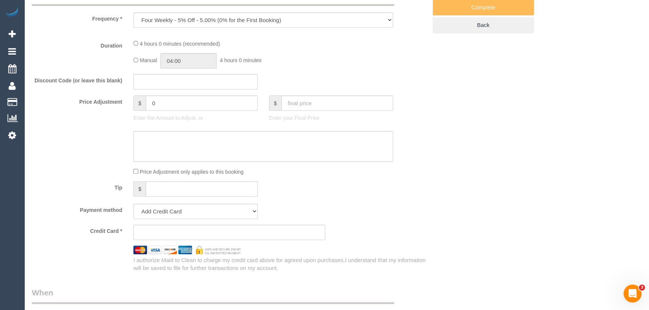
select select "object:875"
select select "number:30"
select select "number:14"
select select "number:18"
select select "number:36"
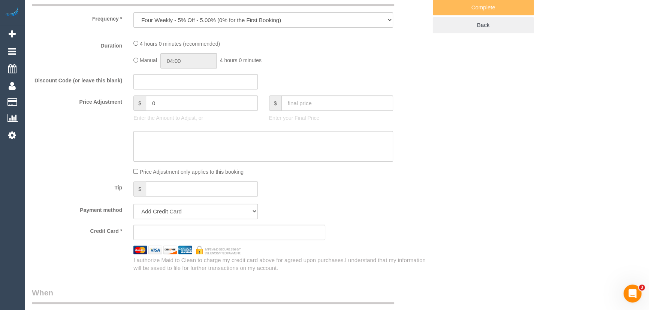
select select "number:34"
select select "number:12"
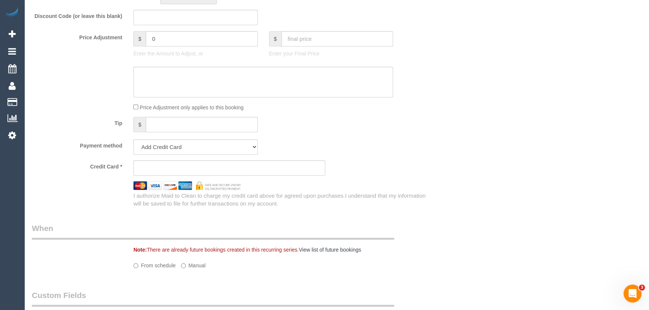
select select "string:stripe-pm_1Rq1PO2GScqysDRVQnXj6yik"
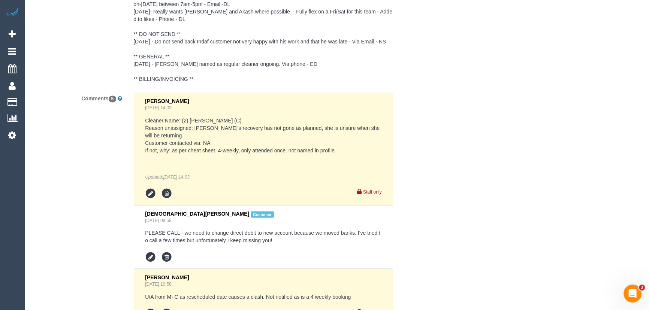
scroll to position [1630, 0]
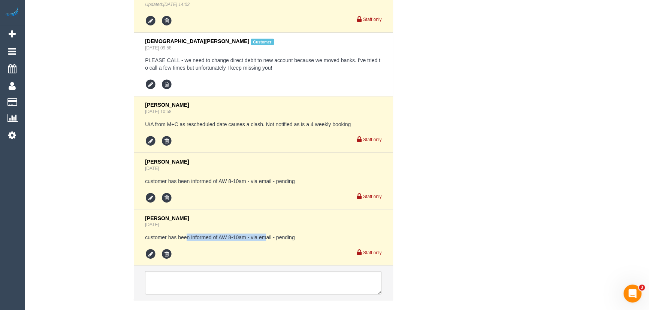
drag, startPoint x: 187, startPoint y: 230, endPoint x: 292, endPoint y: 229, distance: 105.3
click at [274, 233] on pre "customer has been informed of AW 8-10am - via email - pending" at bounding box center [263, 236] width 236 height 7
click at [298, 233] on pre "customer has been informed of AW 8-10am - via email - pending" at bounding box center [263, 236] width 236 height 7
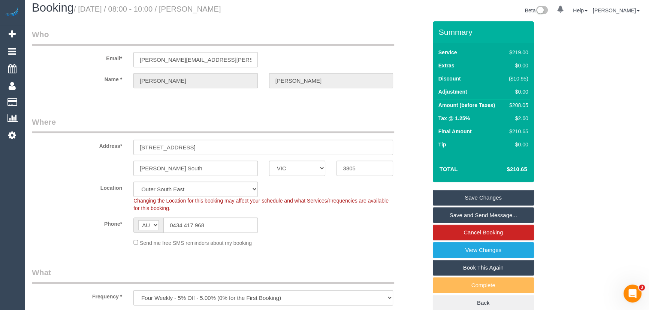
scroll to position [0, 0]
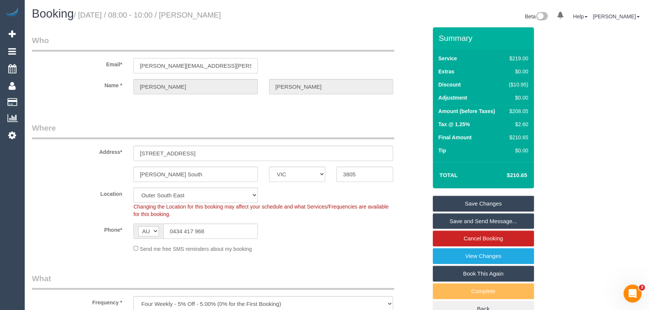
drag, startPoint x: 206, startPoint y: 63, endPoint x: 65, endPoint y: 76, distance: 141.9
click at [81, 76] on sui-booking-customer "Email* [PERSON_NAME][EMAIL_ADDRESS][PERSON_NAME][DOMAIN_NAME] Name * [DEMOGRAPH…" at bounding box center [229, 68] width 395 height 67
click at [177, 97] on sui-booking-customer "Email* [PERSON_NAME][EMAIL_ADDRESS][PERSON_NAME][DOMAIN_NAME] Name * [DEMOGRAPH…" at bounding box center [229, 68] width 395 height 67
click at [102, 85] on div "Name * [DEMOGRAPHIC_DATA][PERSON_NAME]" at bounding box center [229, 86] width 407 height 15
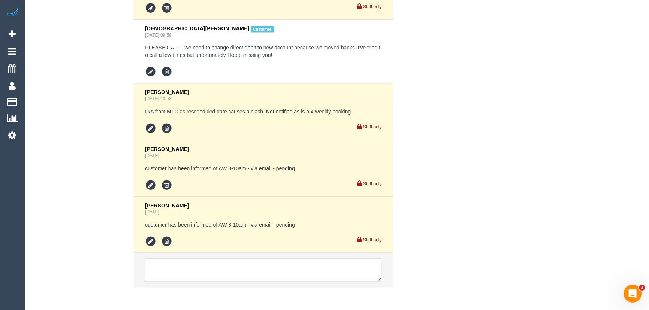
scroll to position [1667, 0]
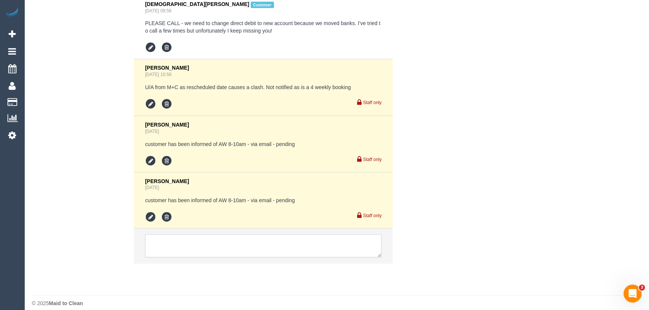
click at [265, 247] on textarea at bounding box center [263, 245] width 236 height 23
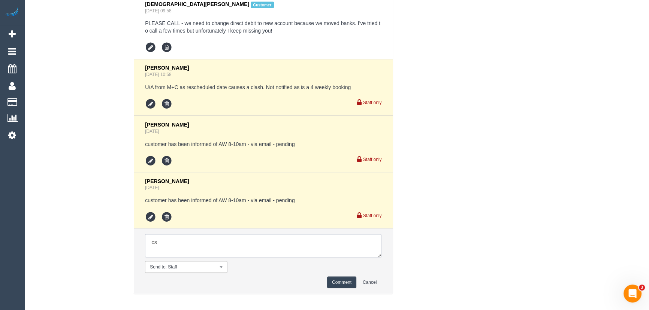
type textarea "c"
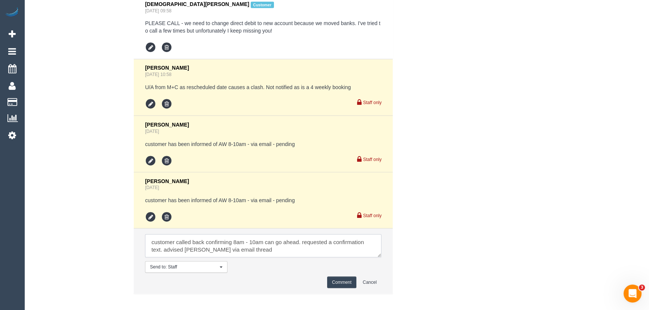
type textarea "customer called back confirming 8am - 10am can go ahead. requested a confirmati…"
click at [346, 277] on button "Comment" at bounding box center [341, 283] width 29 height 12
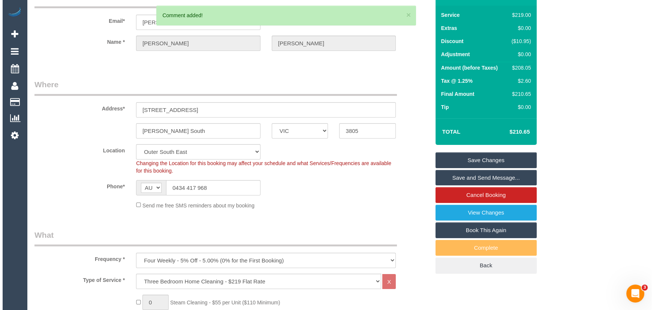
scroll to position [0, 0]
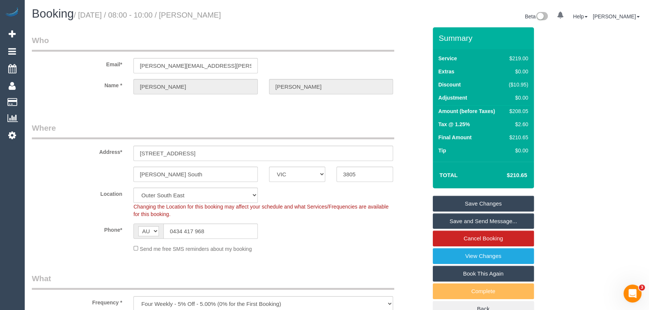
click at [486, 205] on link "Save Changes" at bounding box center [483, 204] width 101 height 16
